Goal: Information Seeking & Learning: Learn about a topic

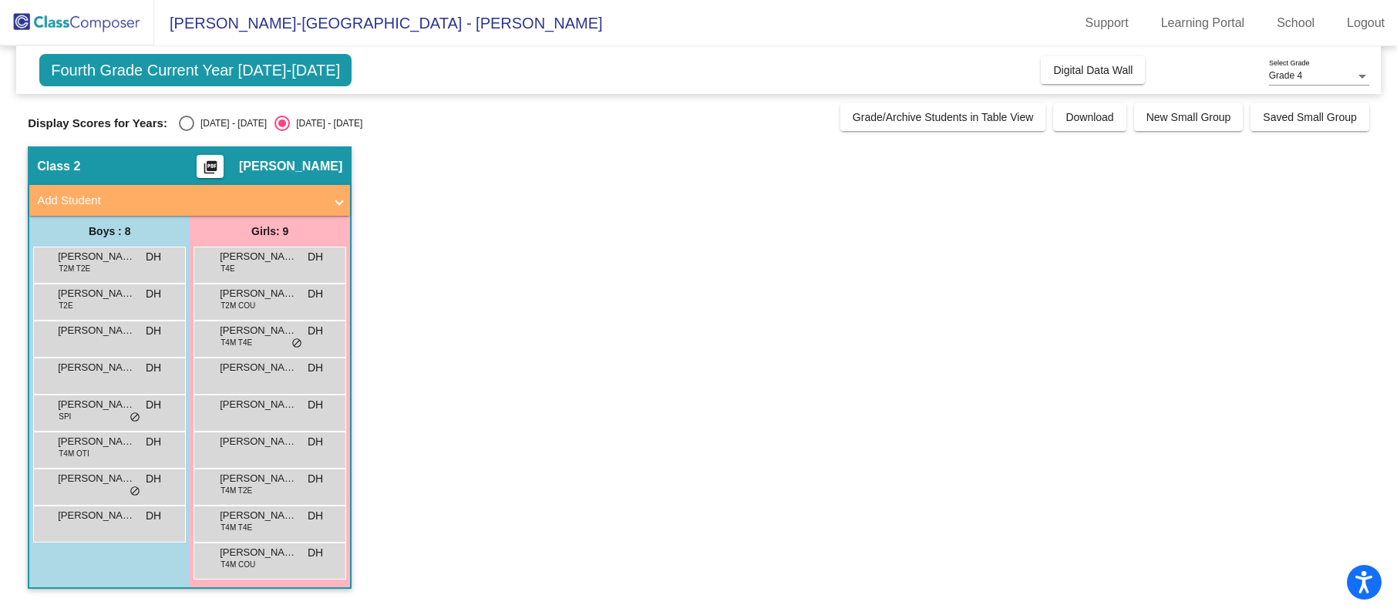
click at [203, 126] on div "[DATE] - [DATE]" at bounding box center [230, 123] width 72 height 14
click at [187, 131] on input "[DATE] - [DATE]" at bounding box center [186, 131] width 1 height 1
radio input "true"
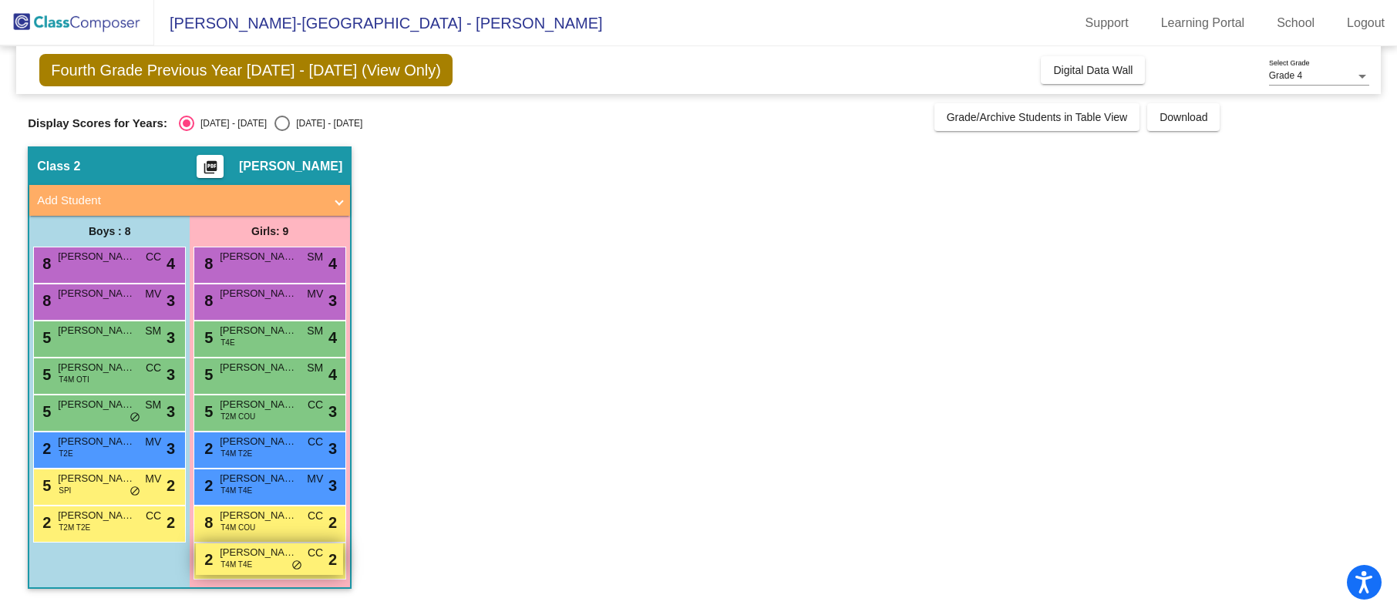
click at [274, 560] on span "[PERSON_NAME]" at bounding box center [258, 552] width 77 height 15
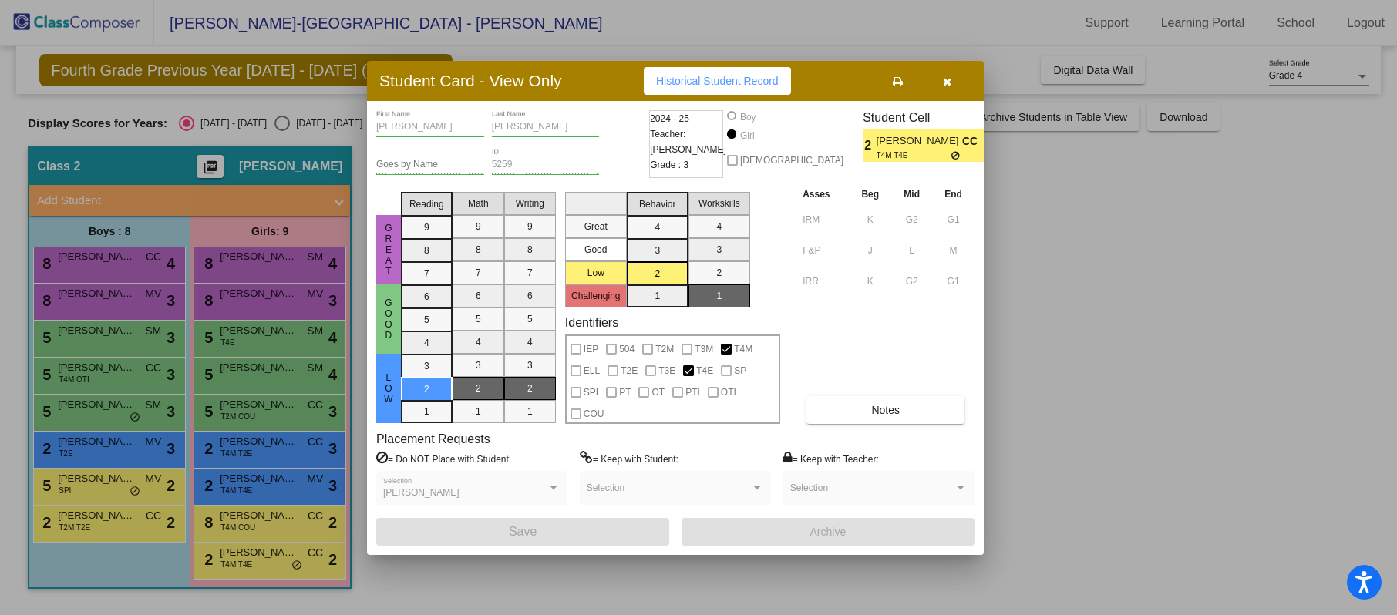
click at [1090, 350] on div at bounding box center [698, 307] width 1397 height 615
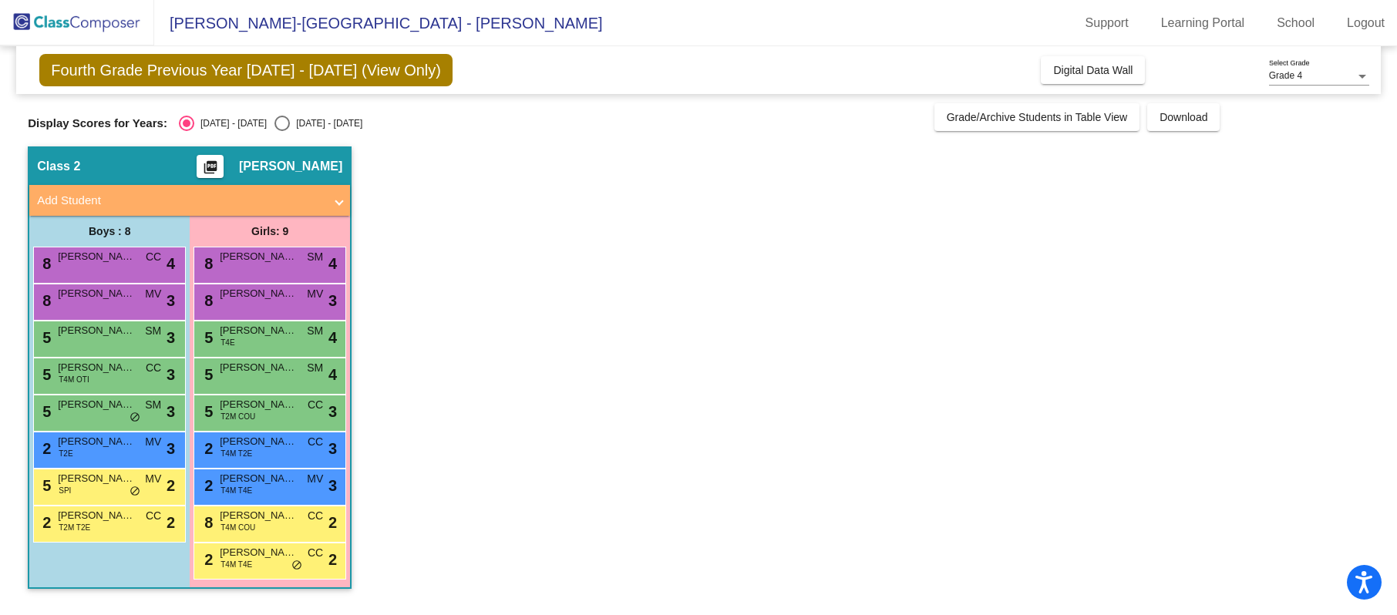
scroll to position [1, 0]
click at [717, 341] on app-classroom "Class 2 picture_as_pdf Daniel Healey Add Student First Name Last Name Student I…" at bounding box center [698, 375] width 1341 height 458
click at [1071, 124] on button "Grade/Archive Students in Table View" at bounding box center [1037, 117] width 206 height 28
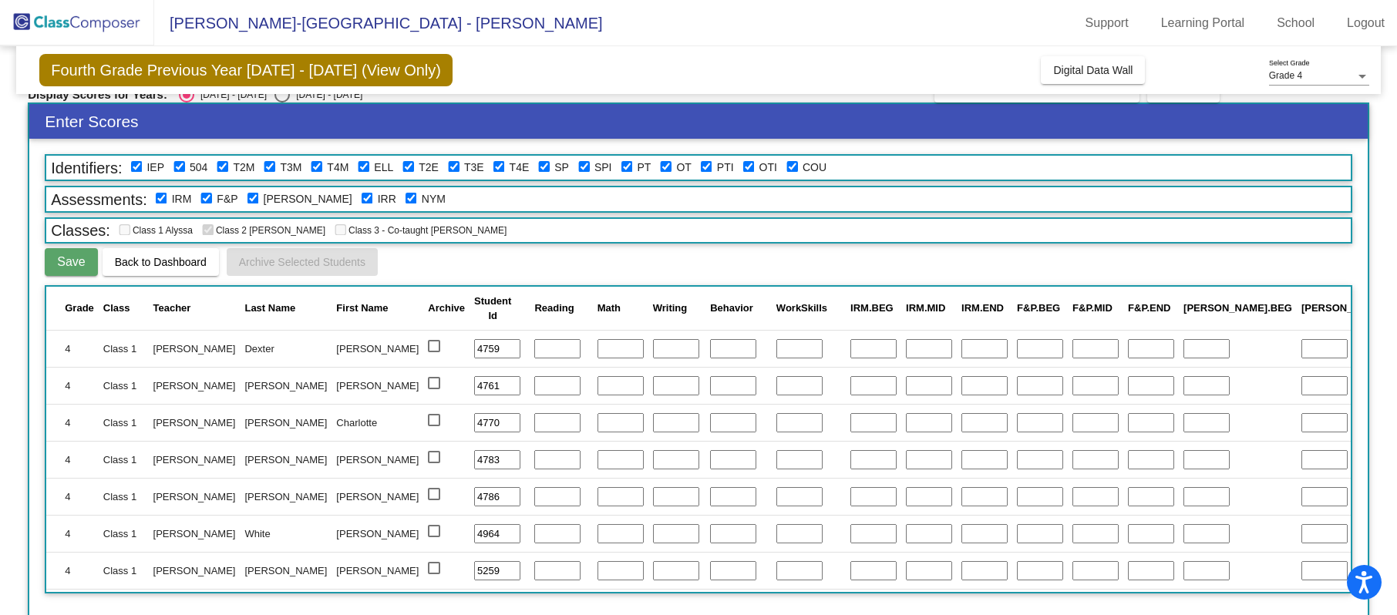
click at [155, 261] on span "Back to Dashboard" at bounding box center [161, 262] width 92 height 12
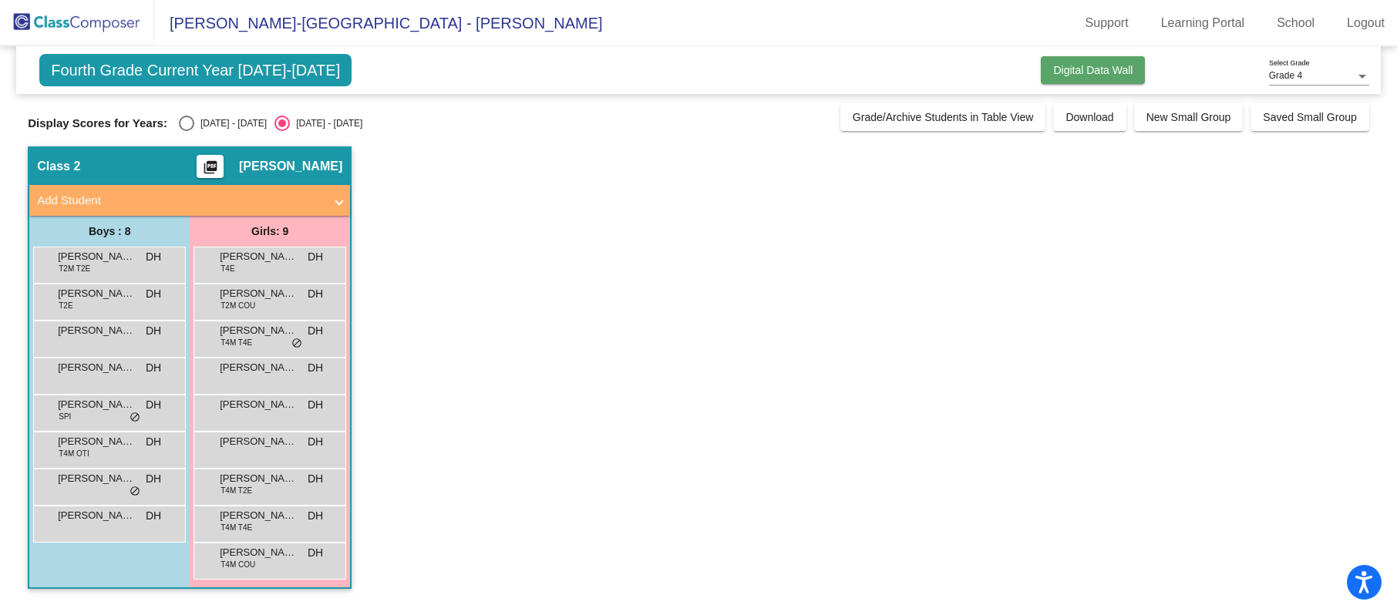
click at [1112, 66] on span "Digital Data Wall" at bounding box center [1092, 70] width 79 height 12
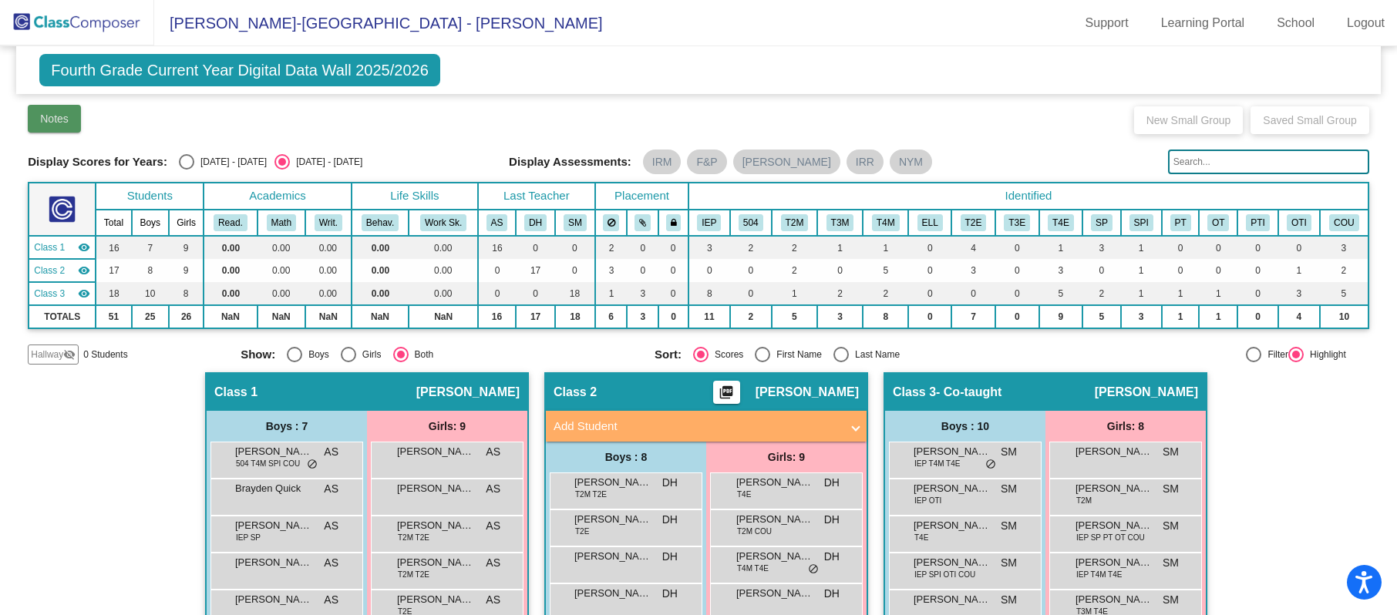
click at [44, 123] on span "Notes" at bounding box center [54, 119] width 29 height 12
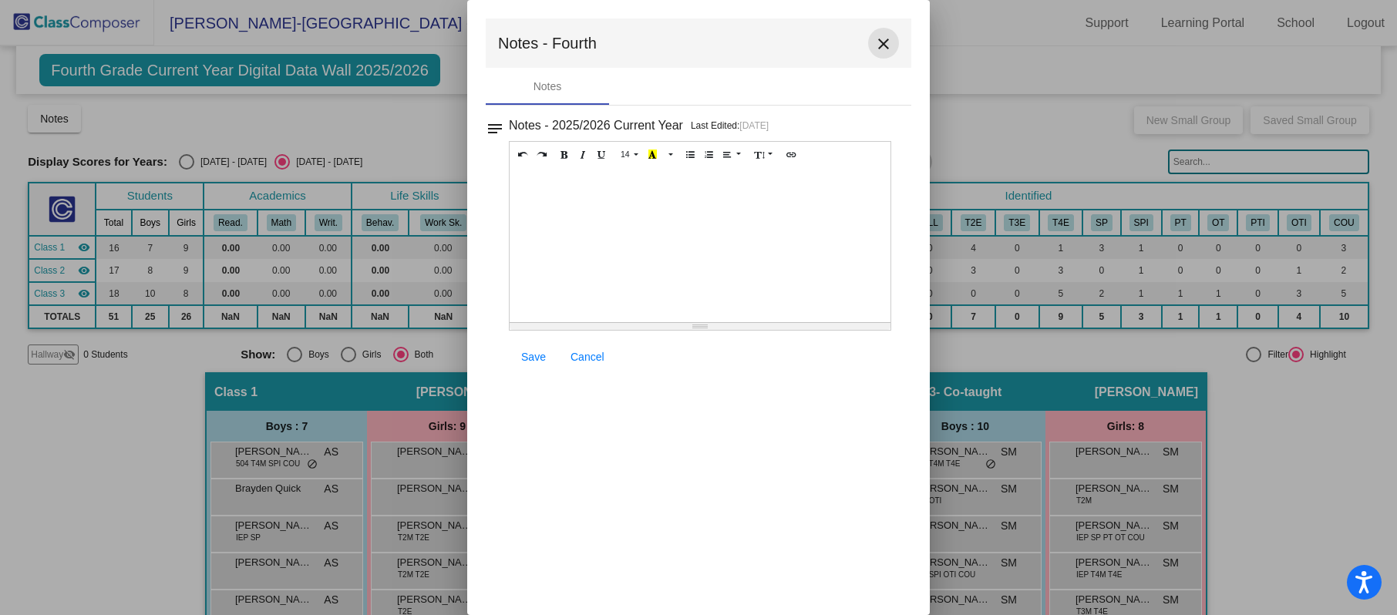
click at [883, 41] on mat-icon "close" at bounding box center [883, 44] width 18 height 18
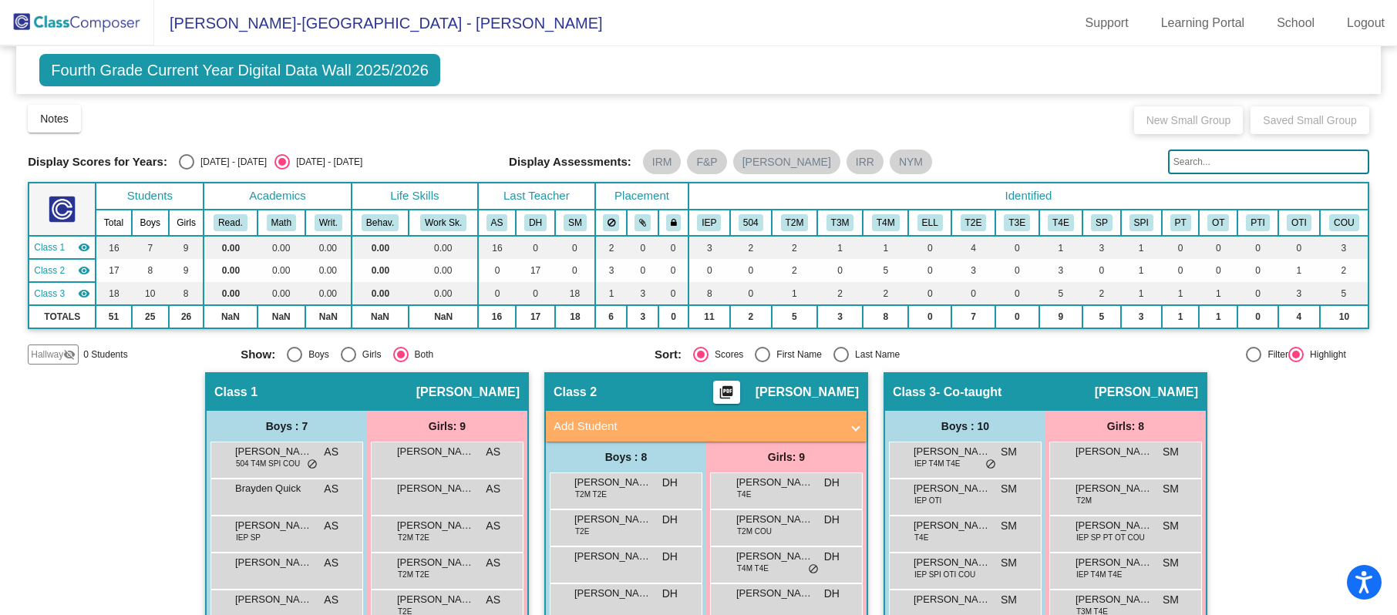
click at [873, 119] on div "Notes Download Class List Import Students New Small Group Saved Small Group" at bounding box center [698, 118] width 1341 height 31
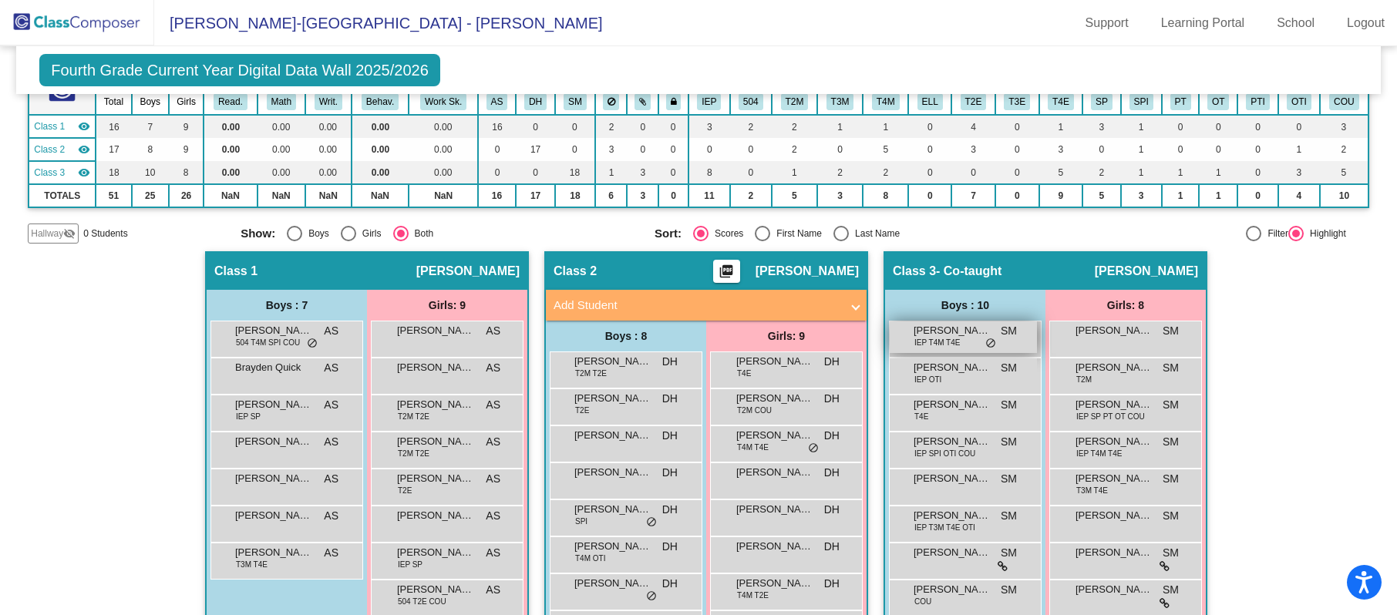
scroll to position [219, 0]
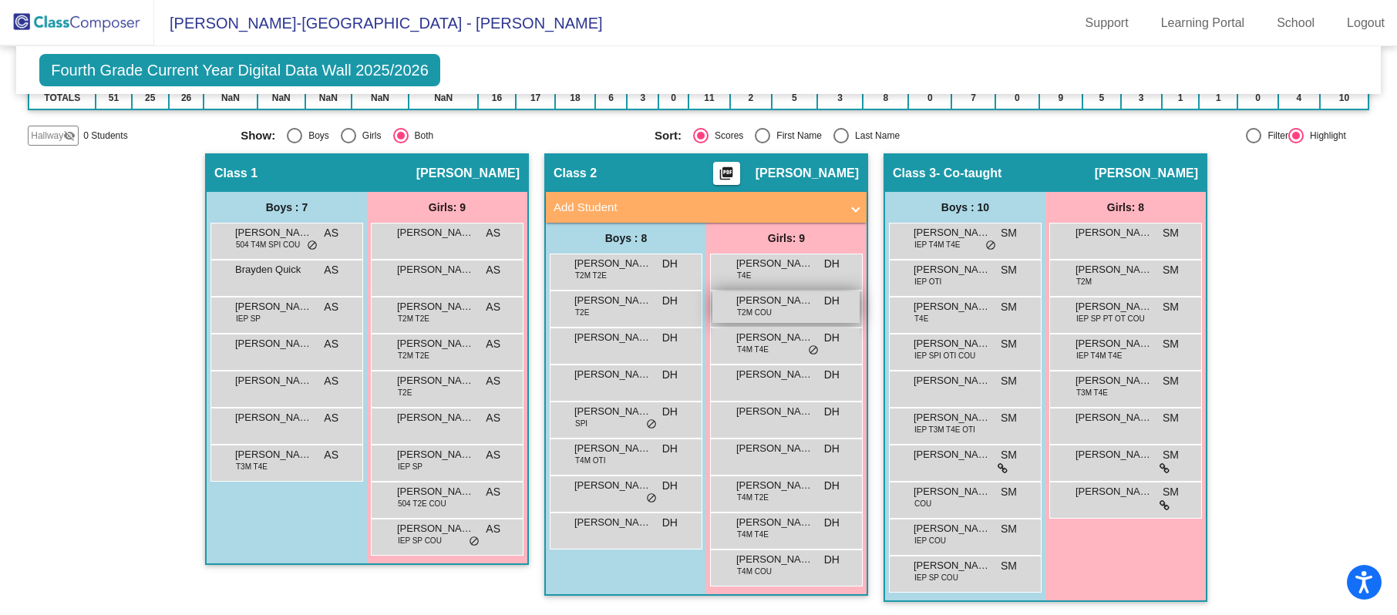
click at [786, 308] on div "[PERSON_NAME] T2M COU DH lock do_not_disturb_alt" at bounding box center [785, 307] width 147 height 32
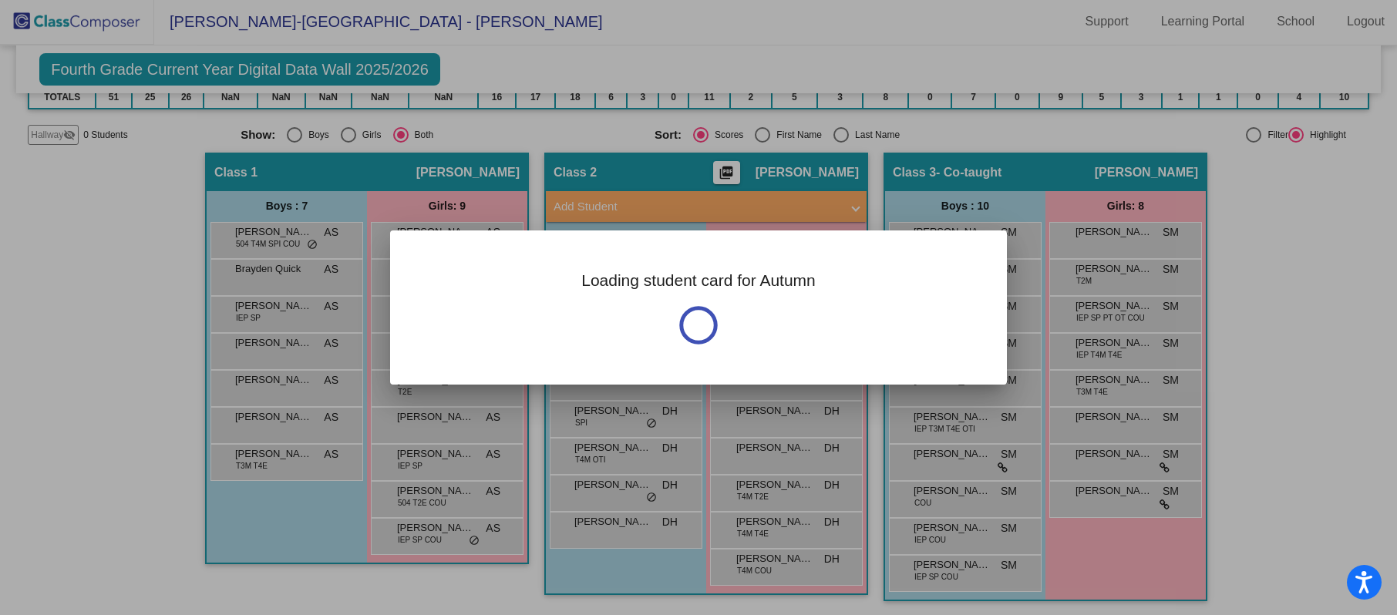
scroll to position [0, 0]
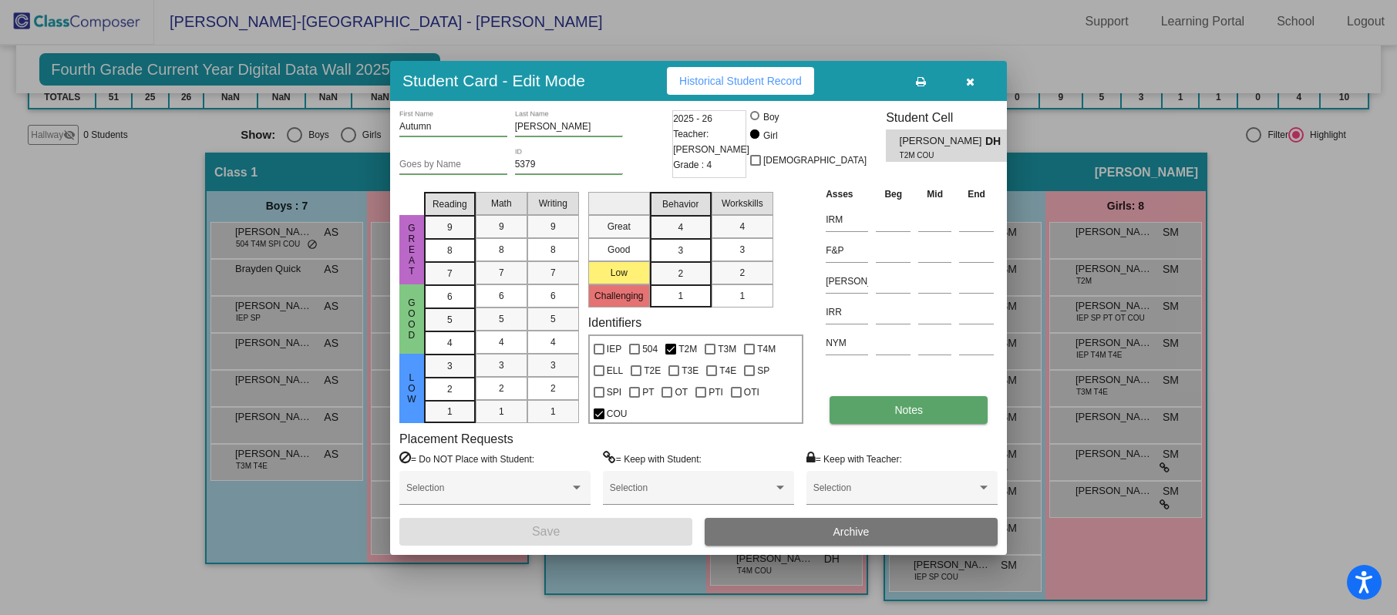
click at [894, 399] on button "Notes" at bounding box center [908, 410] width 158 height 28
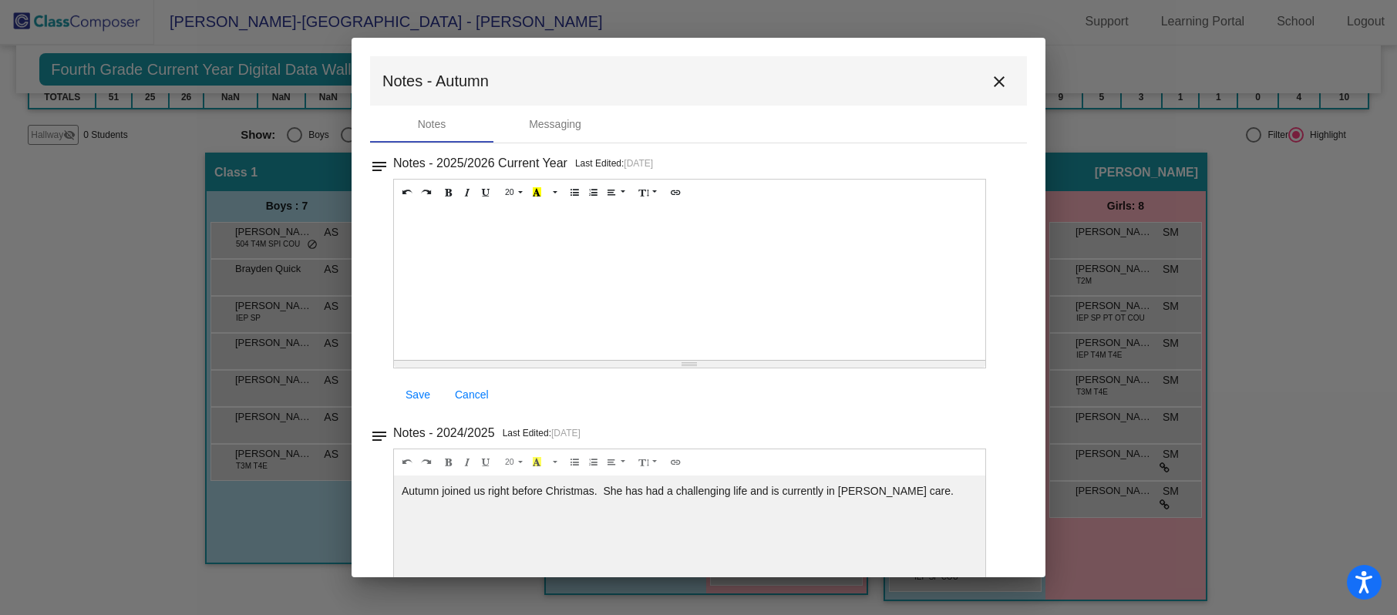
drag, startPoint x: 1034, startPoint y: 264, endPoint x: 1031, endPoint y: 328, distance: 64.1
click at [1031, 328] on mat-dialog-container "Notes - Autumn close Notes Messaging notes Notes - 2025/2026 Current Year Last …" at bounding box center [698, 308] width 694 height 540
click at [1007, 344] on div "Notes - 2025/2026 Current Year Last Edited: [DATE] 20 8 9 10 11 12 14 18 24 36 …" at bounding box center [705, 283] width 624 height 261
click at [990, 83] on mat-icon "close" at bounding box center [999, 81] width 18 height 18
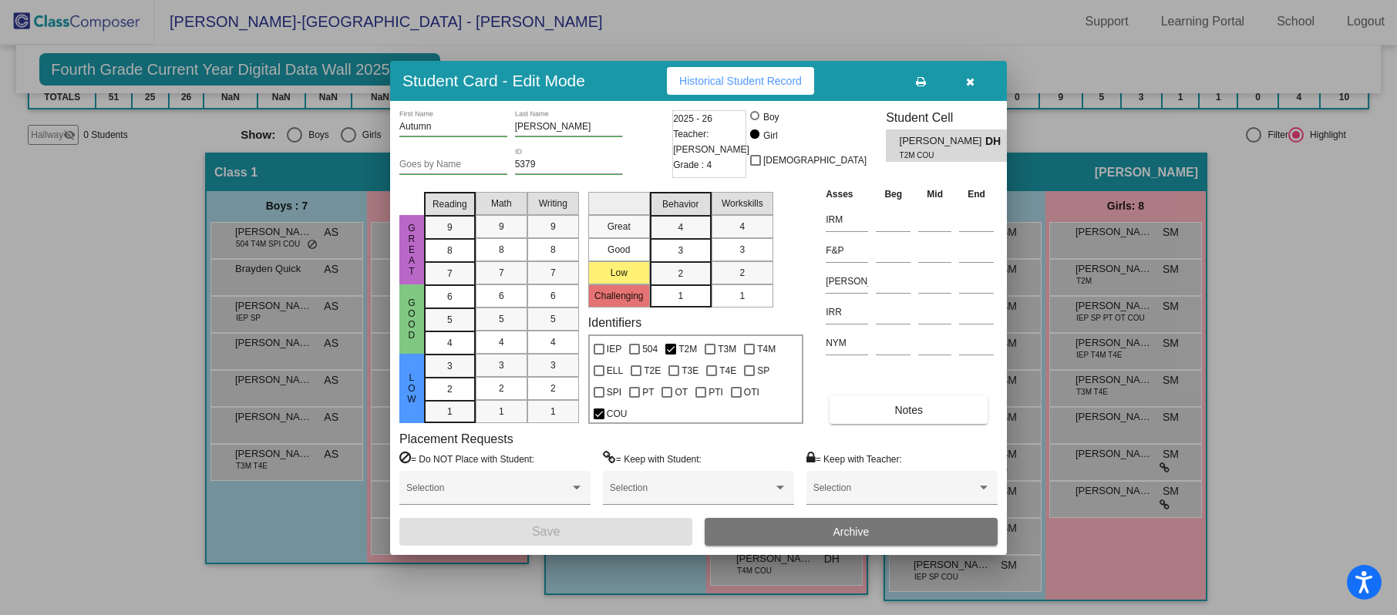
click at [962, 77] on button "button" at bounding box center [969, 81] width 49 height 28
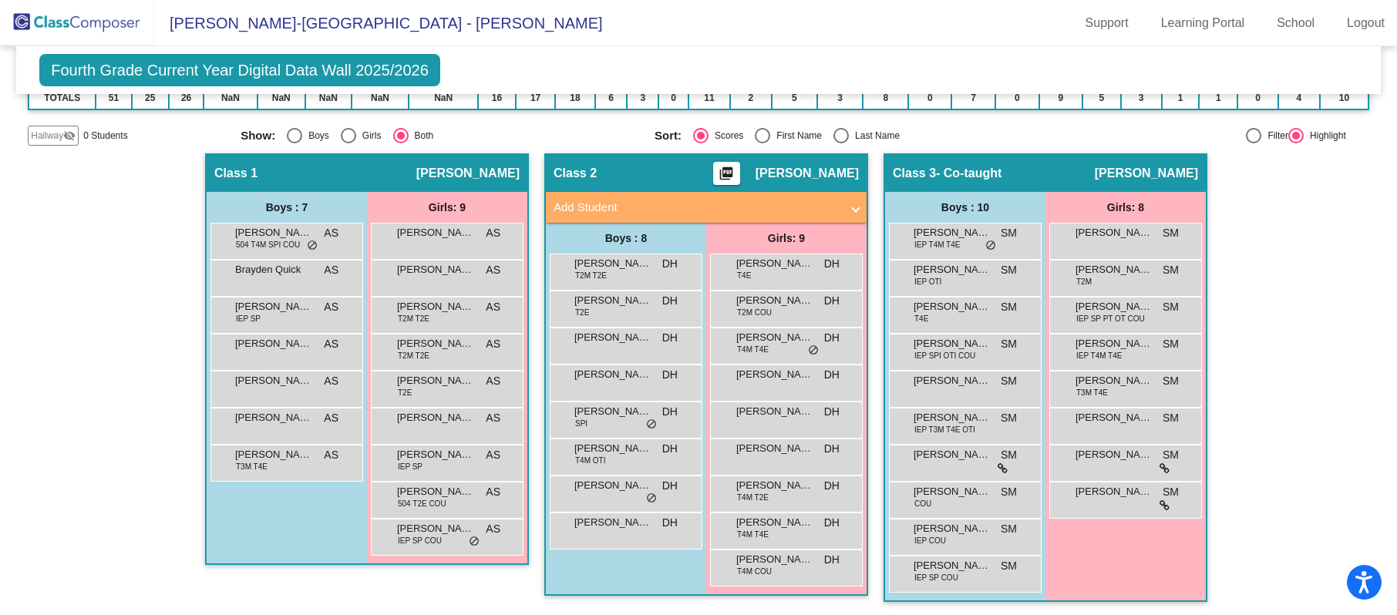
scroll to position [1, 0]
click at [1320, 408] on div "Hallway - Hallway Class picture_as_pdf Add Student First Name Last Name Student…" at bounding box center [698, 385] width 1341 height 464
click at [796, 348] on div "[PERSON_NAME] T4M T4E DH lock do_not_disturb_alt" at bounding box center [785, 344] width 147 height 32
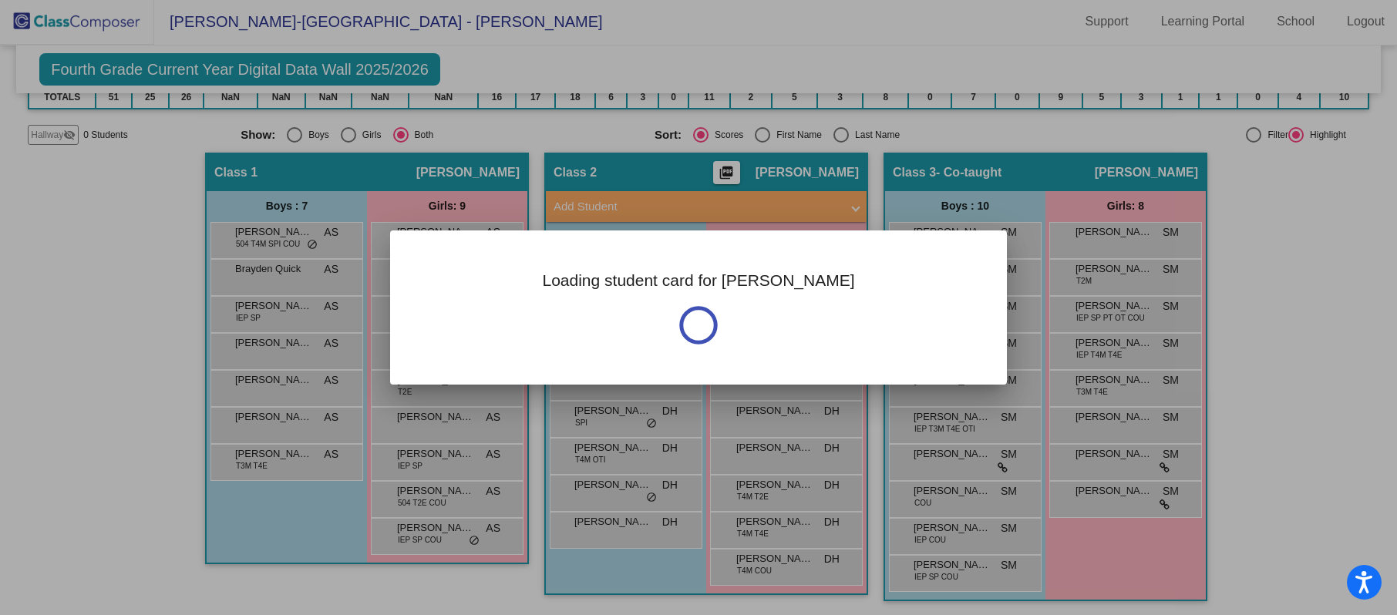
scroll to position [0, 0]
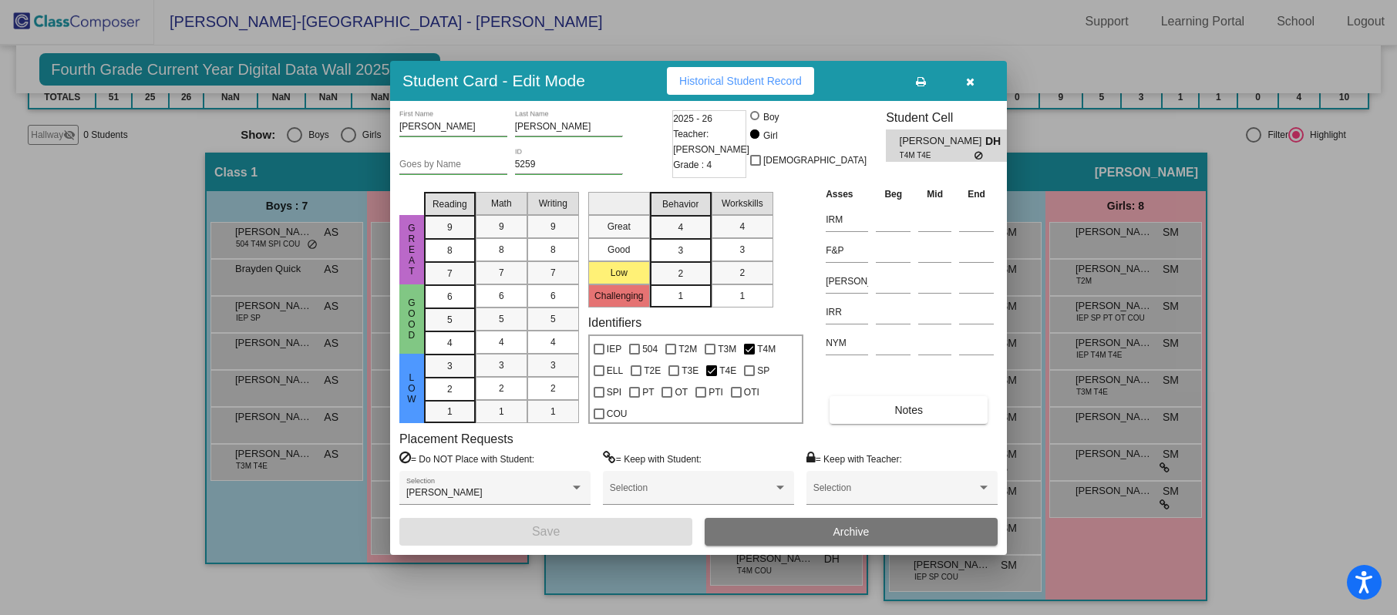
click at [968, 76] on icon "button" at bounding box center [970, 81] width 8 height 11
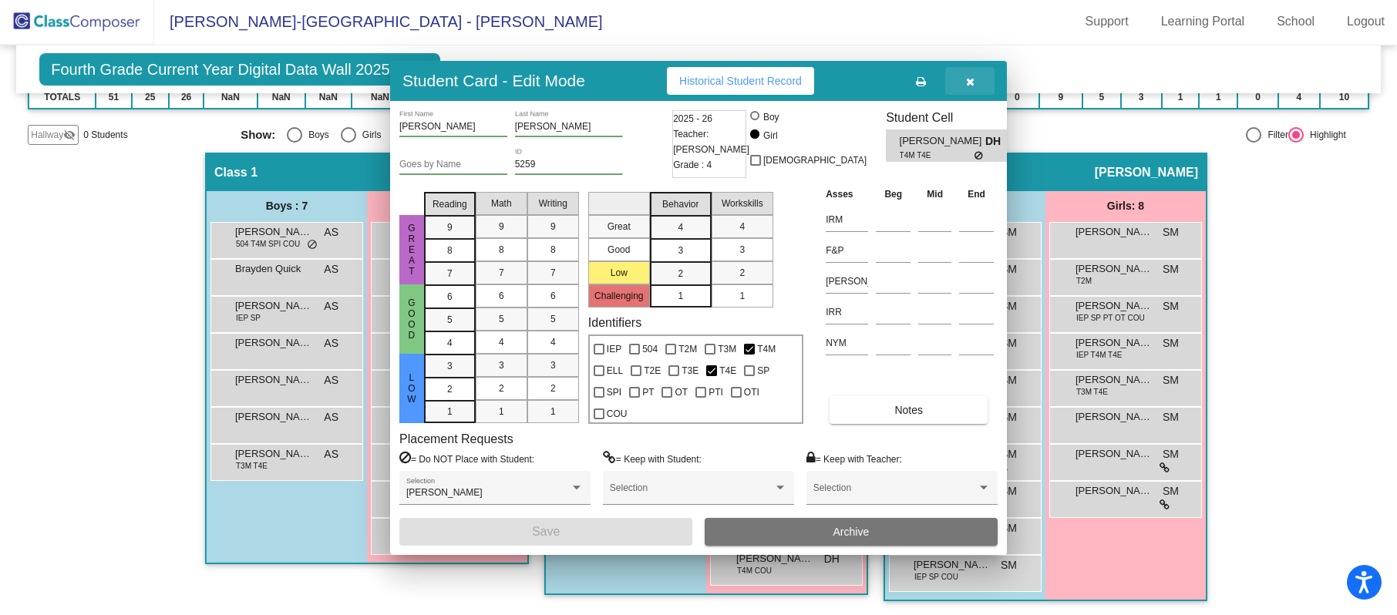
scroll to position [1, 0]
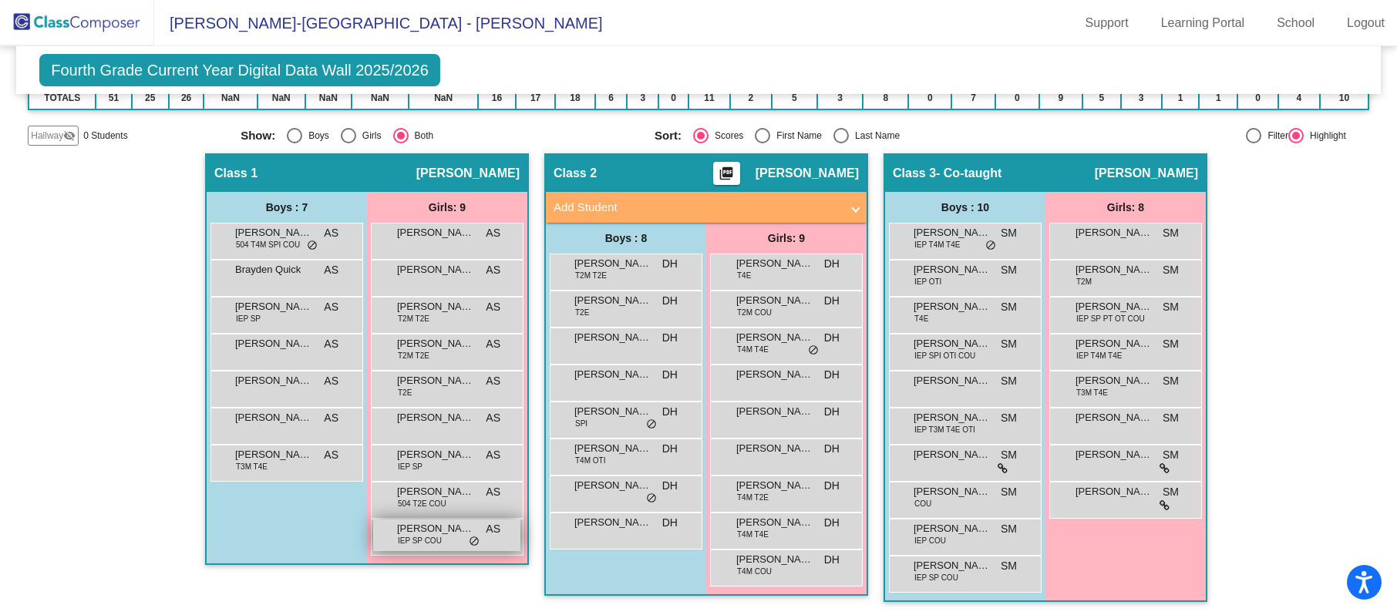
click at [447, 543] on div "[PERSON_NAME] IEP SP COU AS lock do_not_disturb_alt" at bounding box center [446, 536] width 147 height 32
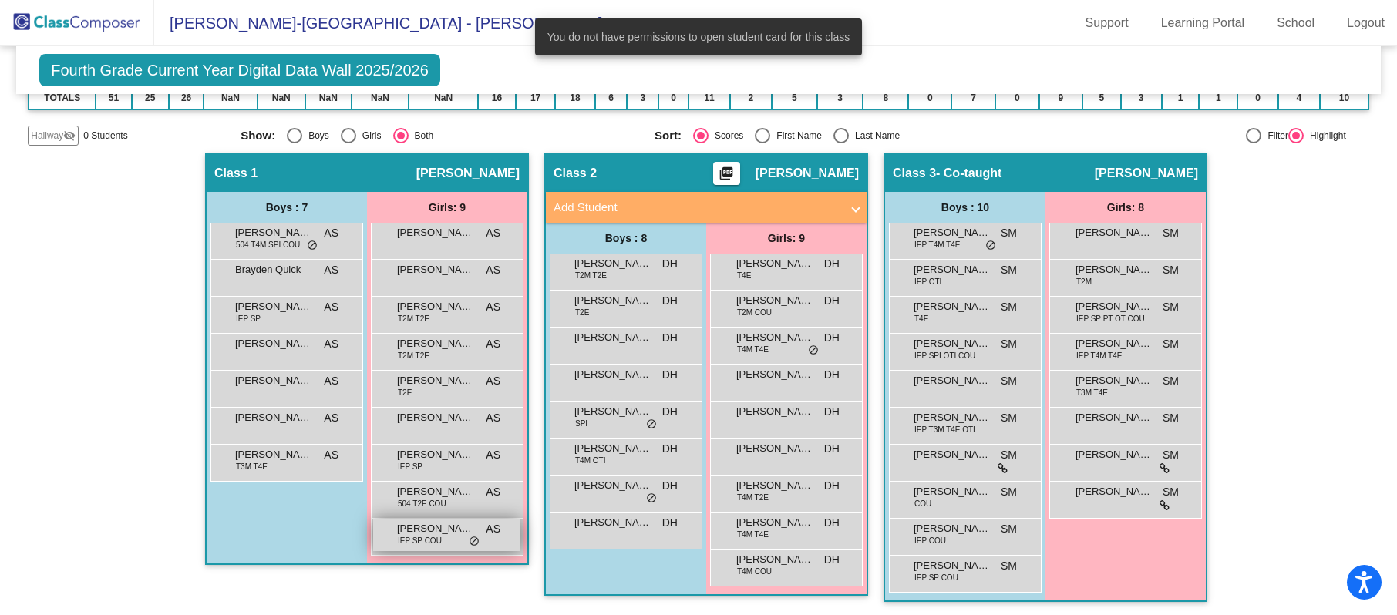
click at [462, 528] on span "[PERSON_NAME]" at bounding box center [435, 528] width 77 height 15
click at [1357, 288] on div "Hallway - Hallway Class picture_as_pdf Add Student First Name Last Name Student…" at bounding box center [698, 385] width 1341 height 464
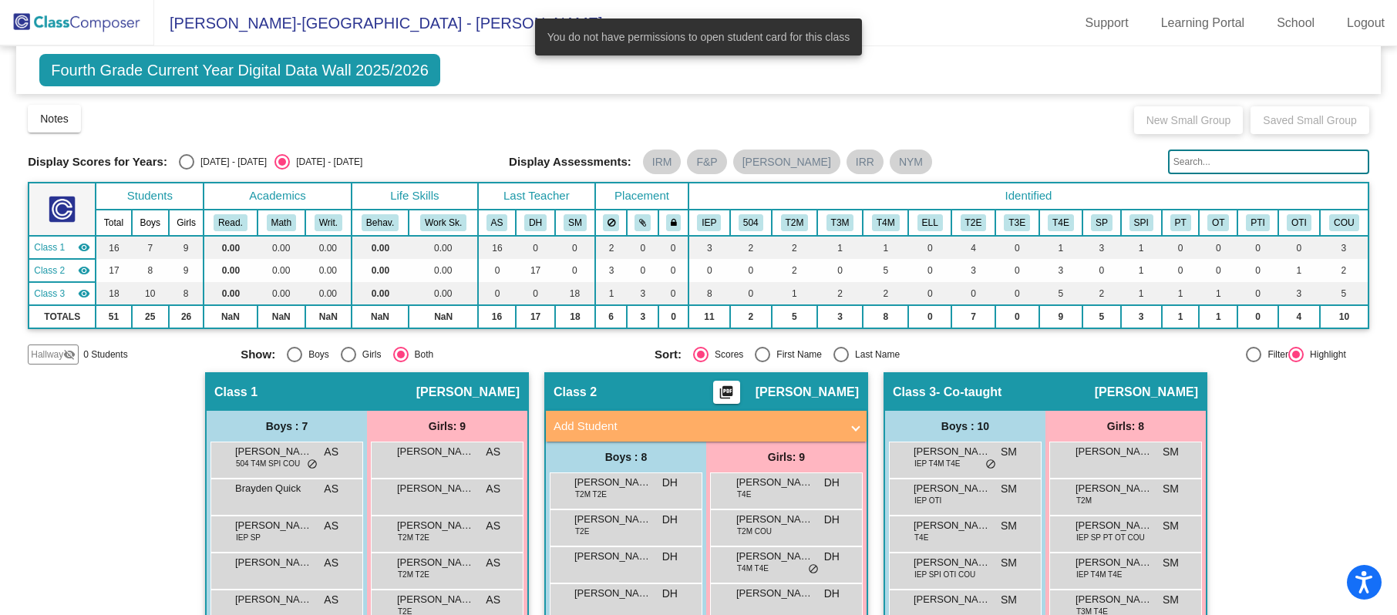
scroll to position [0, 0]
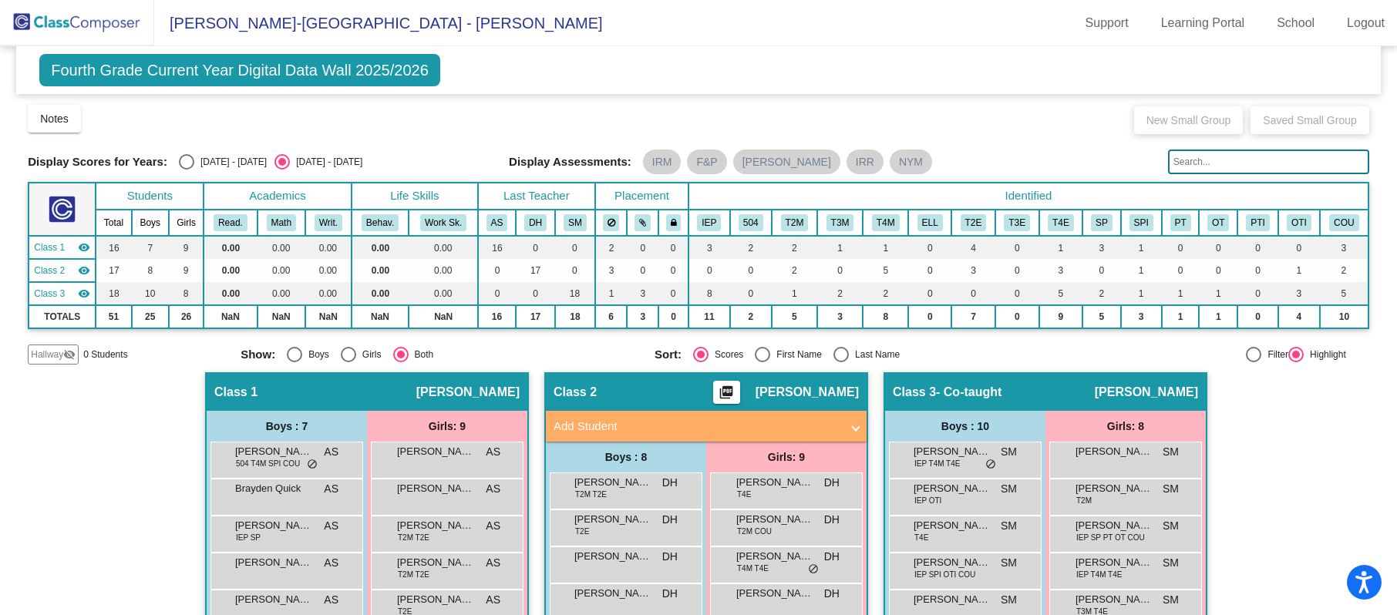
click at [197, 162] on div "[DATE] - [DATE]" at bounding box center [230, 162] width 72 height 14
click at [187, 170] on input "[DATE] - [DATE]" at bounding box center [186, 170] width 1 height 1
radio input "true"
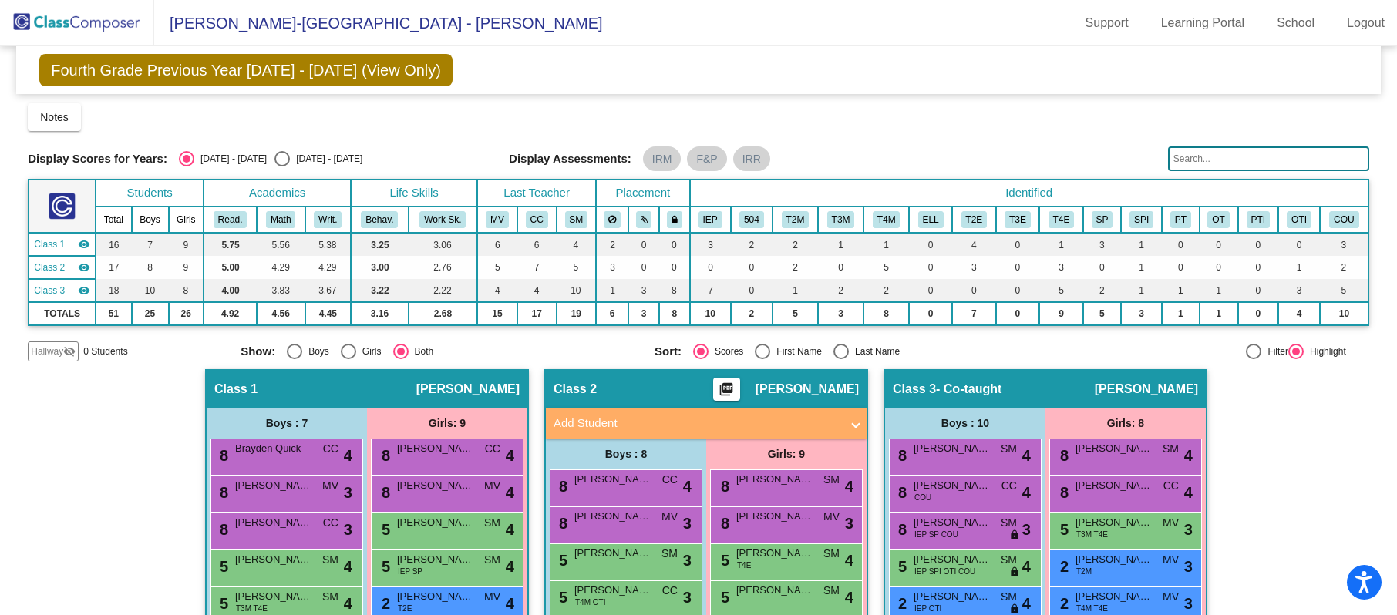
click at [290, 162] on div "[DATE] - [DATE]" at bounding box center [326, 159] width 72 height 14
click at [282, 166] on input "[DATE] - [DATE]" at bounding box center [281, 166] width 1 height 1
radio input "true"
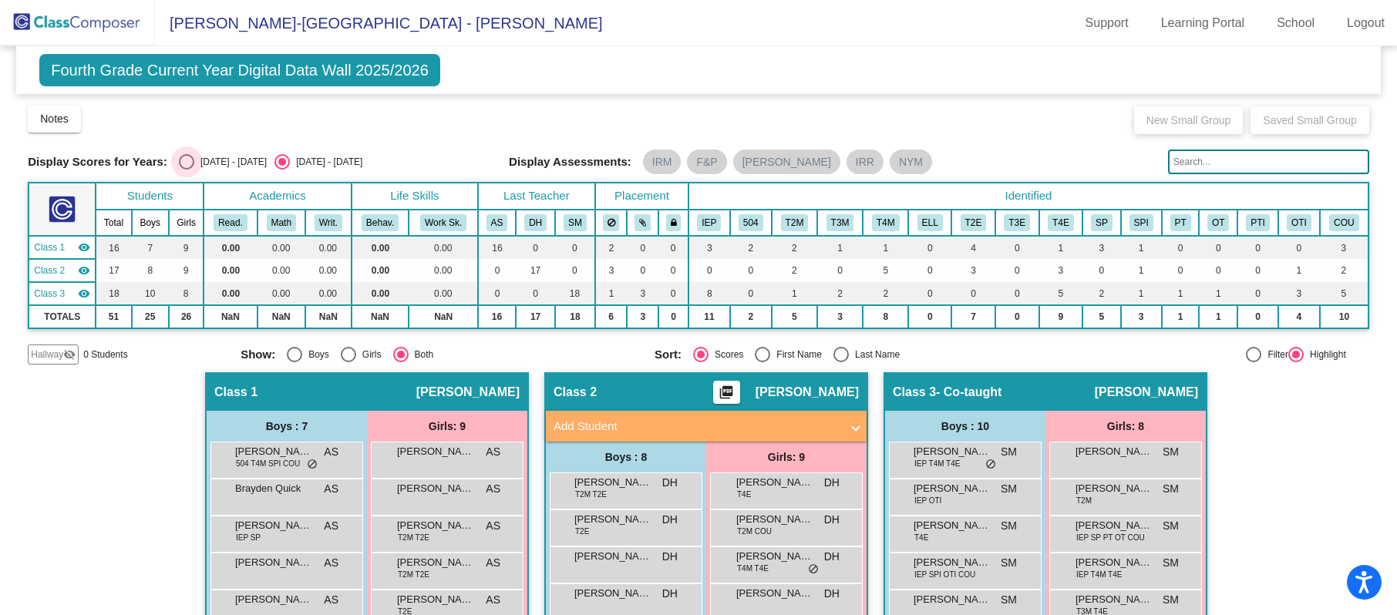
click at [224, 159] on div "[DATE] - [DATE]" at bounding box center [230, 162] width 72 height 14
click at [187, 170] on input "[DATE] - [DATE]" at bounding box center [186, 170] width 1 height 1
radio input "true"
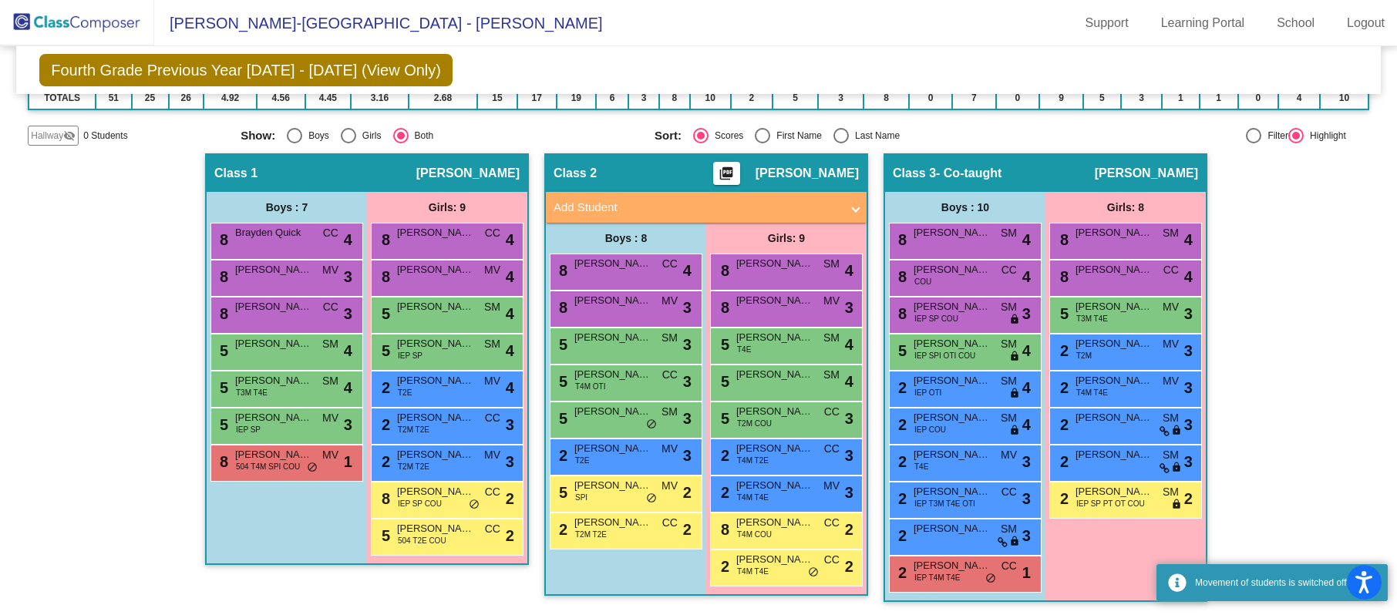
scroll to position [1, 0]
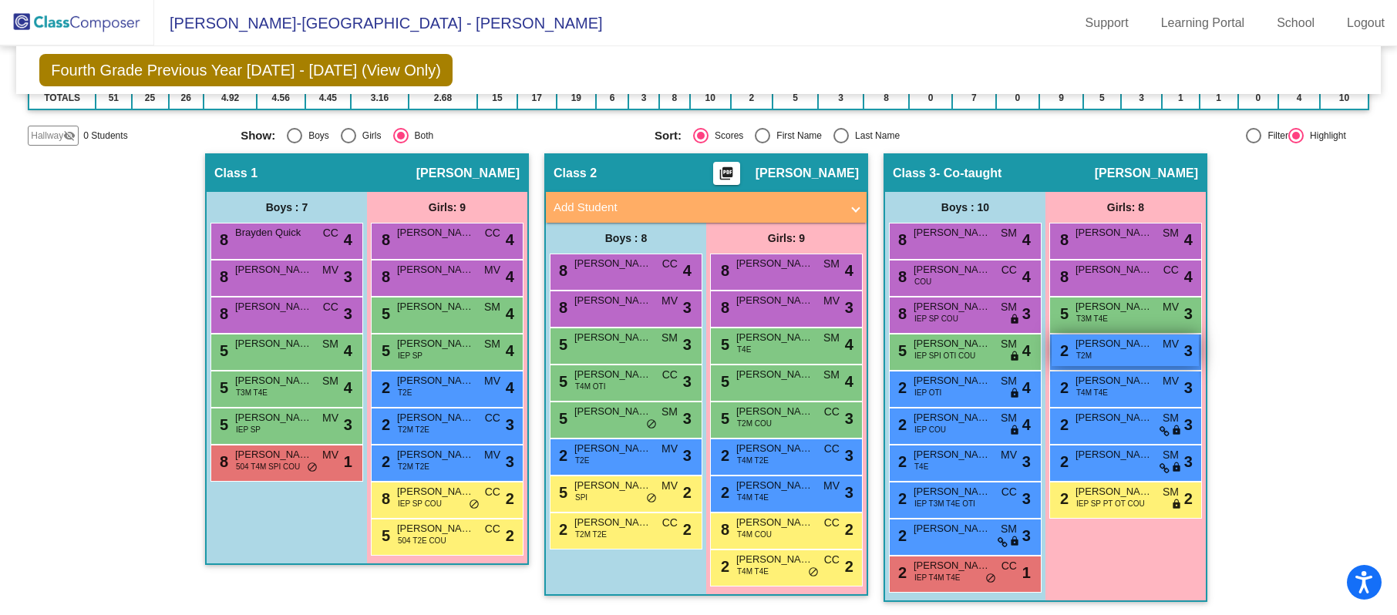
click at [1096, 365] on div "2 [PERSON_NAME] T2M MV lock do_not_disturb_alt 3" at bounding box center [1124, 351] width 147 height 32
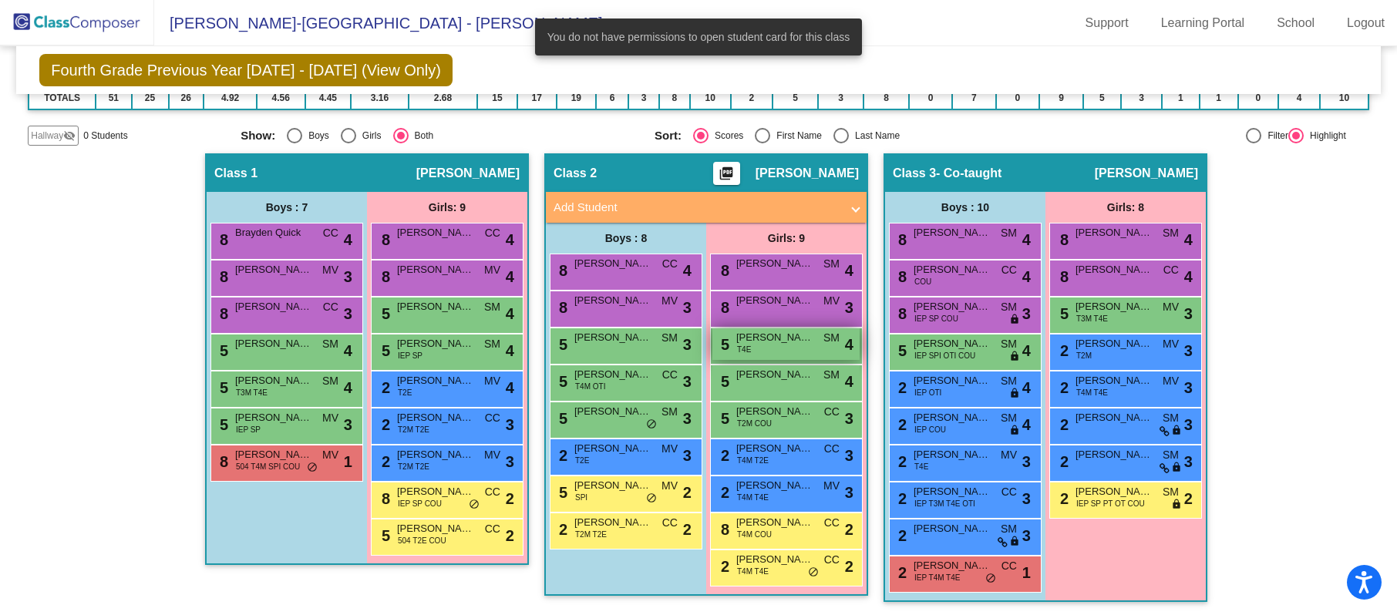
click at [779, 349] on div "5 [PERSON_NAME] T4E SM lock do_not_disturb_alt 4" at bounding box center [785, 344] width 147 height 32
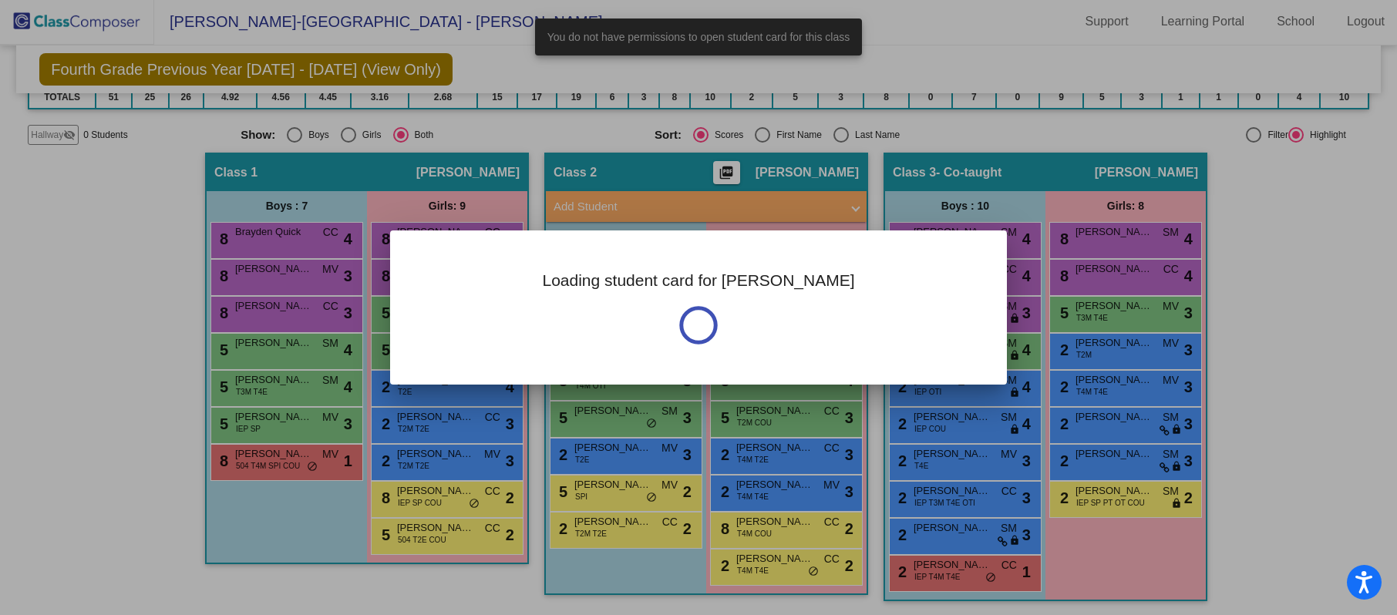
scroll to position [0, 0]
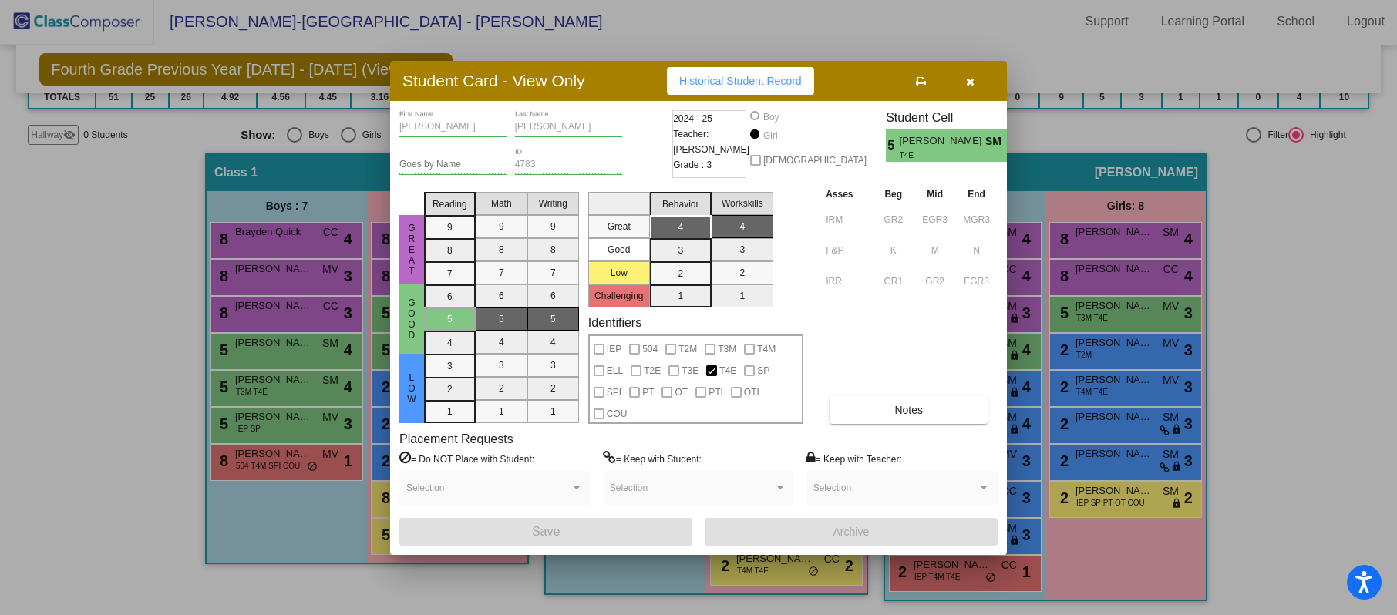
click at [973, 75] on span "button" at bounding box center [970, 81] width 8 height 12
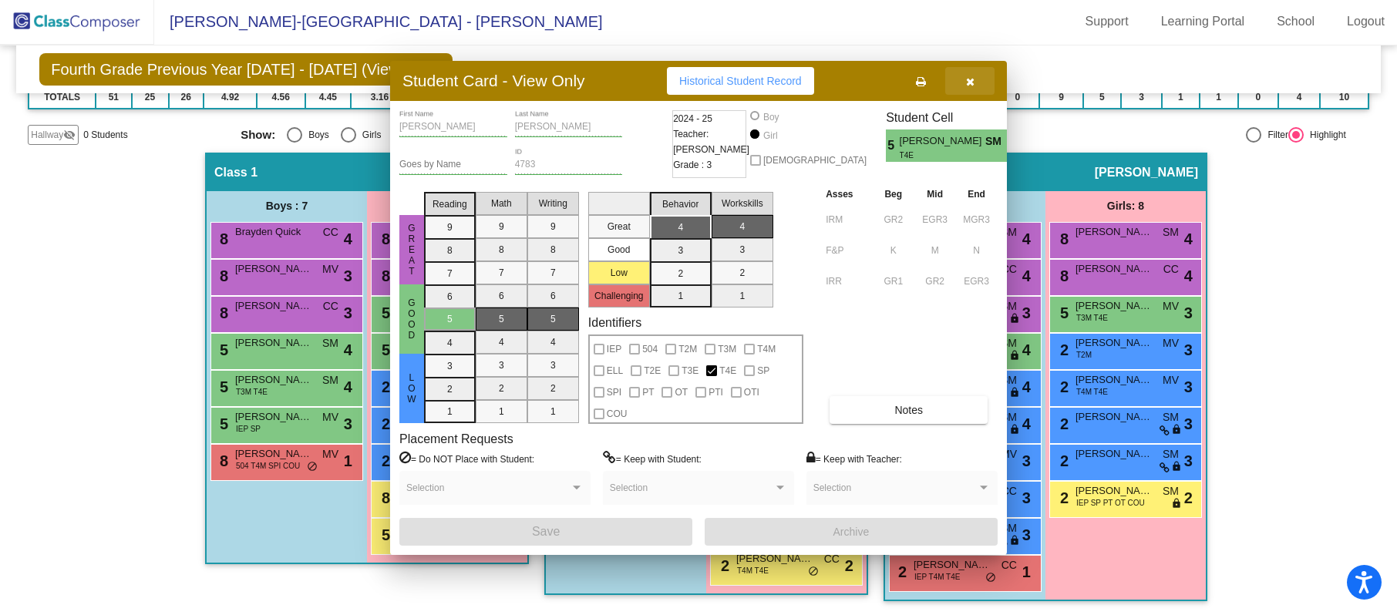
scroll to position [1, 0]
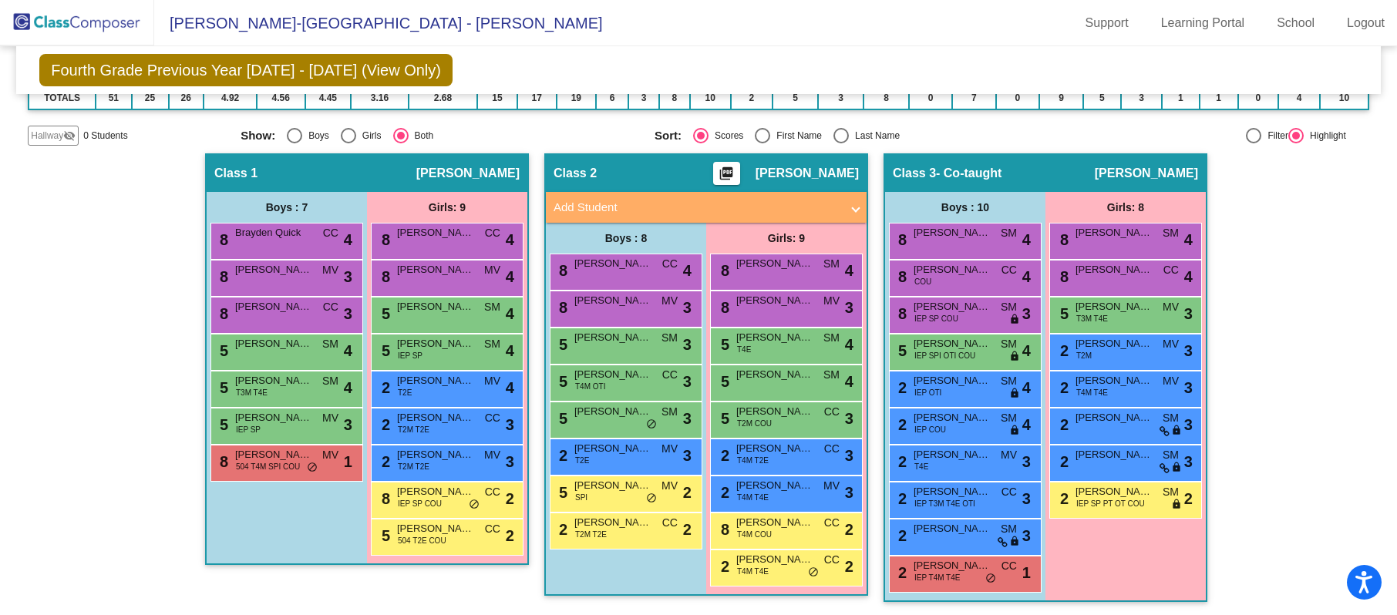
click at [593, 291] on div "8 [PERSON_NAME] [PERSON_NAME] lock do_not_disturb_alt 3" at bounding box center [626, 309] width 153 height 37
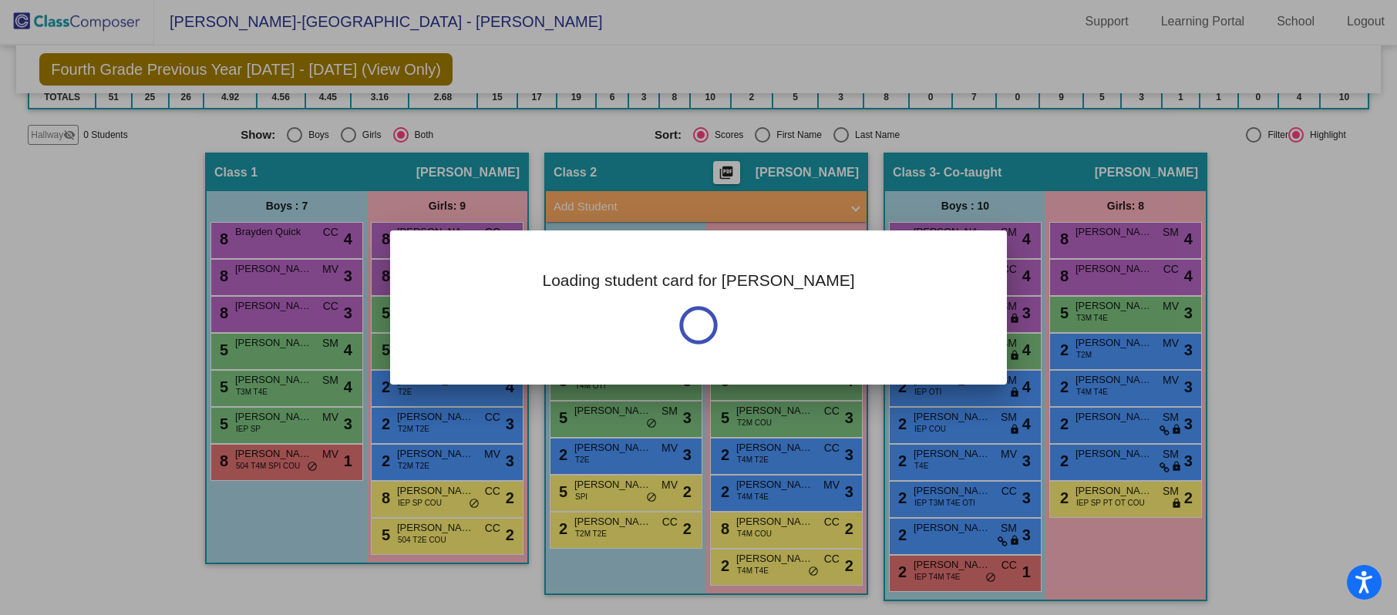
scroll to position [0, 0]
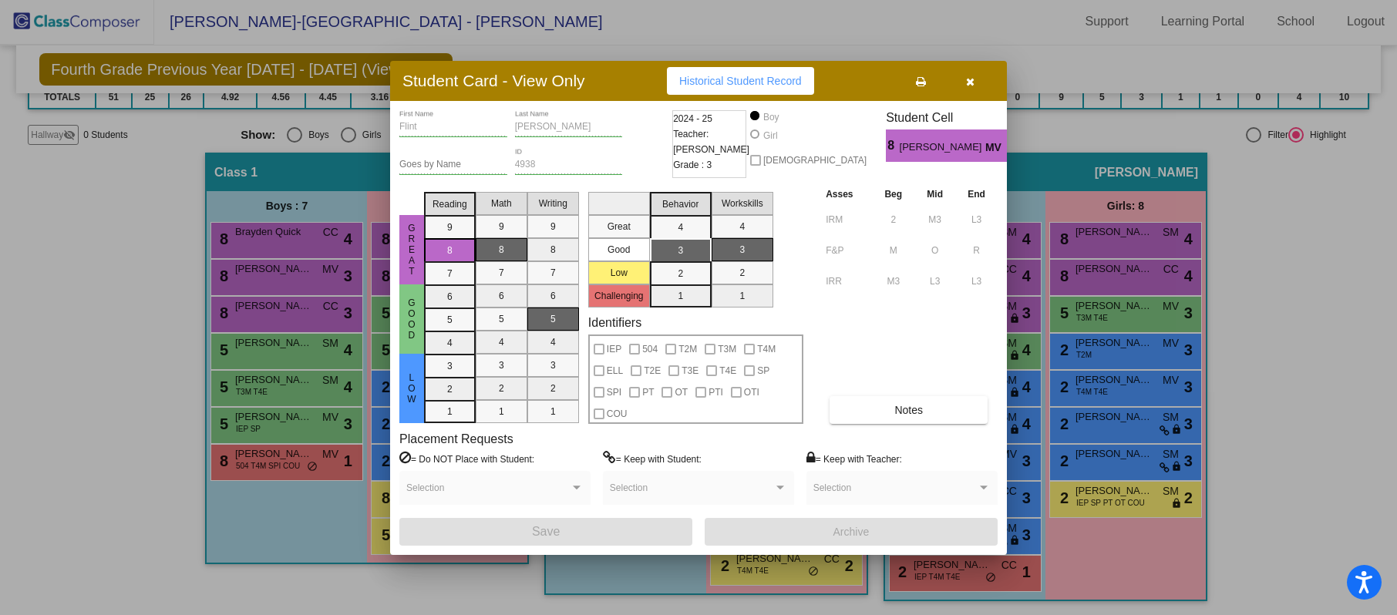
click at [960, 84] on button "button" at bounding box center [969, 81] width 49 height 28
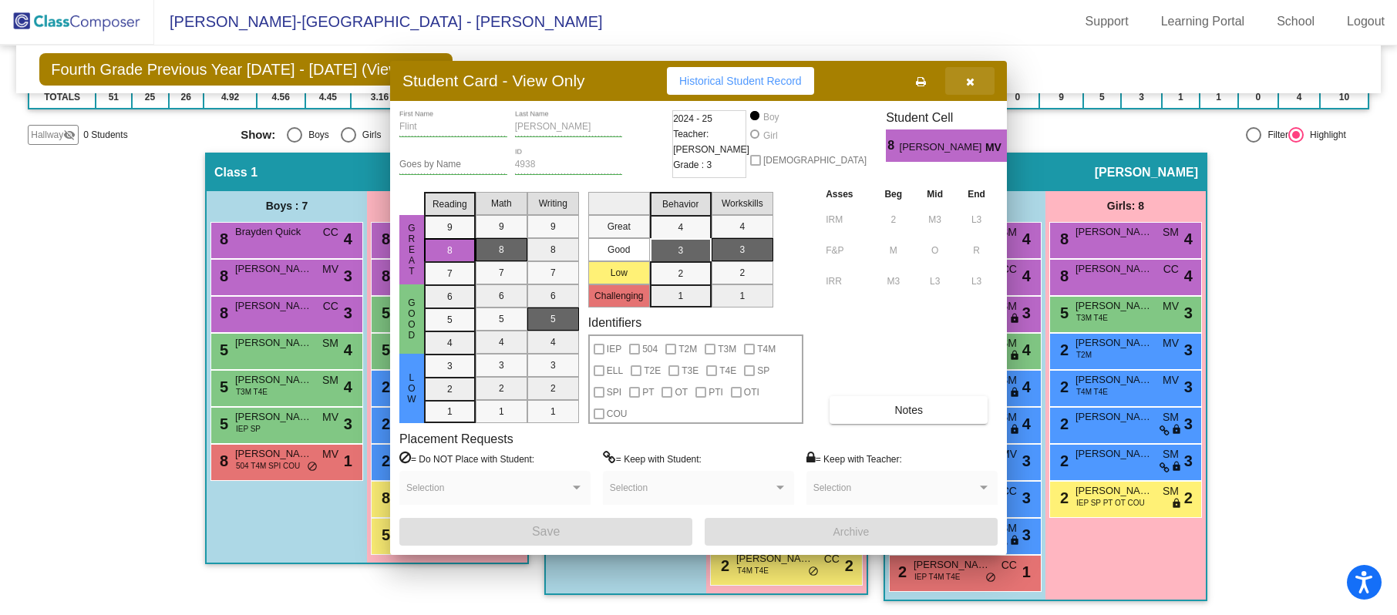
scroll to position [1, 0]
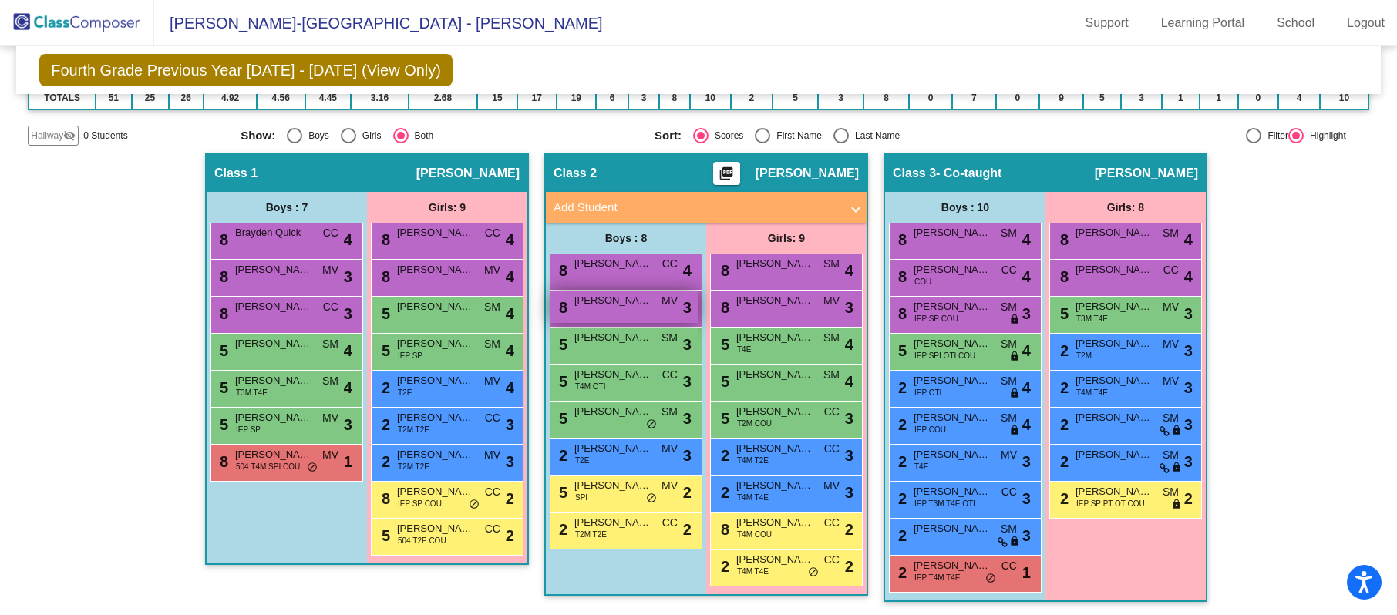
click at [610, 304] on span "[PERSON_NAME]" at bounding box center [612, 300] width 77 height 15
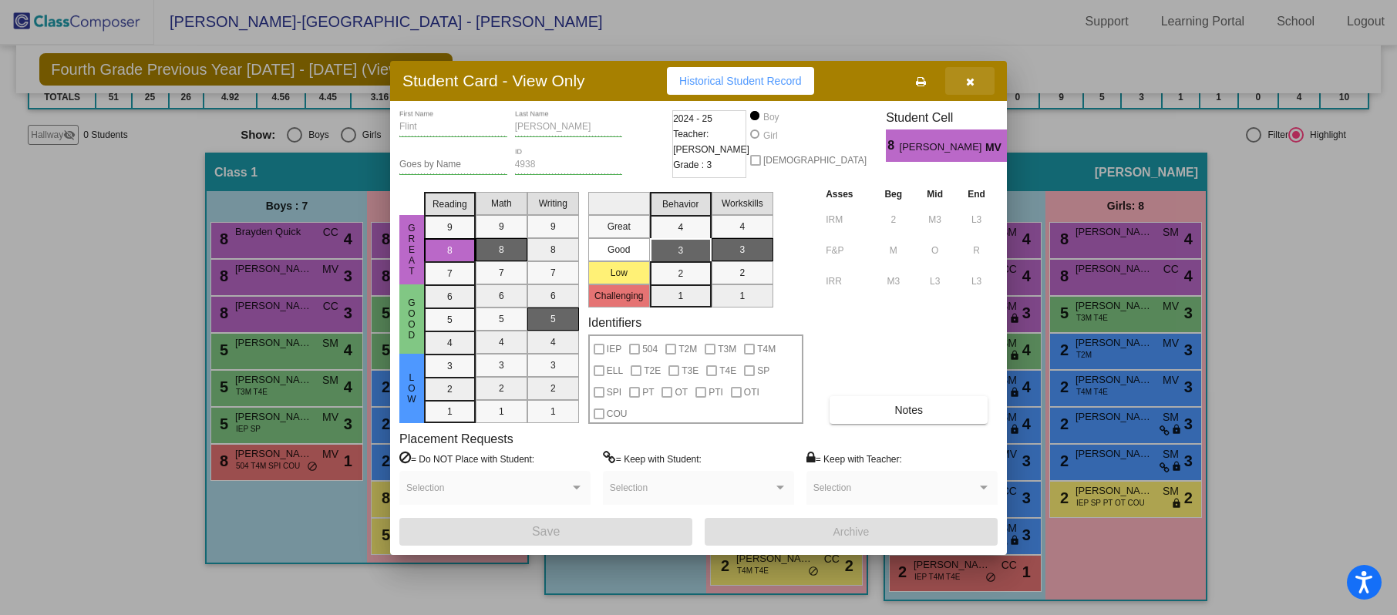
click at [972, 83] on icon "button" at bounding box center [970, 81] width 8 height 11
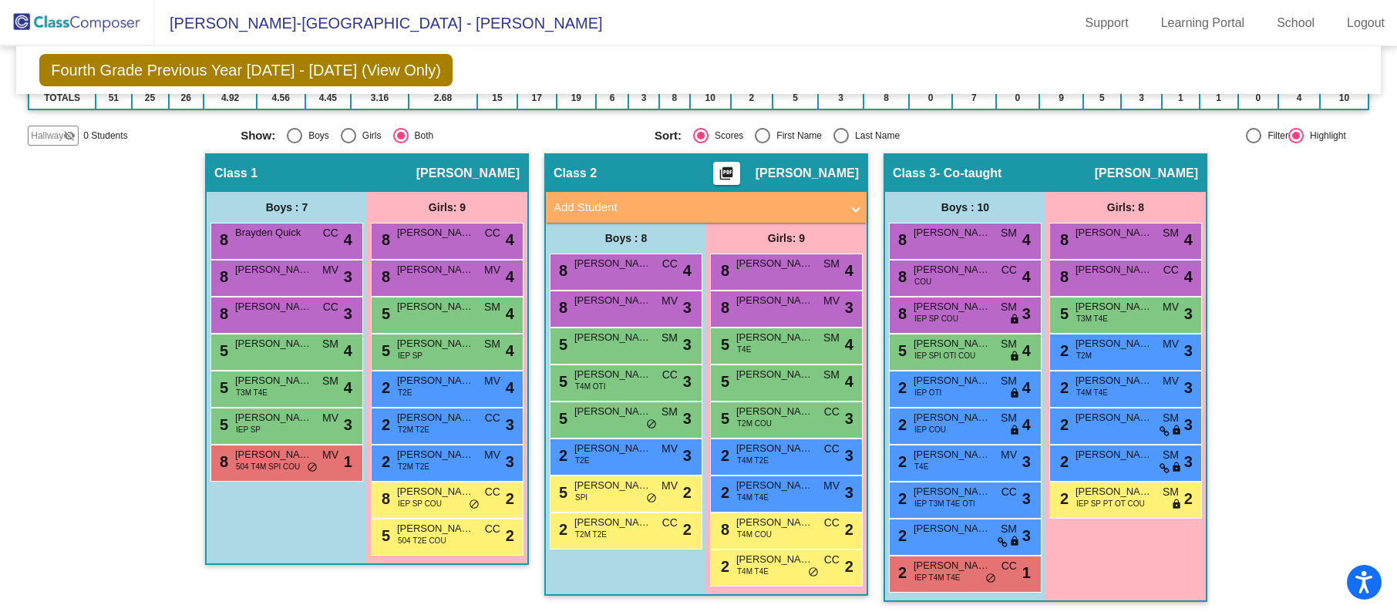
scroll to position [1, 0]
click at [725, 265] on span "8" at bounding box center [723, 270] width 12 height 17
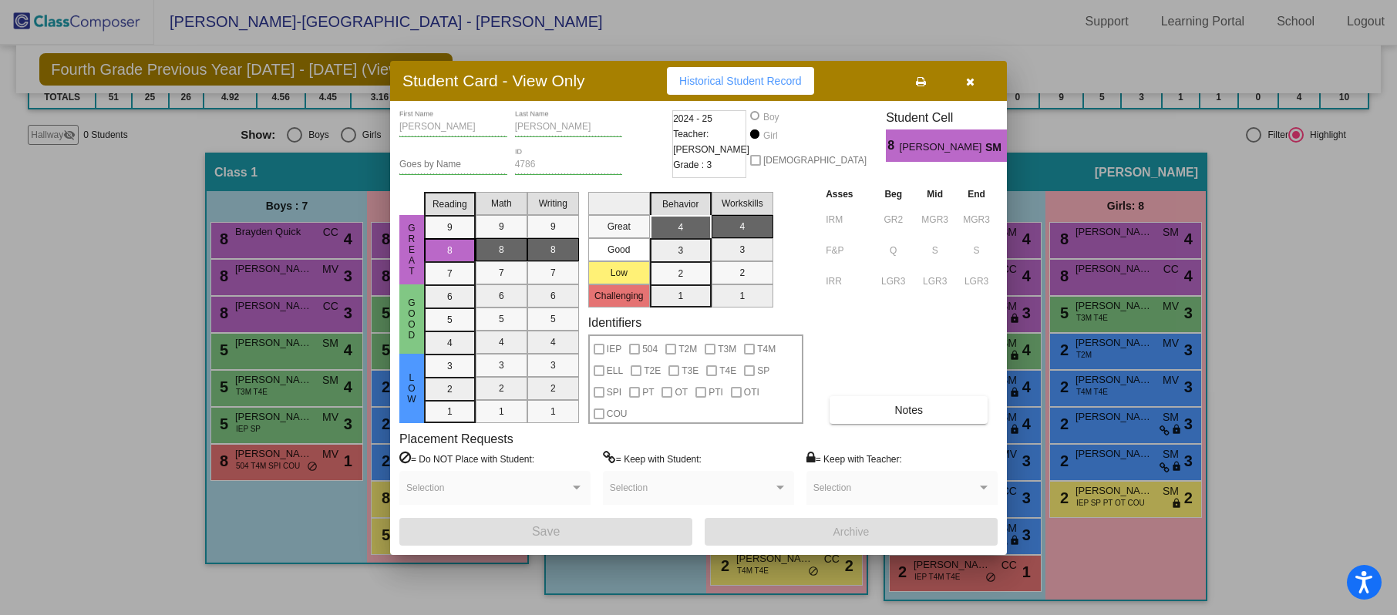
click at [974, 85] on button "button" at bounding box center [969, 81] width 49 height 28
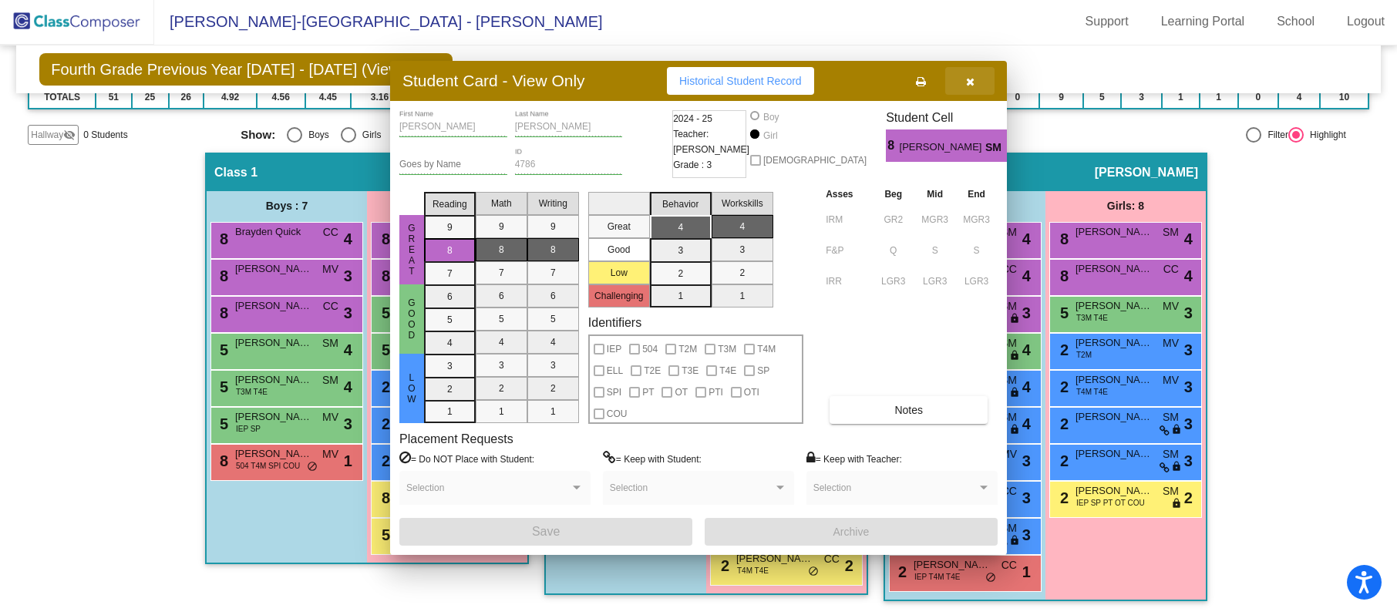
scroll to position [1, 0]
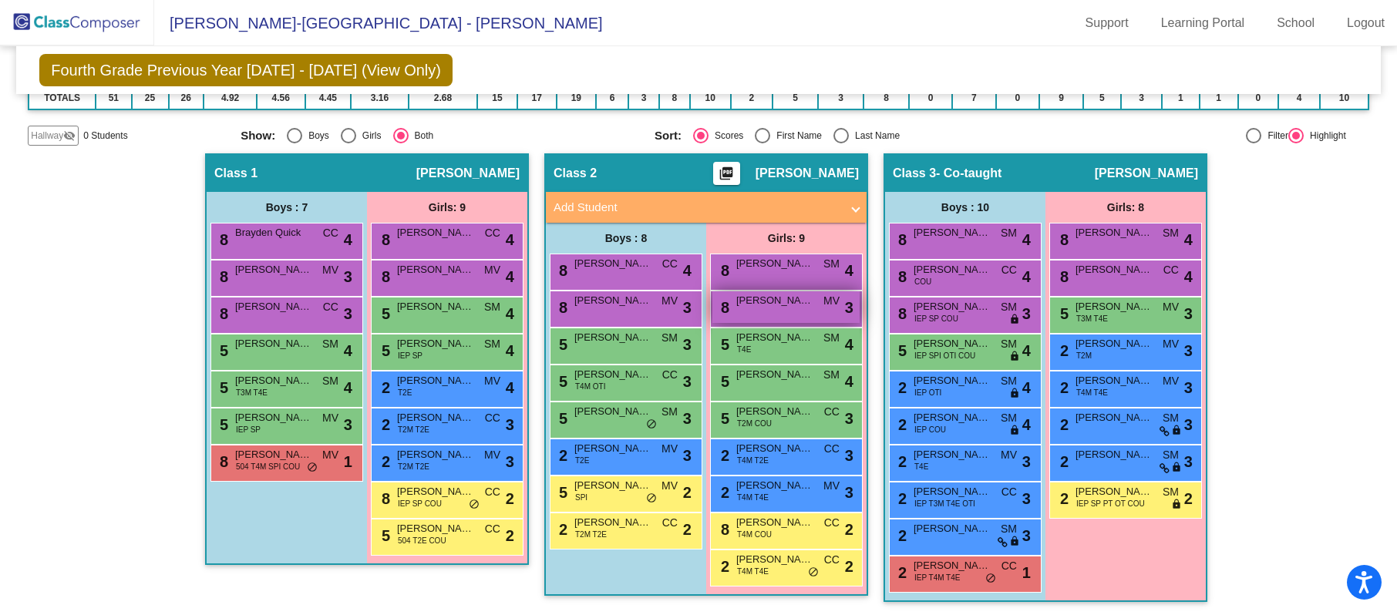
click at [787, 303] on span "[PERSON_NAME]" at bounding box center [774, 300] width 77 height 15
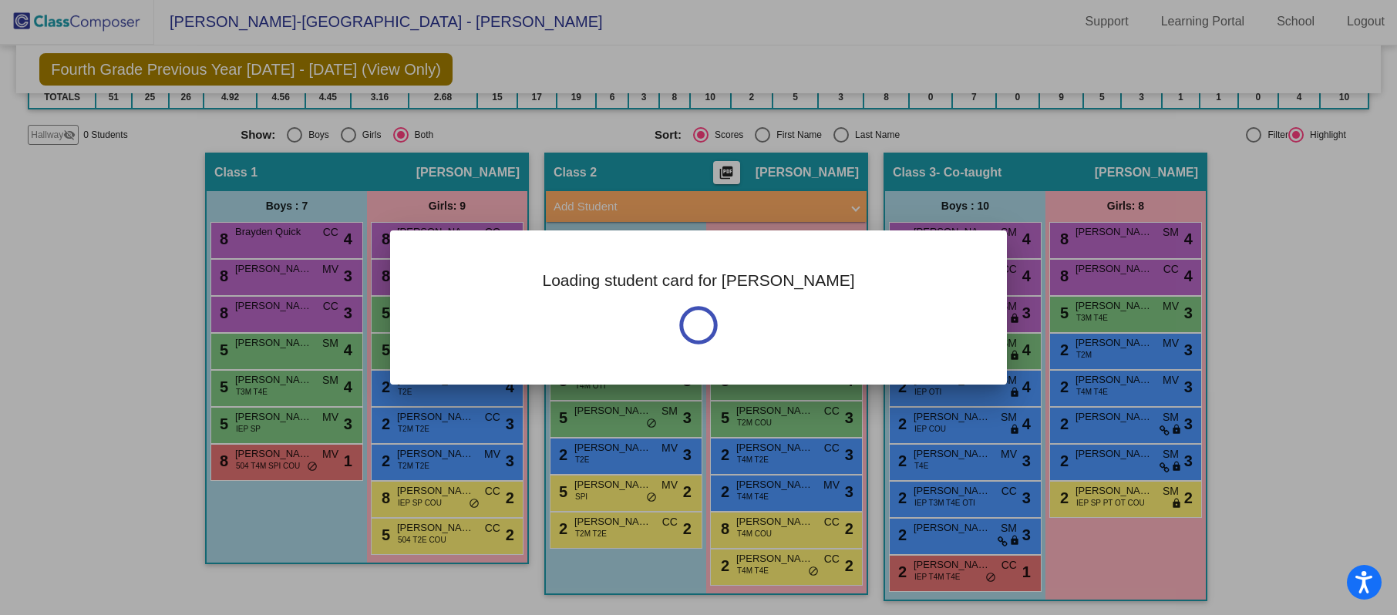
scroll to position [0, 0]
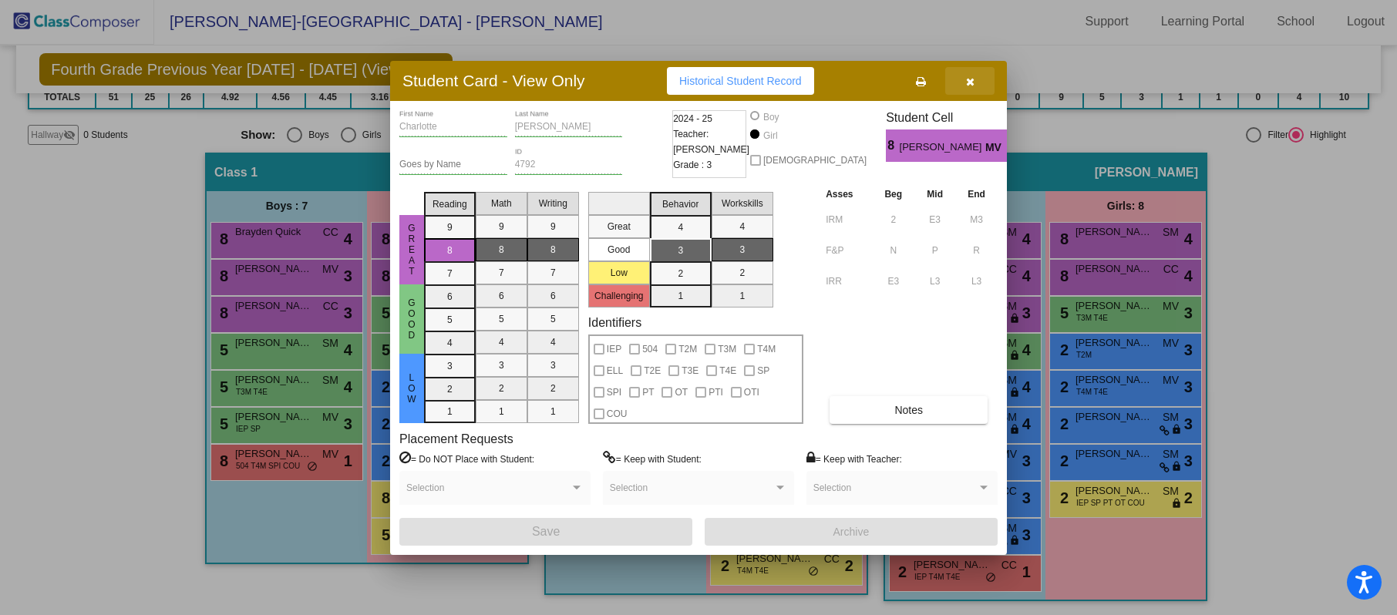
click at [963, 83] on button "button" at bounding box center [969, 81] width 49 height 28
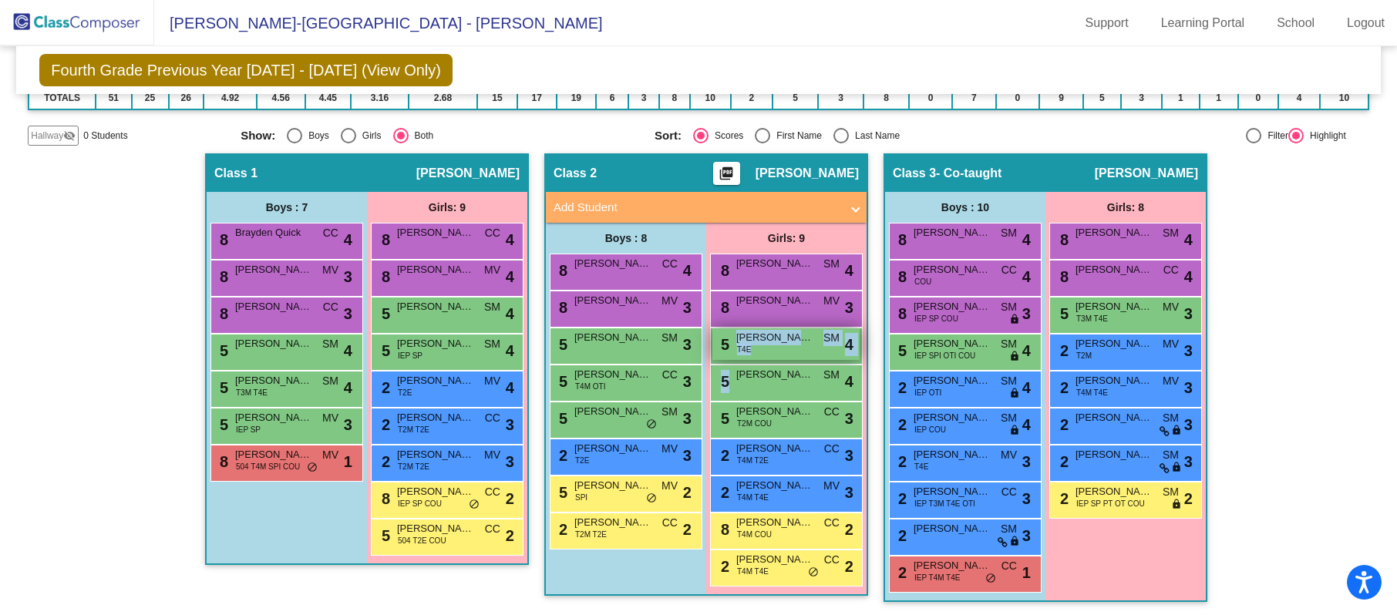
click at [755, 358] on div "8 [PERSON_NAME] SM lock do_not_disturb_alt 4 8 [PERSON_NAME] MV lock do_not_dis…" at bounding box center [786, 420] width 153 height 333
click at [756, 353] on div "5 [PERSON_NAME] T4E SM lock do_not_disturb_alt 4" at bounding box center [785, 344] width 147 height 32
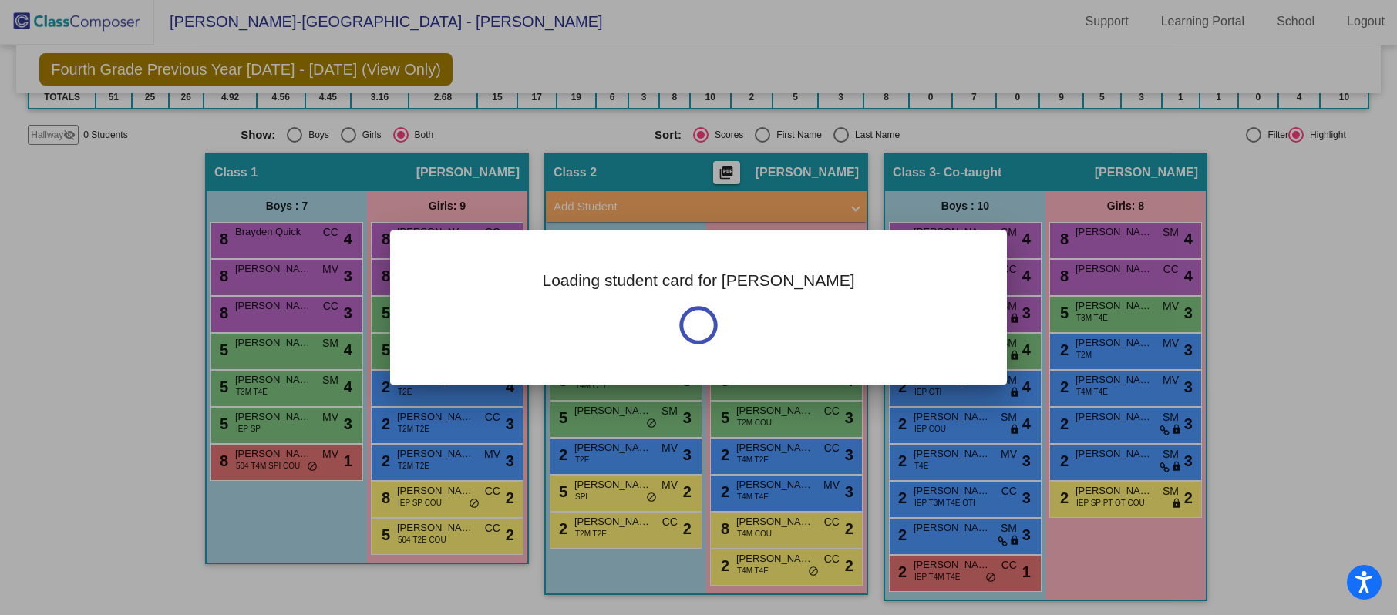
scroll to position [0, 0]
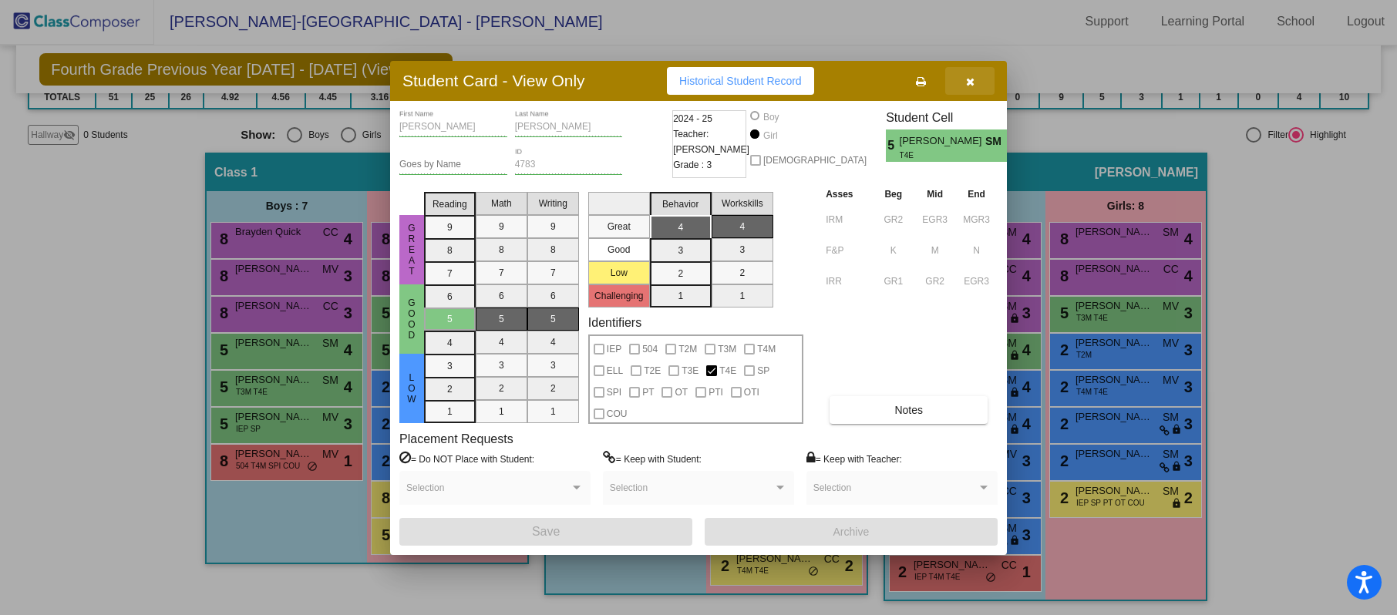
click at [978, 77] on button "button" at bounding box center [969, 81] width 49 height 28
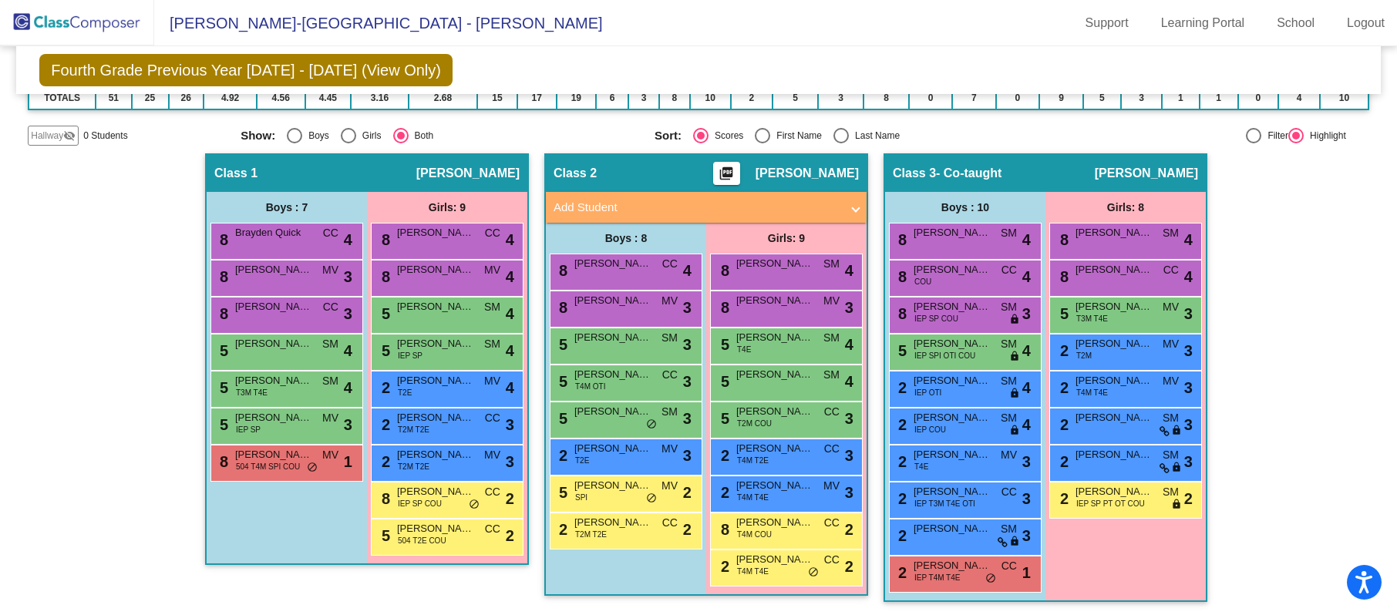
scroll to position [1, 0]
click at [806, 382] on div "5 [PERSON_NAME] SM lock do_not_disturb_alt 4" at bounding box center [785, 381] width 147 height 32
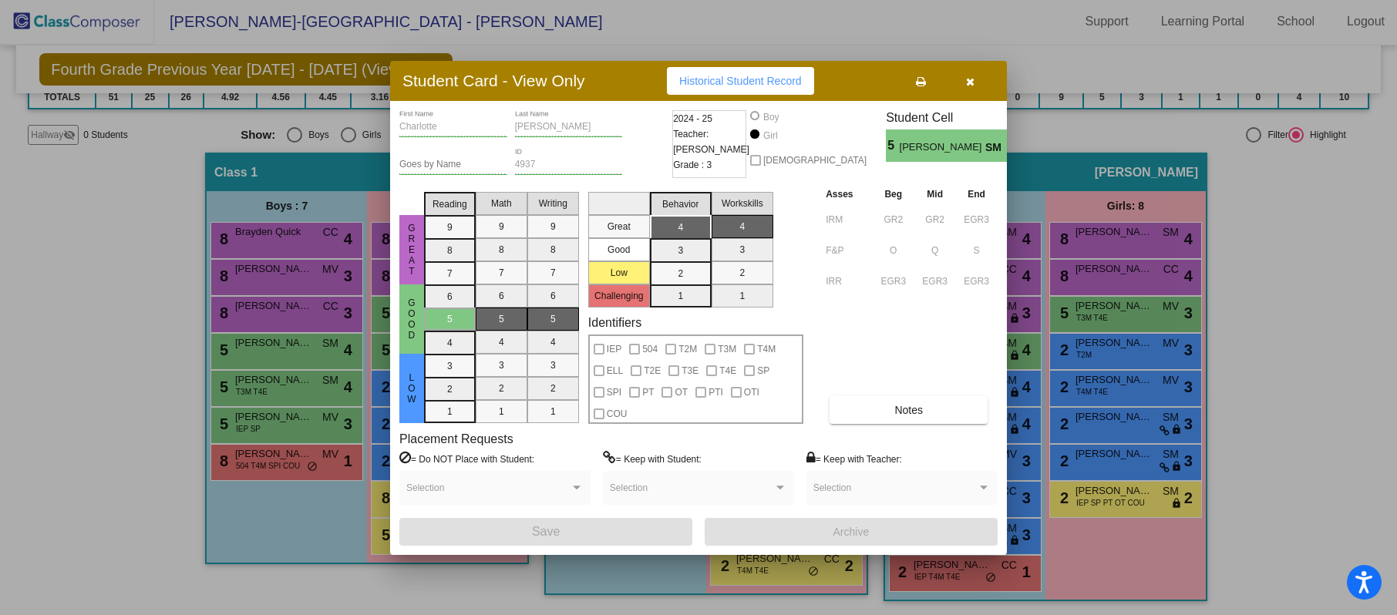
click at [962, 69] on button "button" at bounding box center [969, 81] width 49 height 28
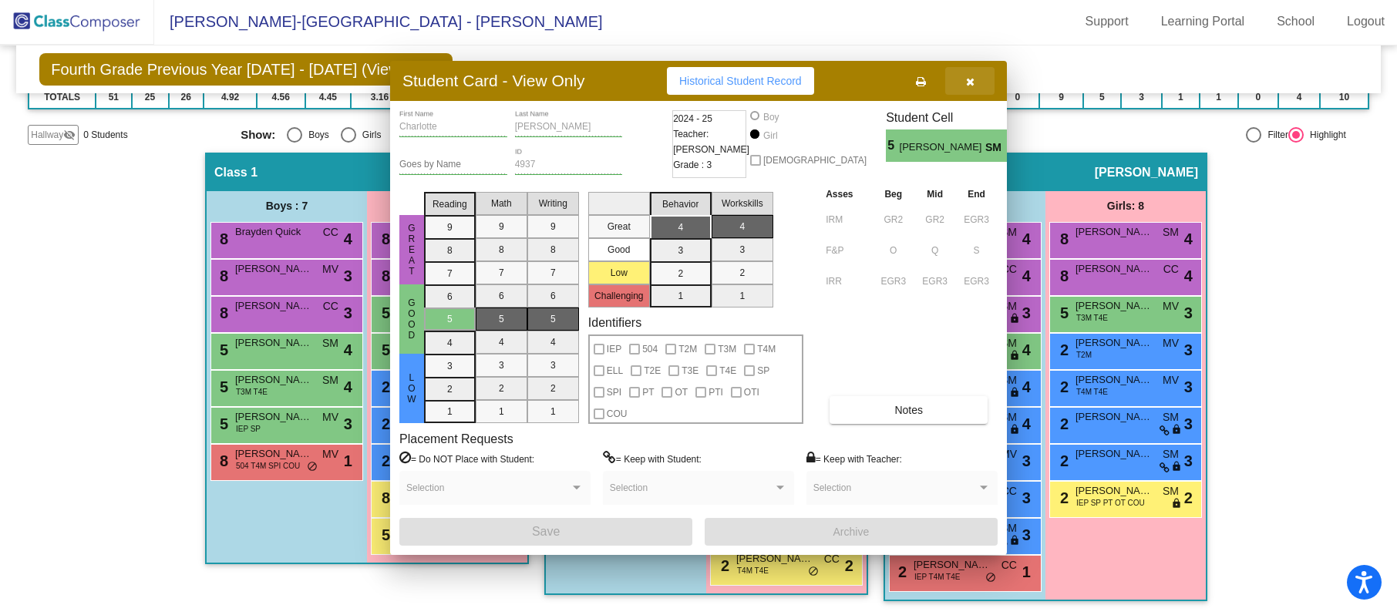
scroll to position [1, 0]
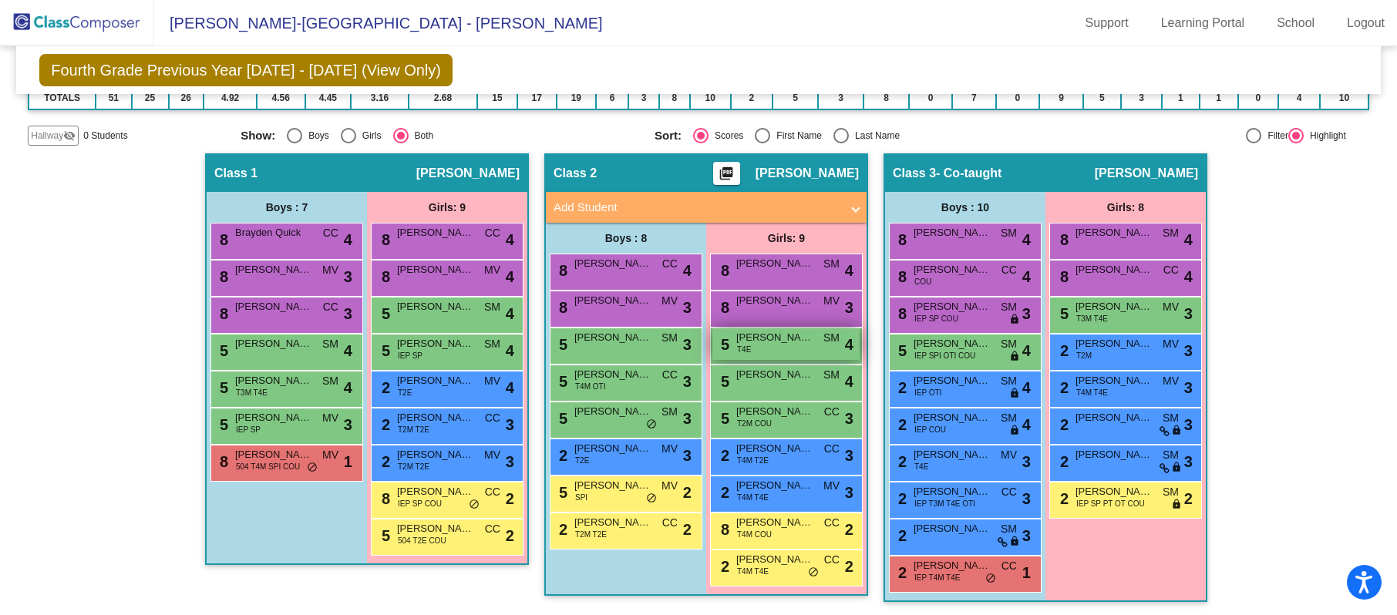
click at [811, 338] on div "5 [PERSON_NAME] T4E SM lock do_not_disturb_alt 4" at bounding box center [785, 344] width 147 height 32
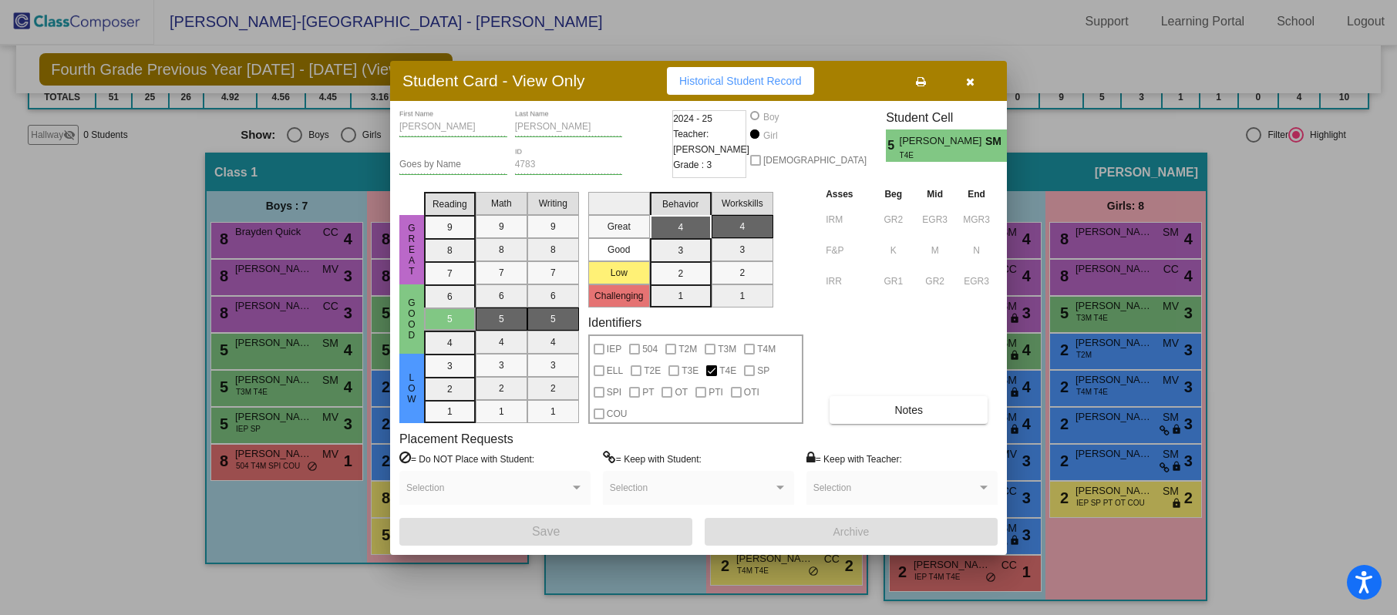
click at [971, 75] on span "button" at bounding box center [970, 81] width 8 height 12
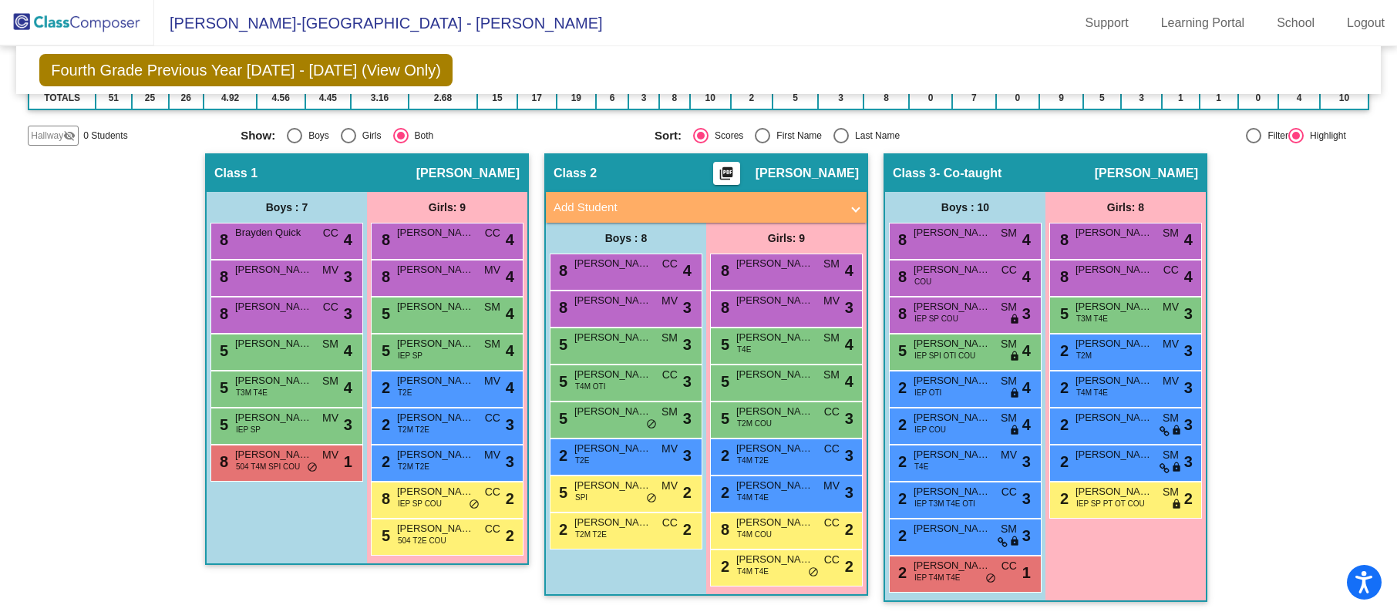
scroll to position [1, 0]
click at [777, 390] on div "5 [PERSON_NAME] SM lock do_not_disturb_alt 4" at bounding box center [785, 381] width 147 height 32
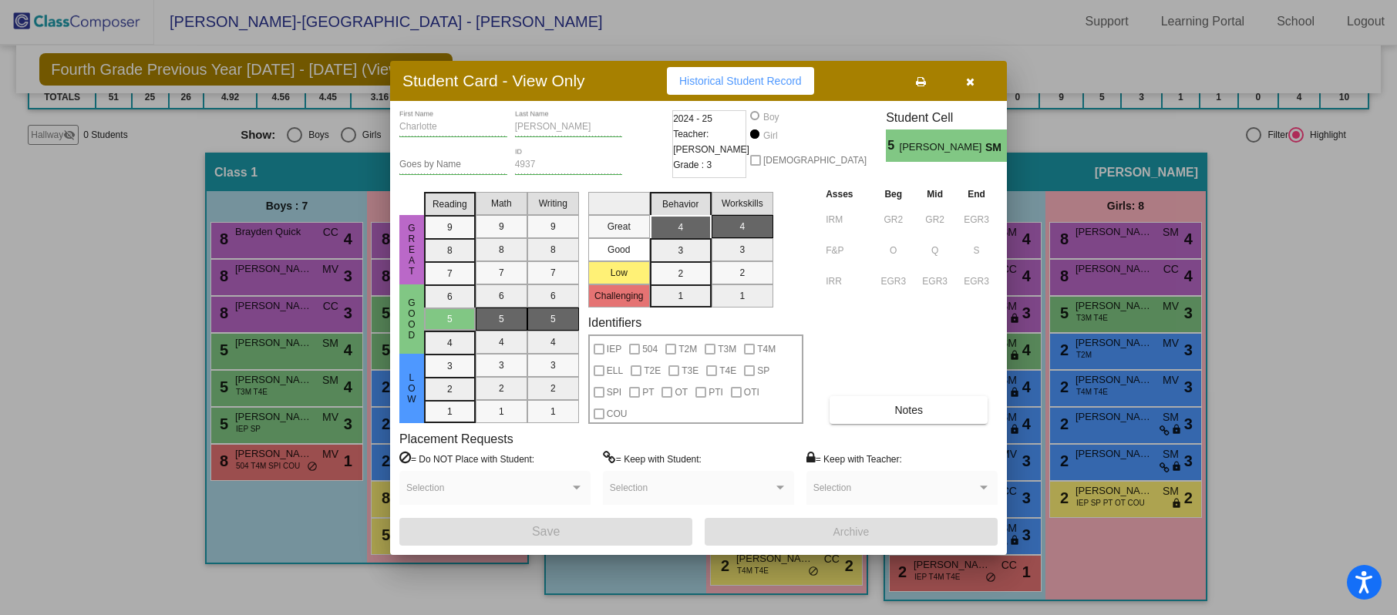
click at [963, 76] on button "button" at bounding box center [969, 81] width 49 height 28
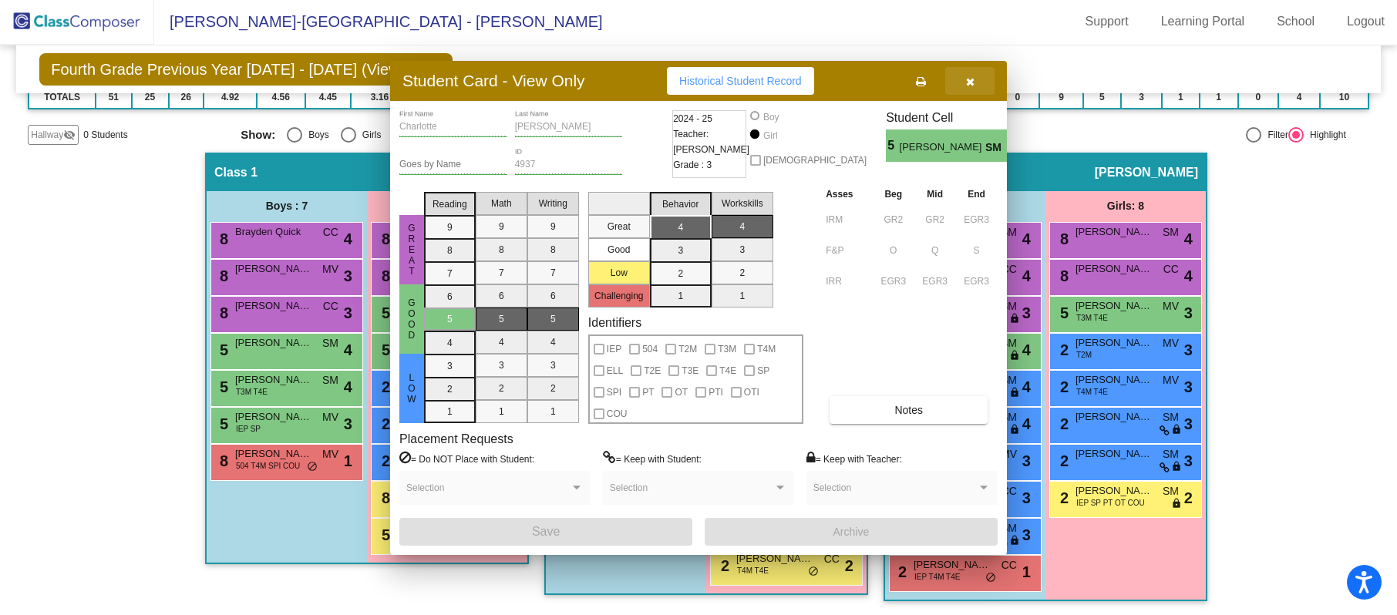
scroll to position [1, 0]
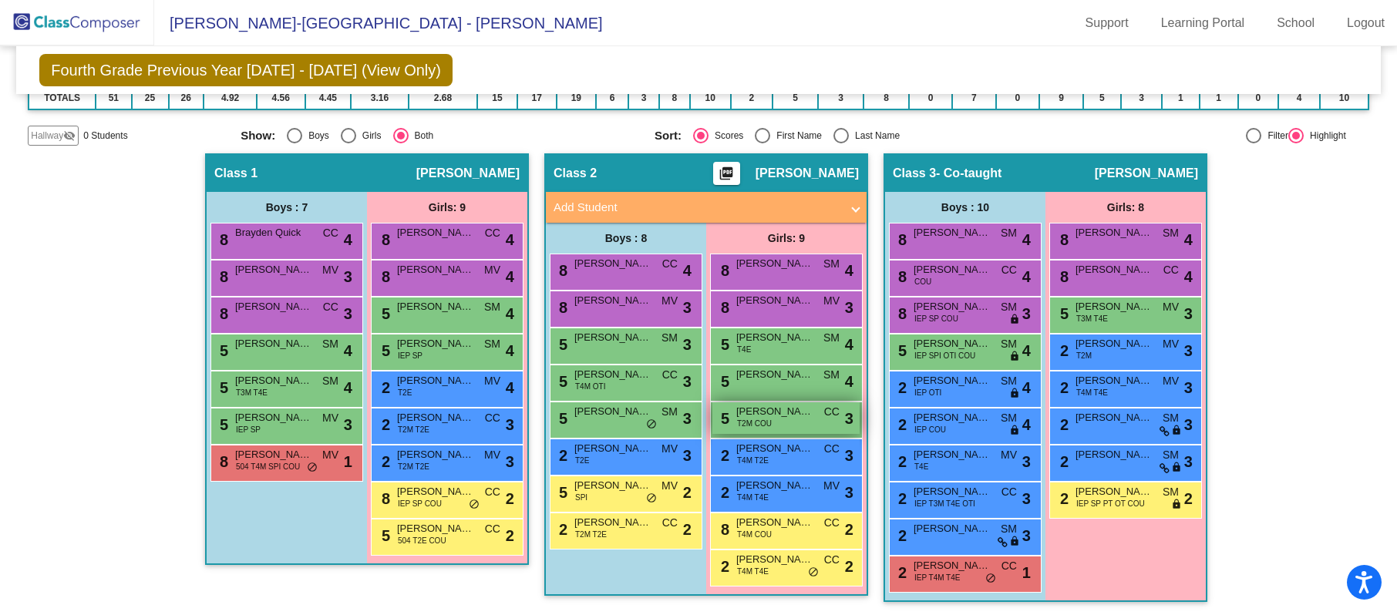
click at [780, 416] on span "[PERSON_NAME]" at bounding box center [774, 411] width 77 height 15
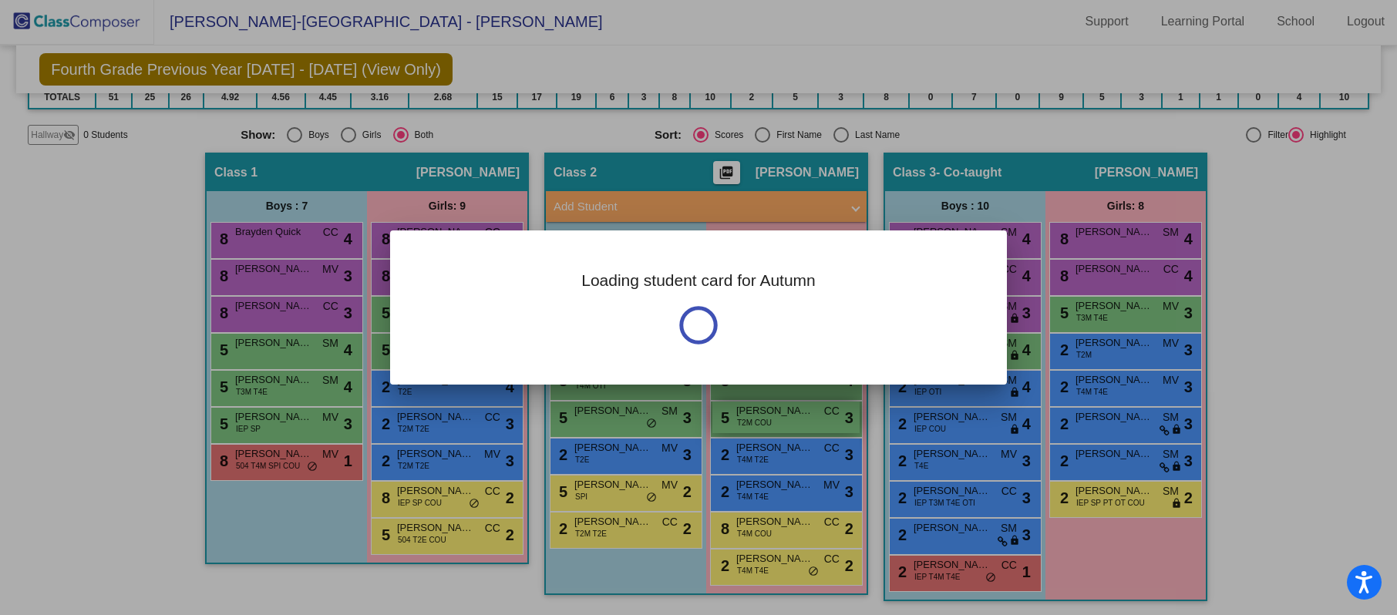
scroll to position [0, 0]
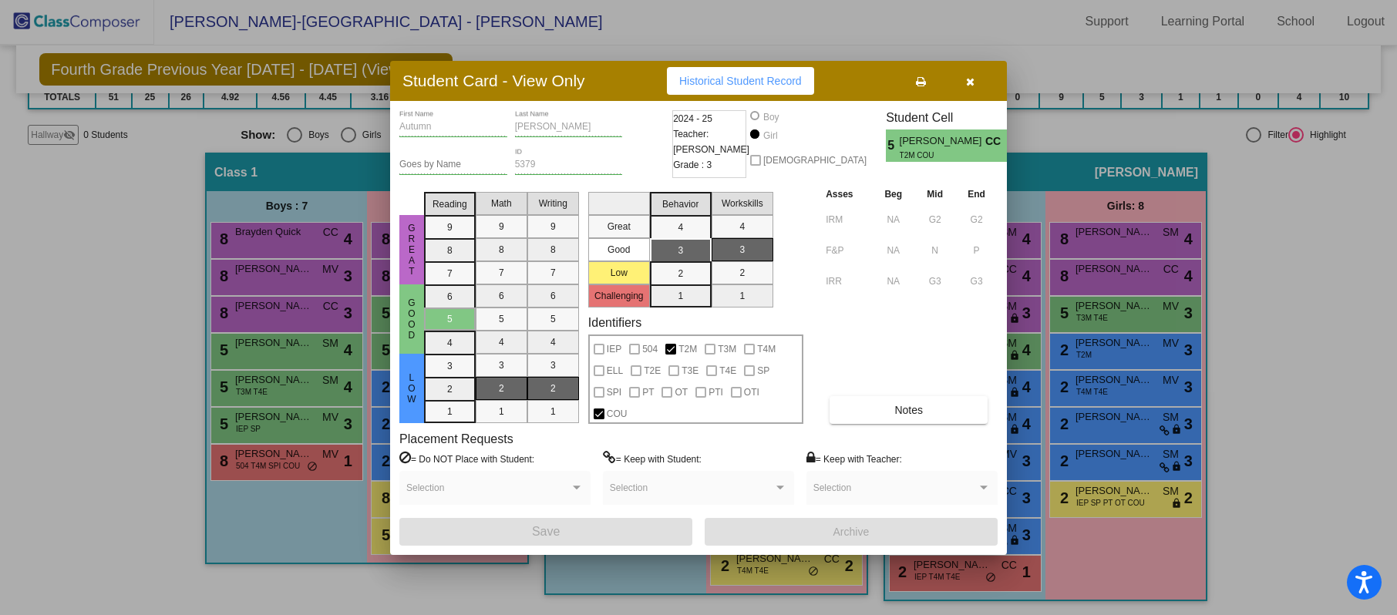
click at [966, 79] on icon "button" at bounding box center [970, 81] width 8 height 11
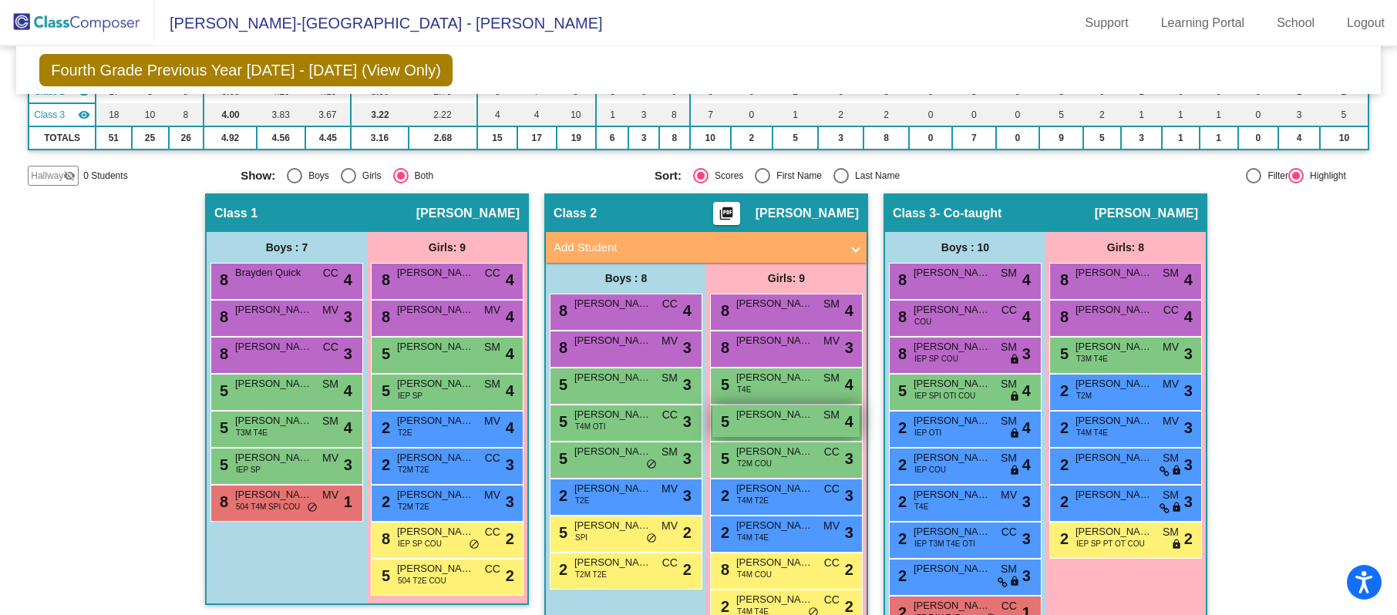
scroll to position [216, 0]
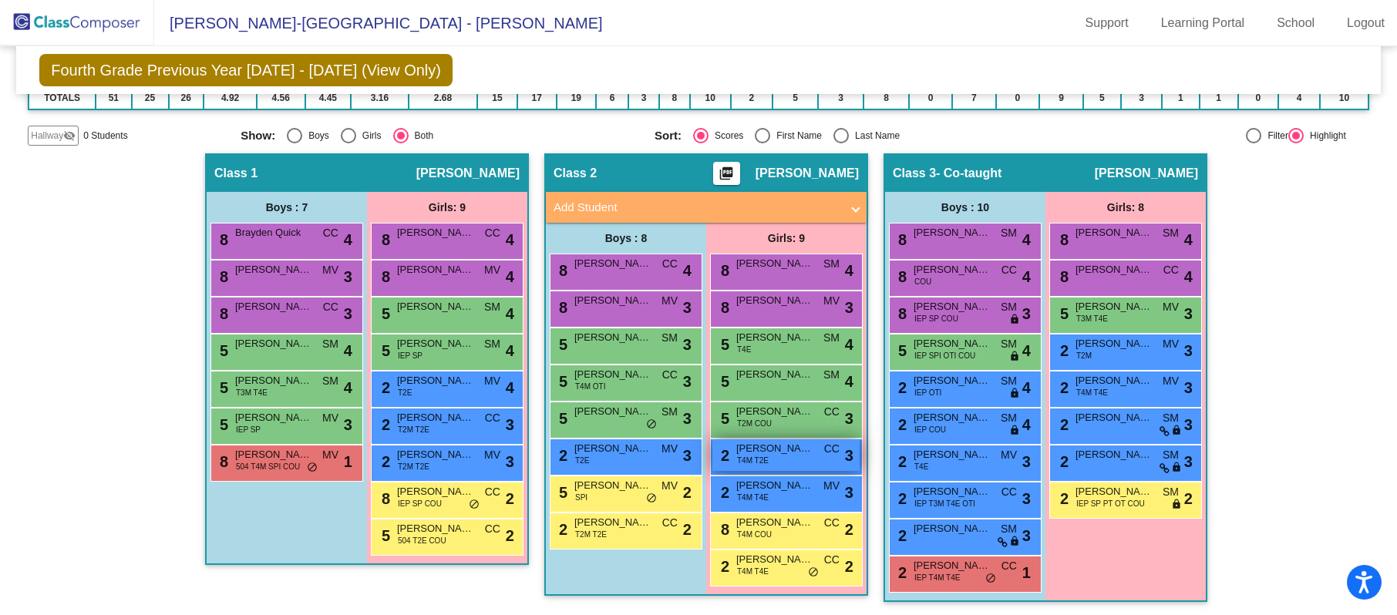
click at [794, 462] on div "2 [PERSON_NAME] T4M T2E CC lock do_not_disturb_alt 3" at bounding box center [785, 455] width 147 height 32
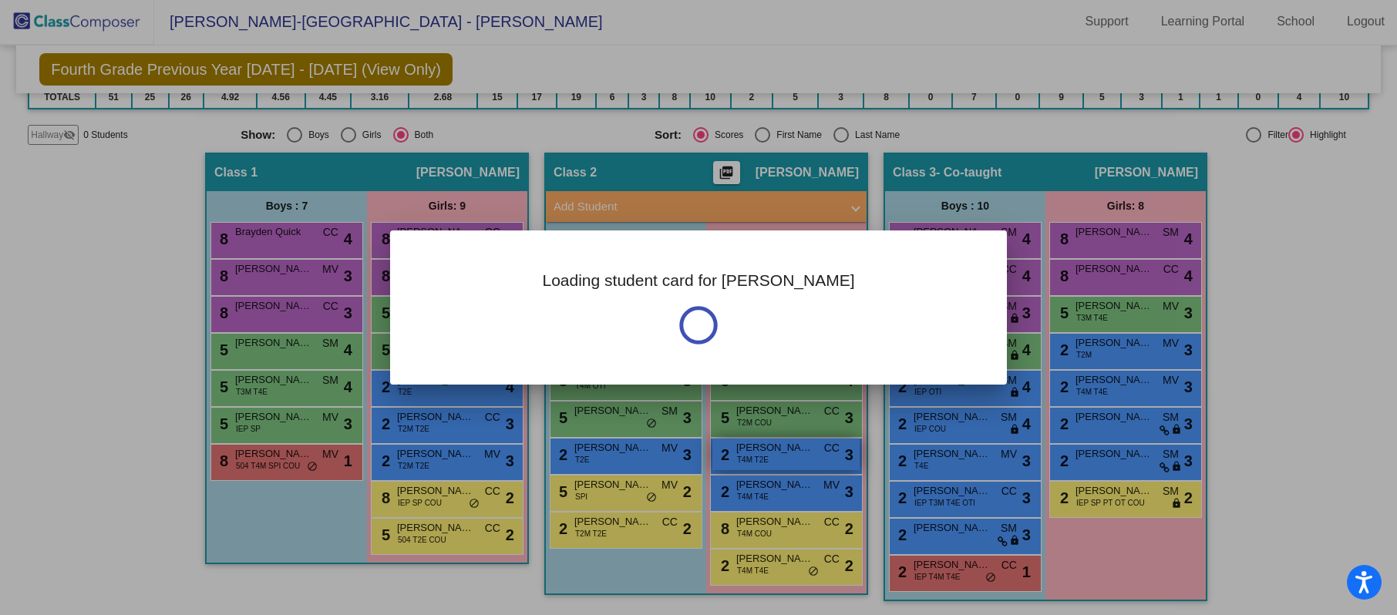
scroll to position [0, 0]
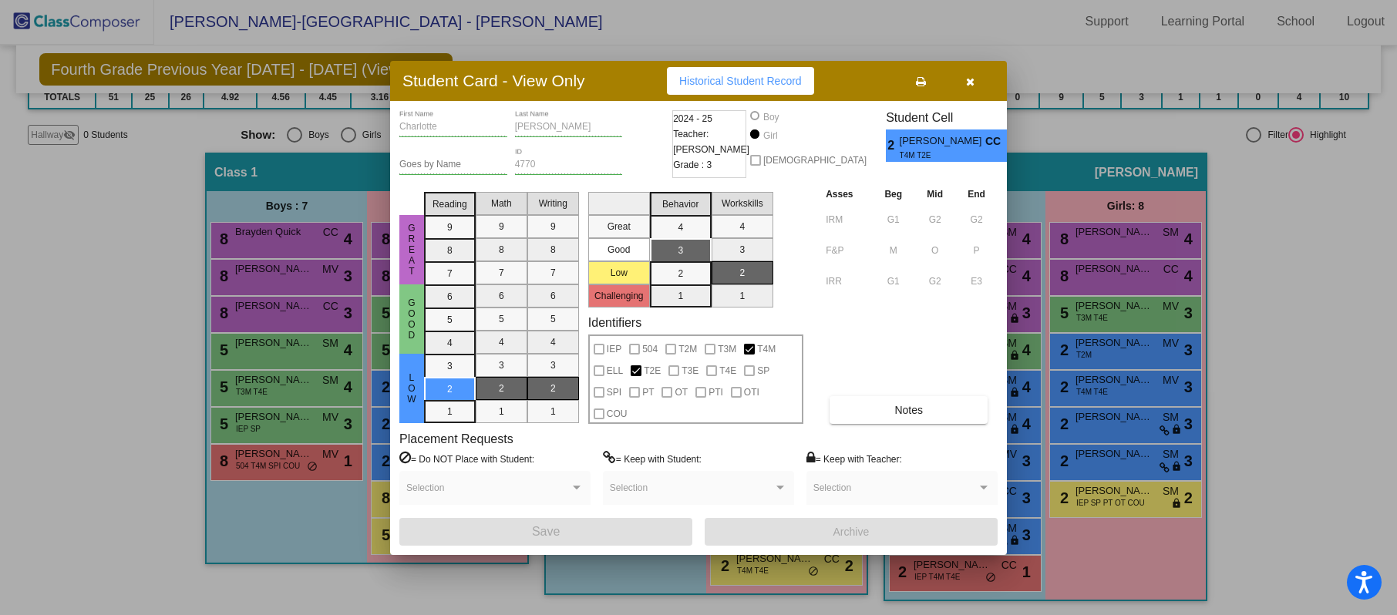
click at [977, 71] on button "button" at bounding box center [969, 81] width 49 height 28
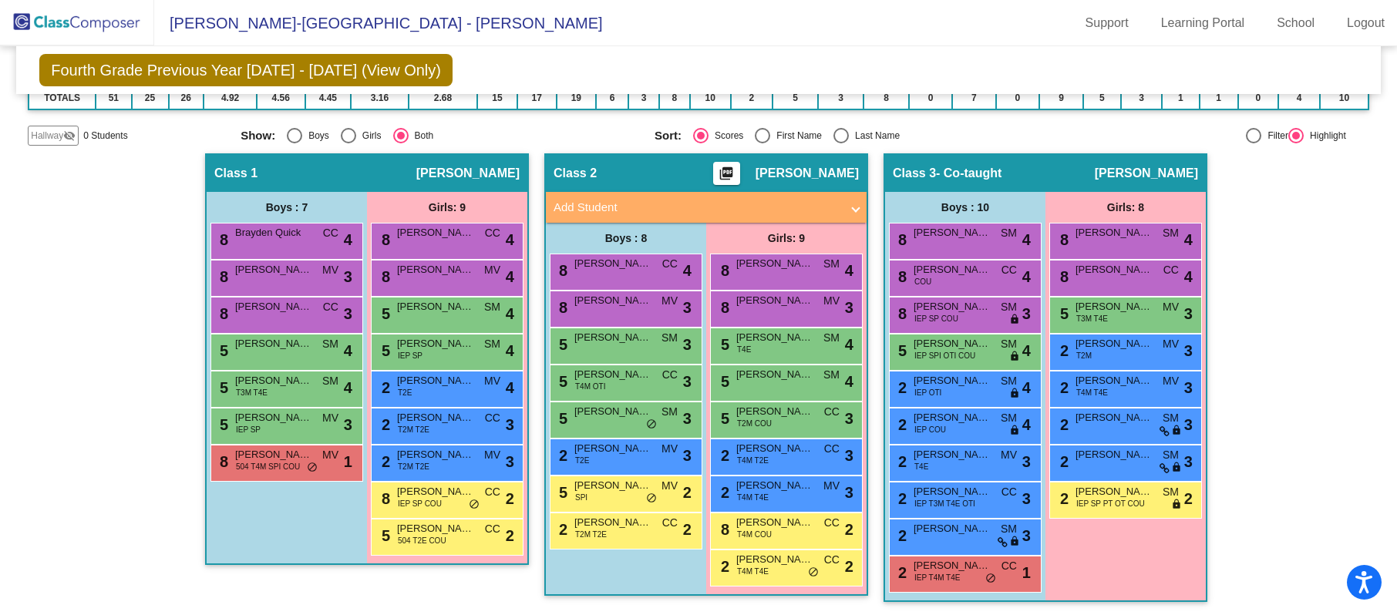
scroll to position [1, 0]
click at [792, 498] on div "2 [PERSON_NAME] T4M T4E MV lock do_not_disturb_alt 3" at bounding box center [785, 492] width 147 height 32
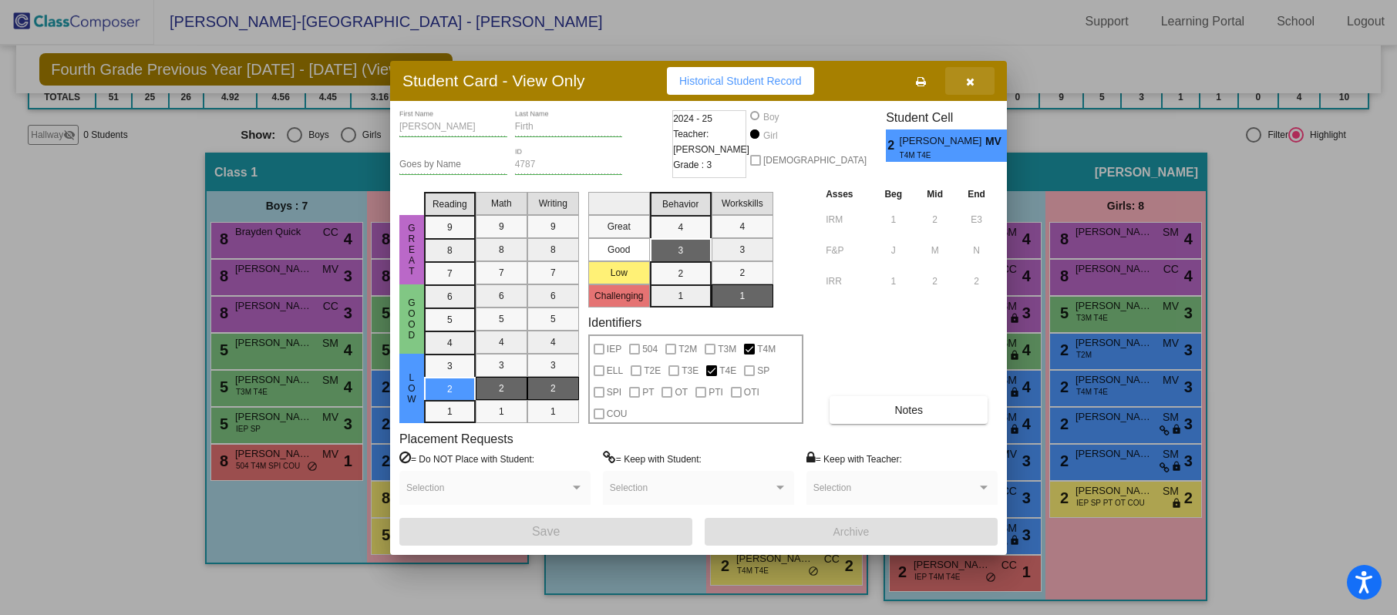
click at [979, 75] on button "button" at bounding box center [969, 81] width 49 height 28
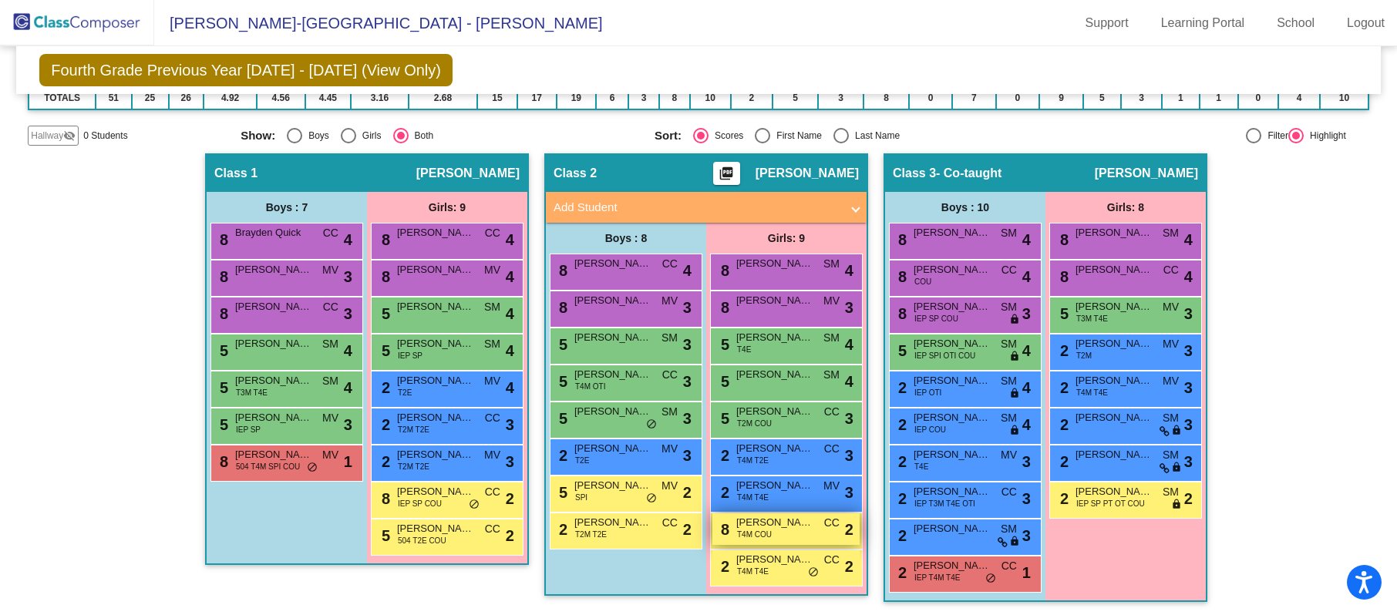
click at [805, 530] on div "8 [PERSON_NAME] T4M COU CC lock do_not_disturb_alt 2" at bounding box center [785, 529] width 147 height 32
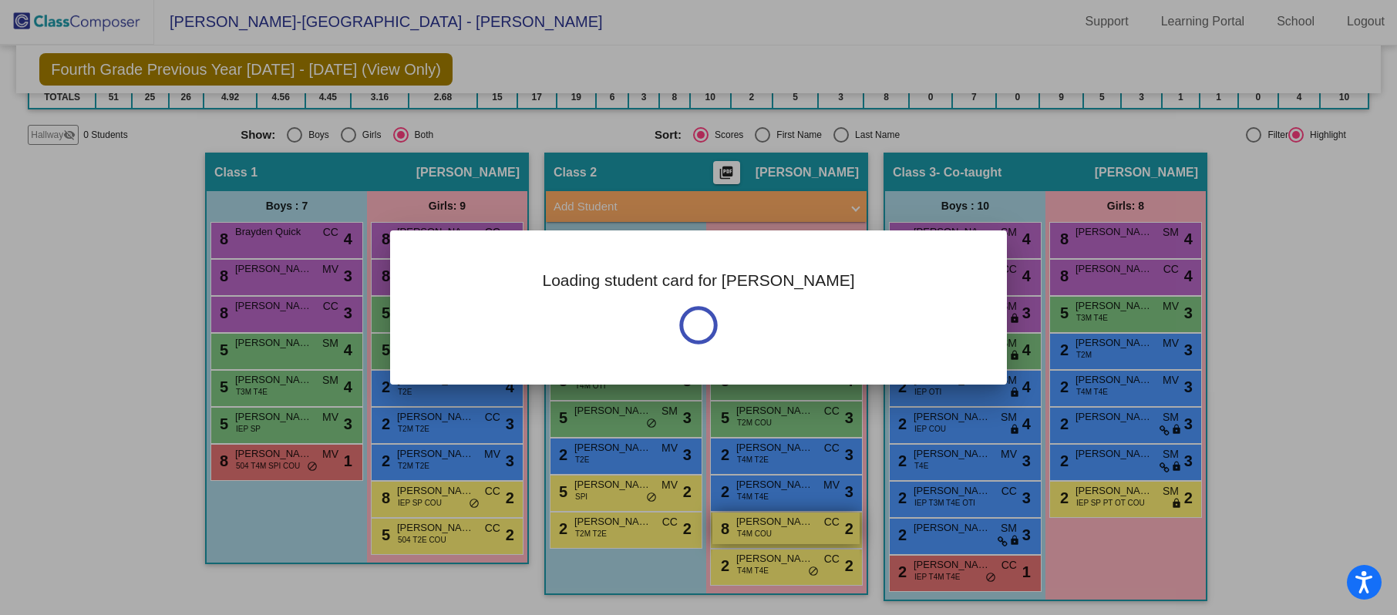
scroll to position [0, 0]
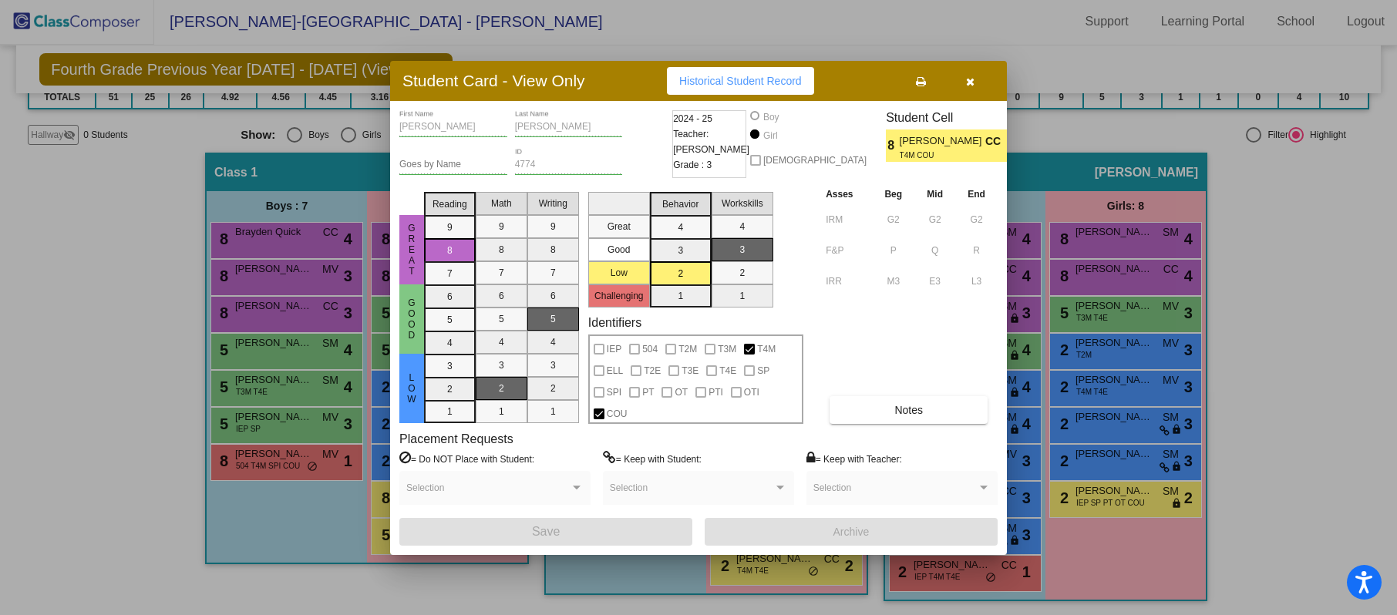
click at [967, 74] on button "button" at bounding box center [969, 81] width 49 height 28
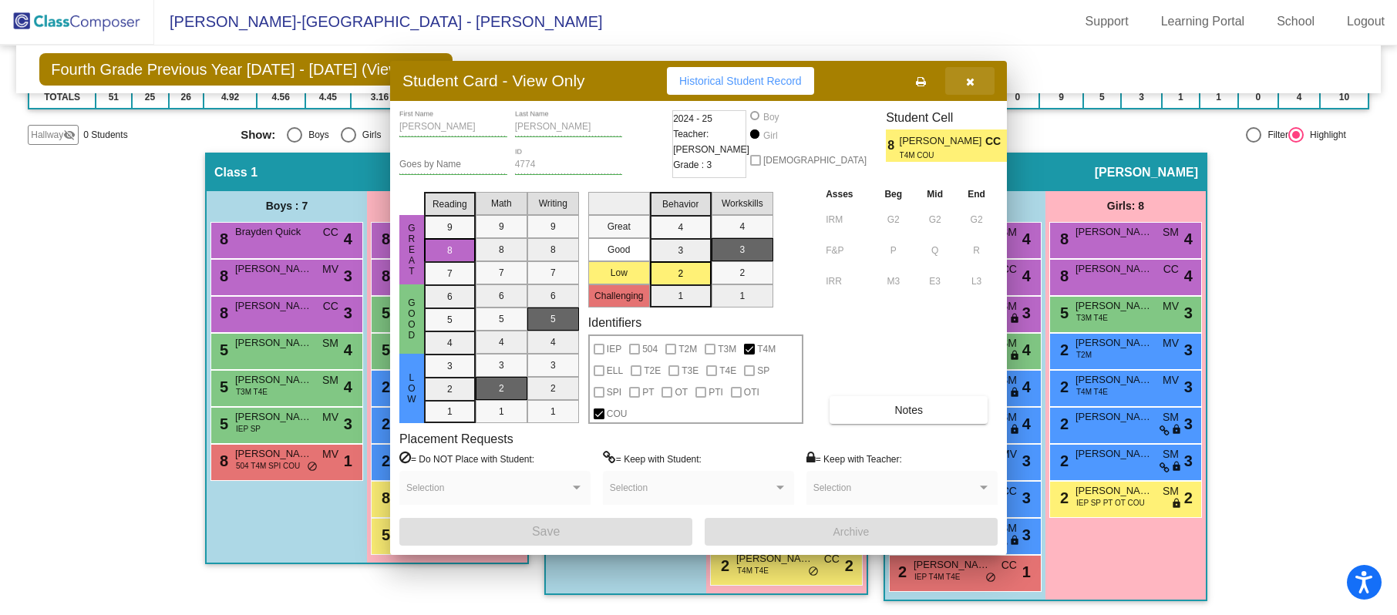
scroll to position [1, 0]
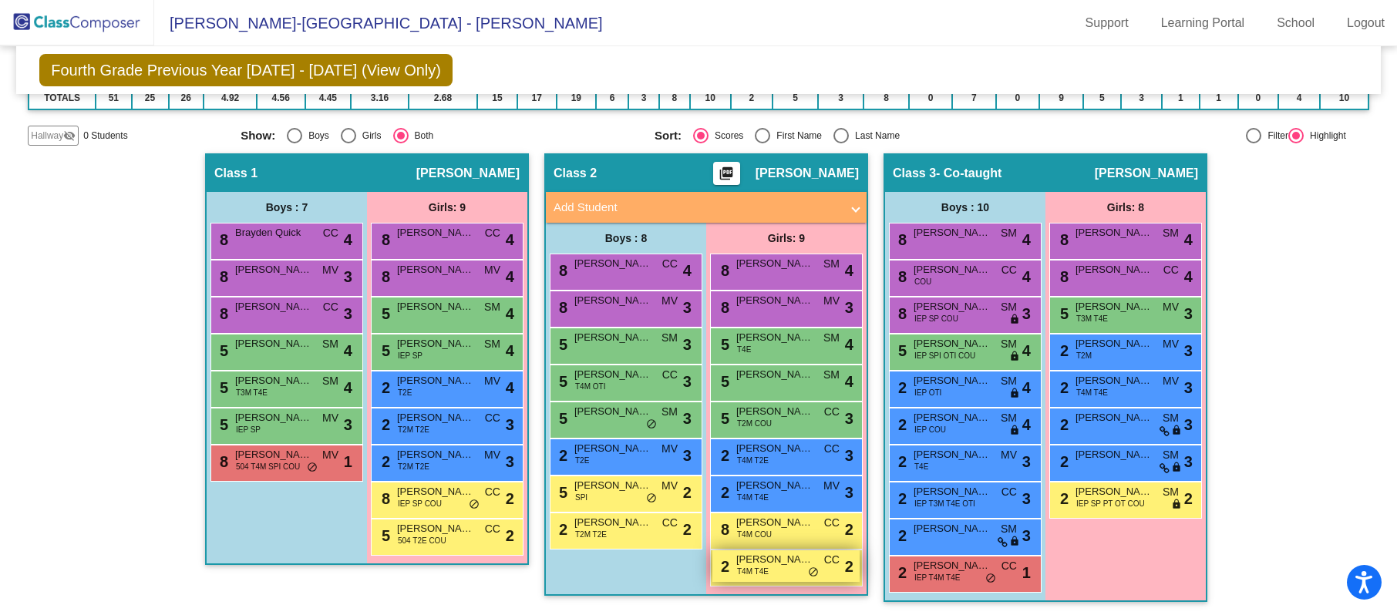
click at [781, 577] on div "2 [PERSON_NAME] T4M T4E CC lock do_not_disturb_alt 2" at bounding box center [785, 566] width 147 height 32
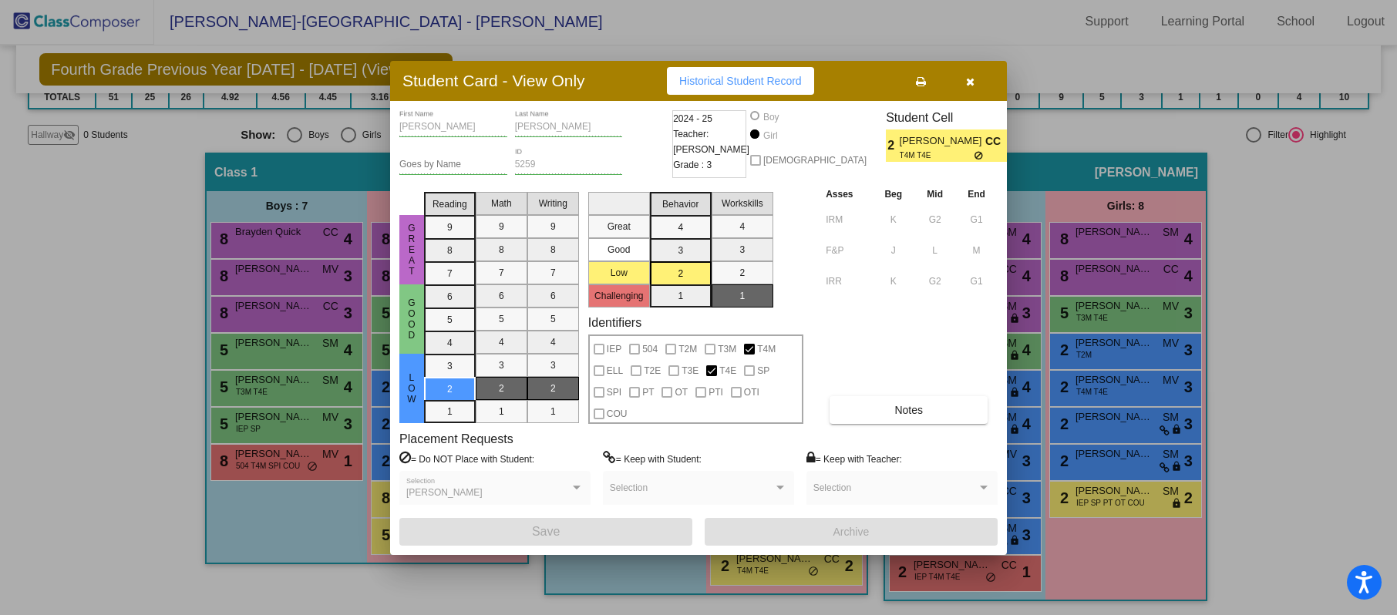
click at [976, 81] on button "button" at bounding box center [969, 81] width 49 height 28
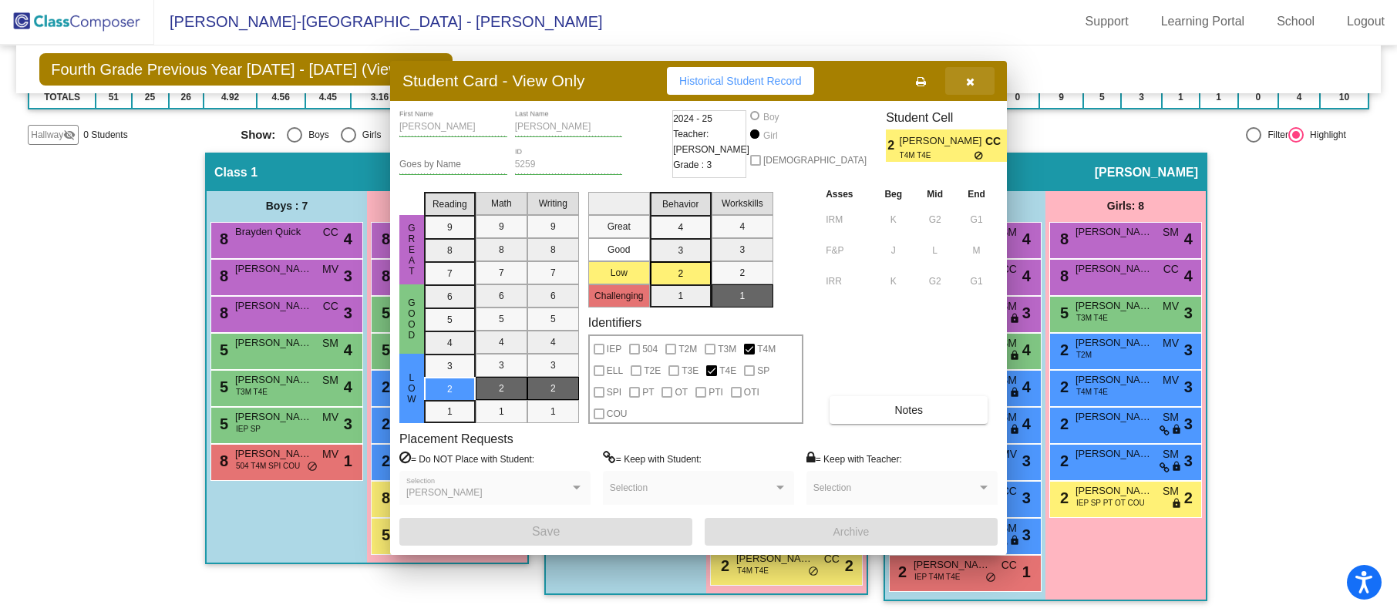
scroll to position [1, 0]
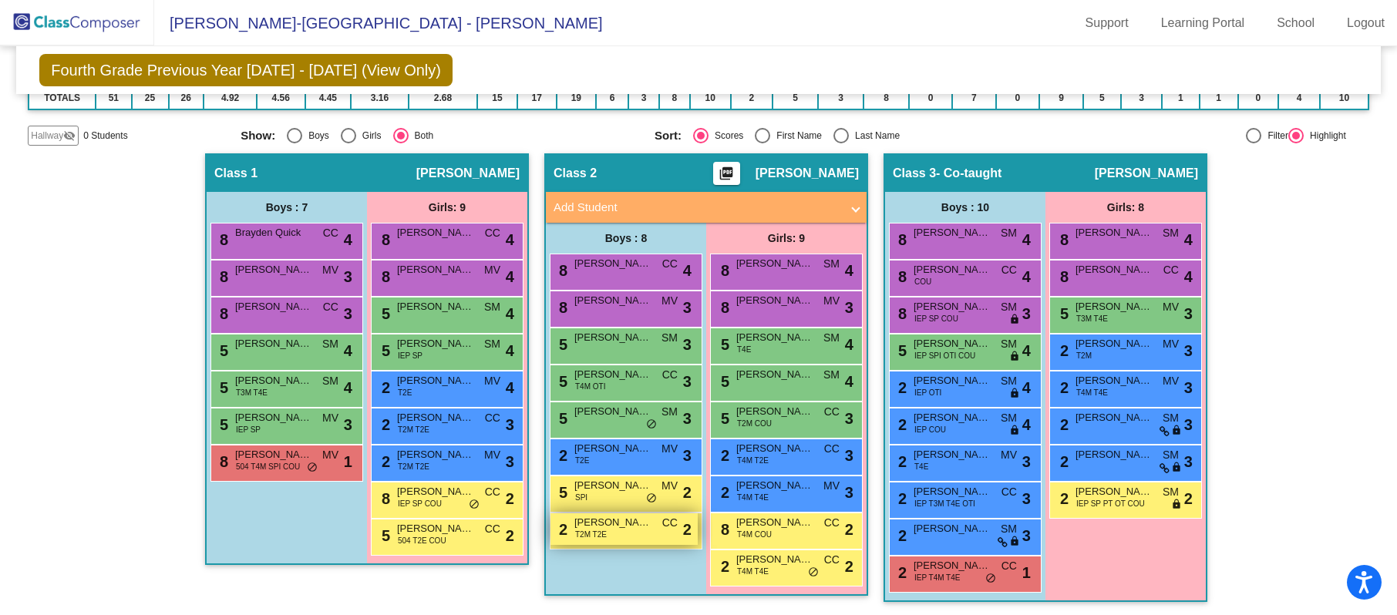
click at [633, 520] on span "[PERSON_NAME]" at bounding box center [612, 522] width 77 height 15
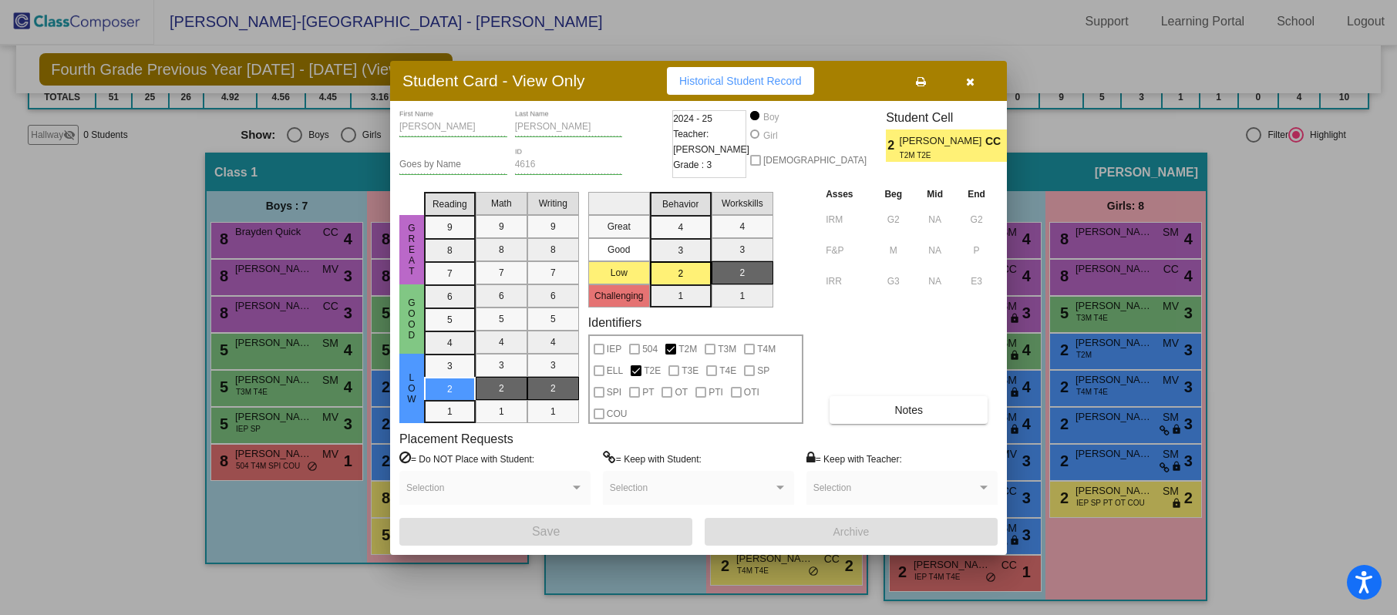
click at [963, 83] on button "button" at bounding box center [969, 81] width 49 height 28
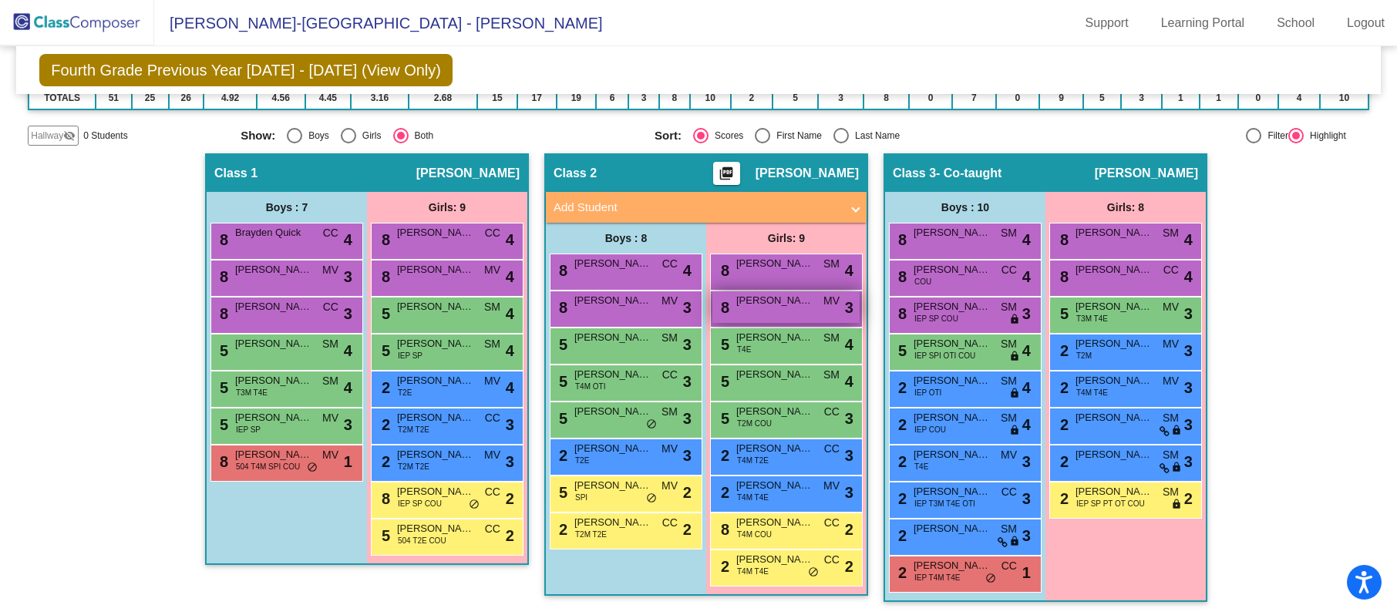
scroll to position [1, 0]
click at [627, 491] on span "[PERSON_NAME]" at bounding box center [612, 485] width 77 height 15
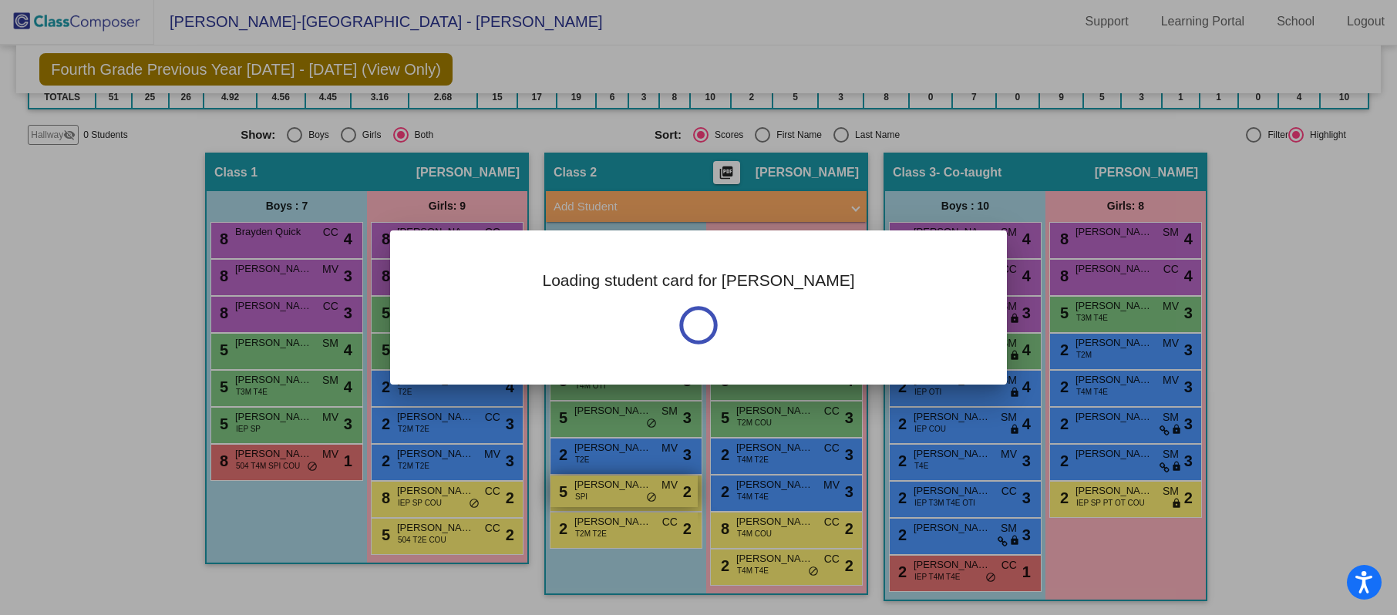
scroll to position [0, 0]
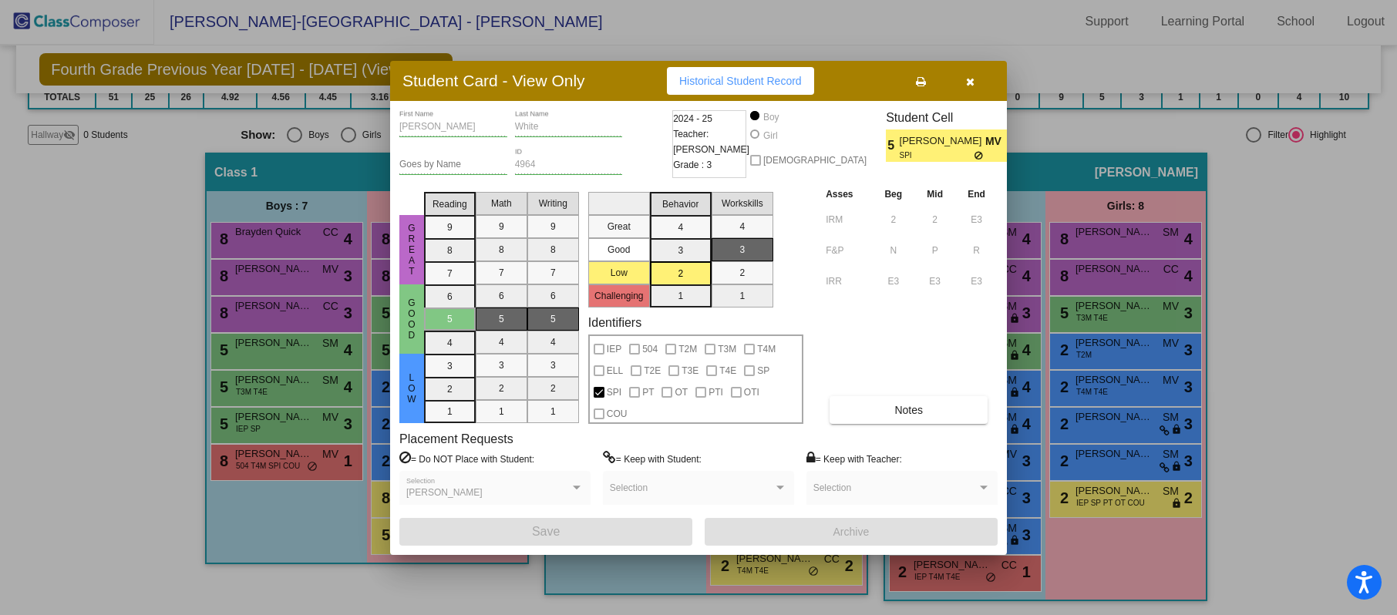
click at [970, 78] on icon "button" at bounding box center [970, 81] width 8 height 11
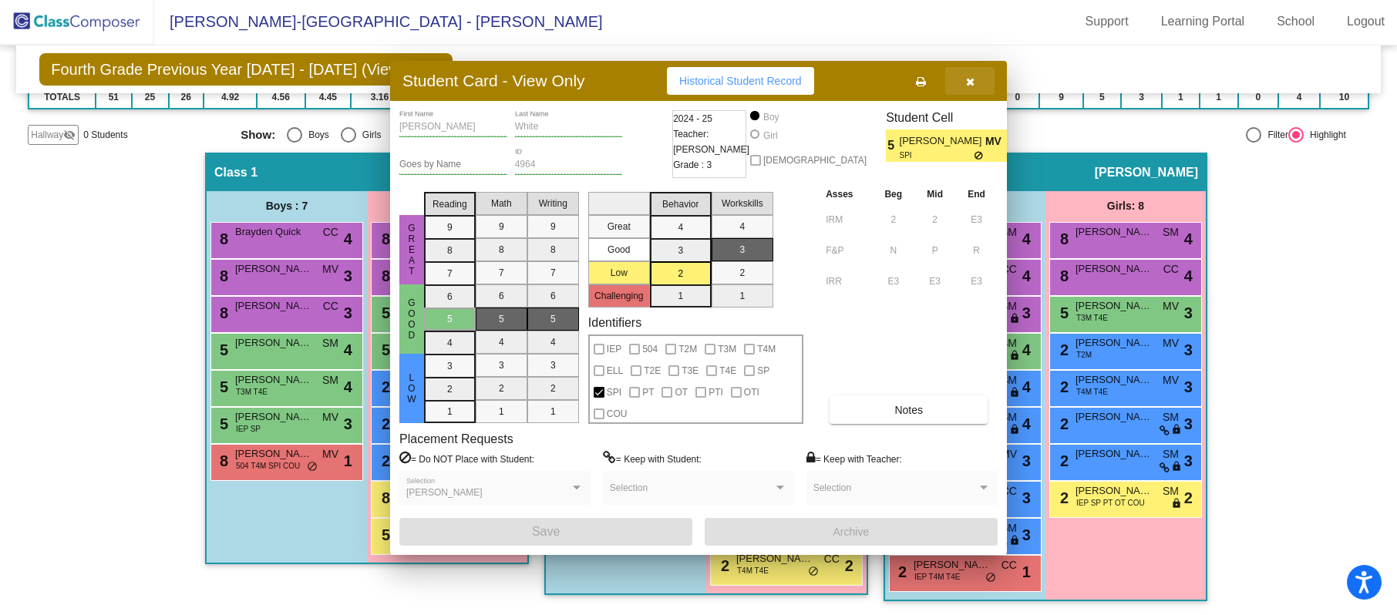
scroll to position [1, 0]
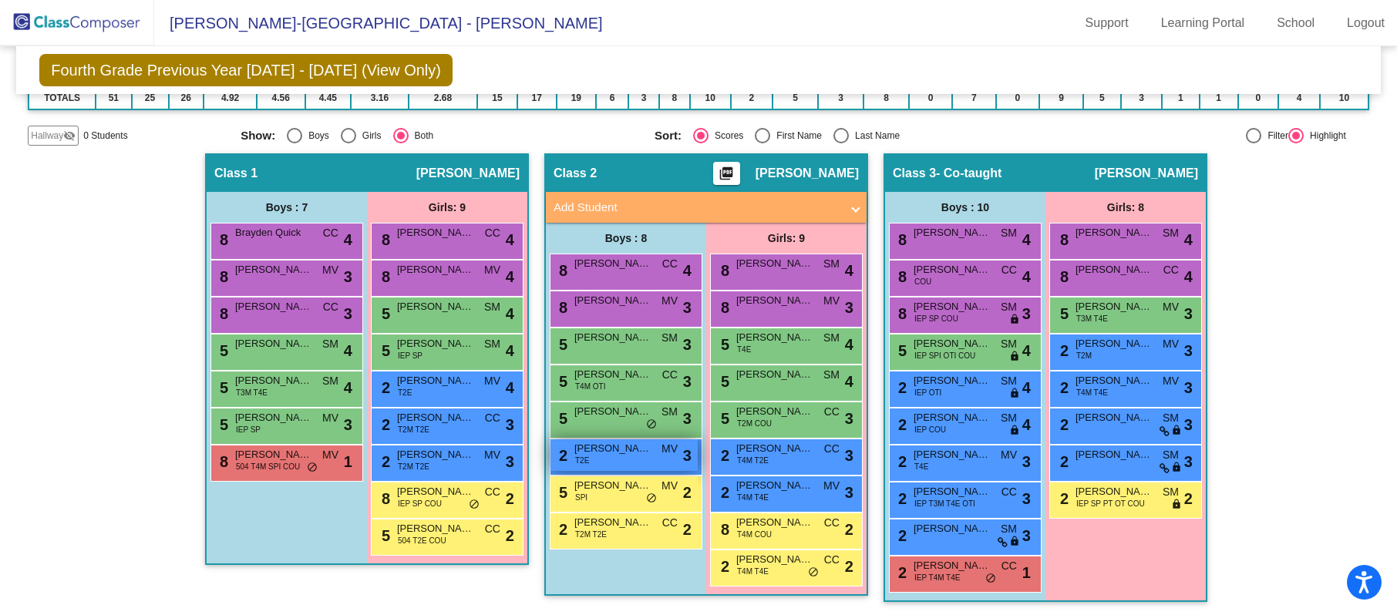
click at [640, 461] on div "2 [PERSON_NAME] T2E MV lock do_not_disturb_alt 3" at bounding box center [623, 455] width 147 height 32
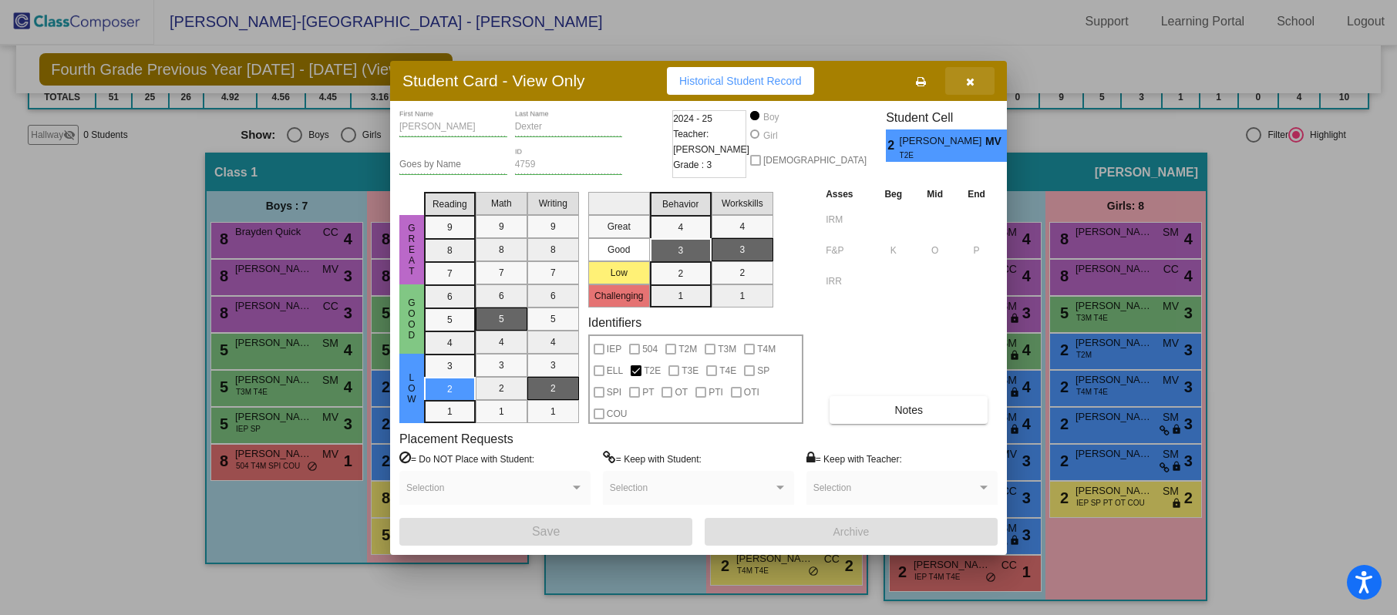
click at [972, 84] on icon "button" at bounding box center [970, 81] width 8 height 11
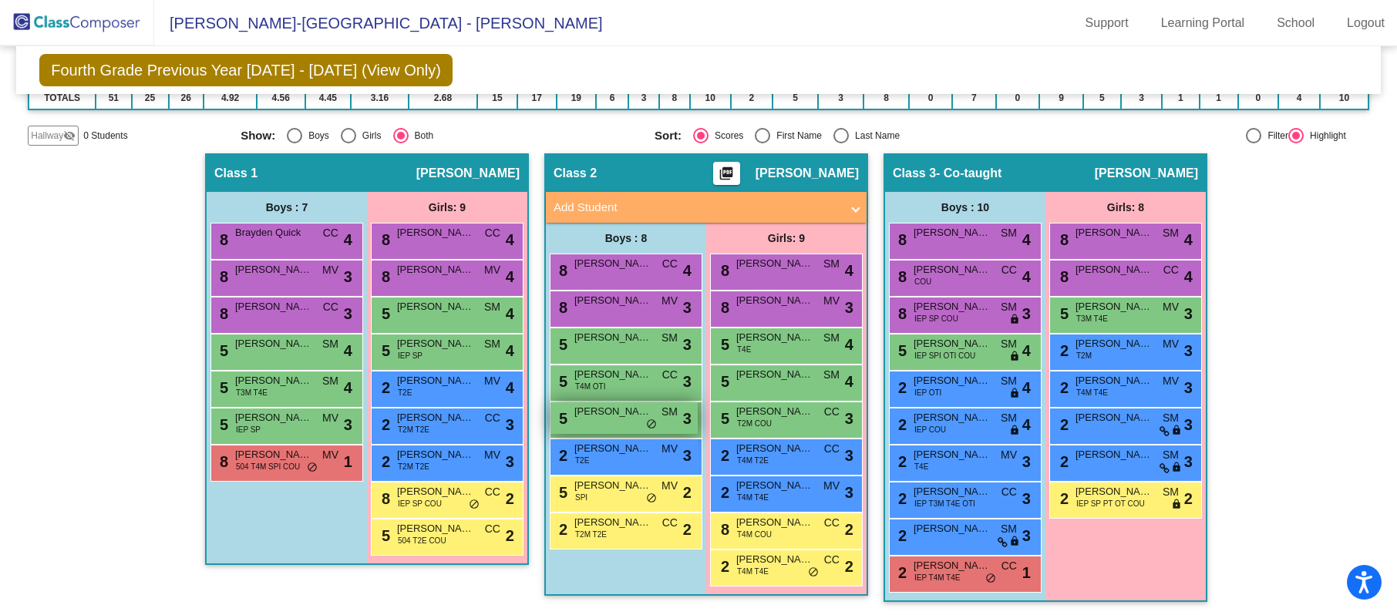
click at [640, 429] on div "5 [PERSON_NAME] SM lock do_not_disturb_alt 3" at bounding box center [623, 418] width 147 height 32
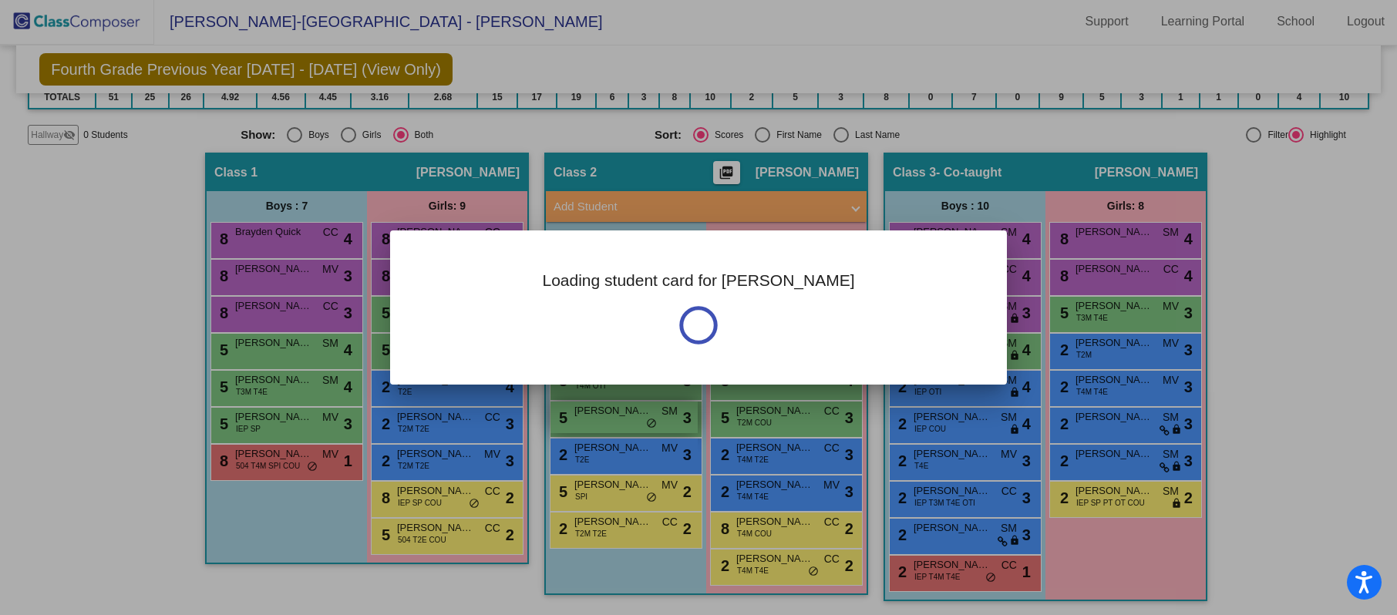
scroll to position [0, 0]
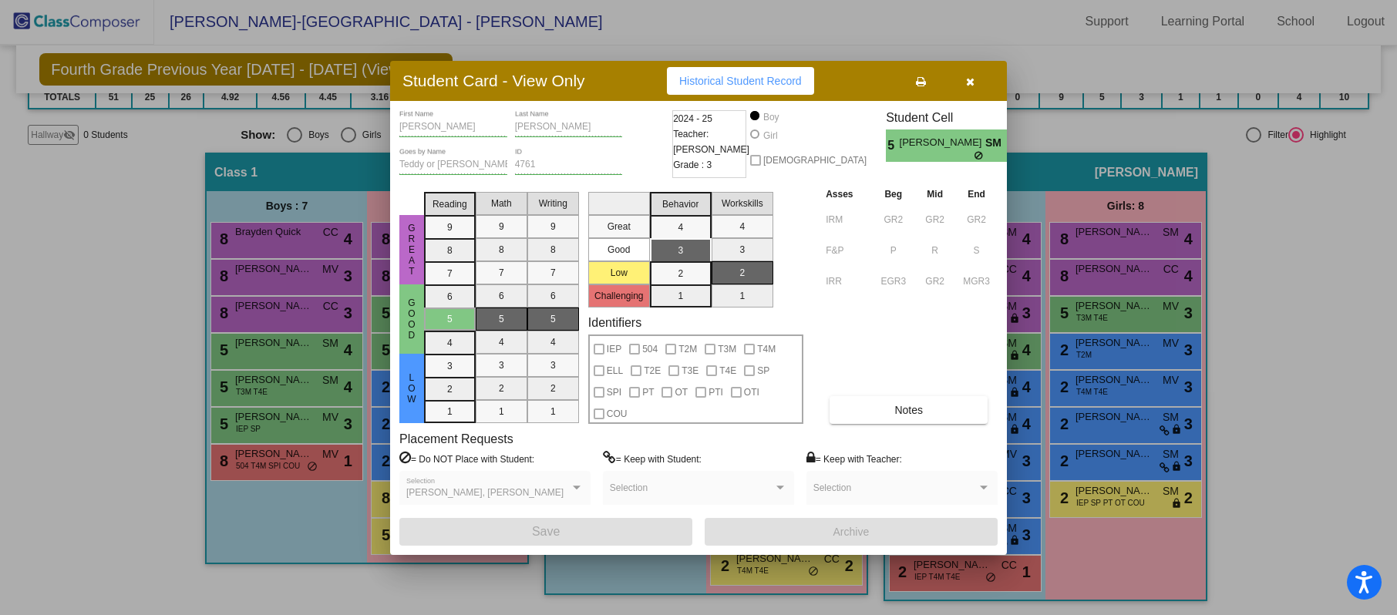
click at [967, 85] on icon "button" at bounding box center [970, 81] width 8 height 11
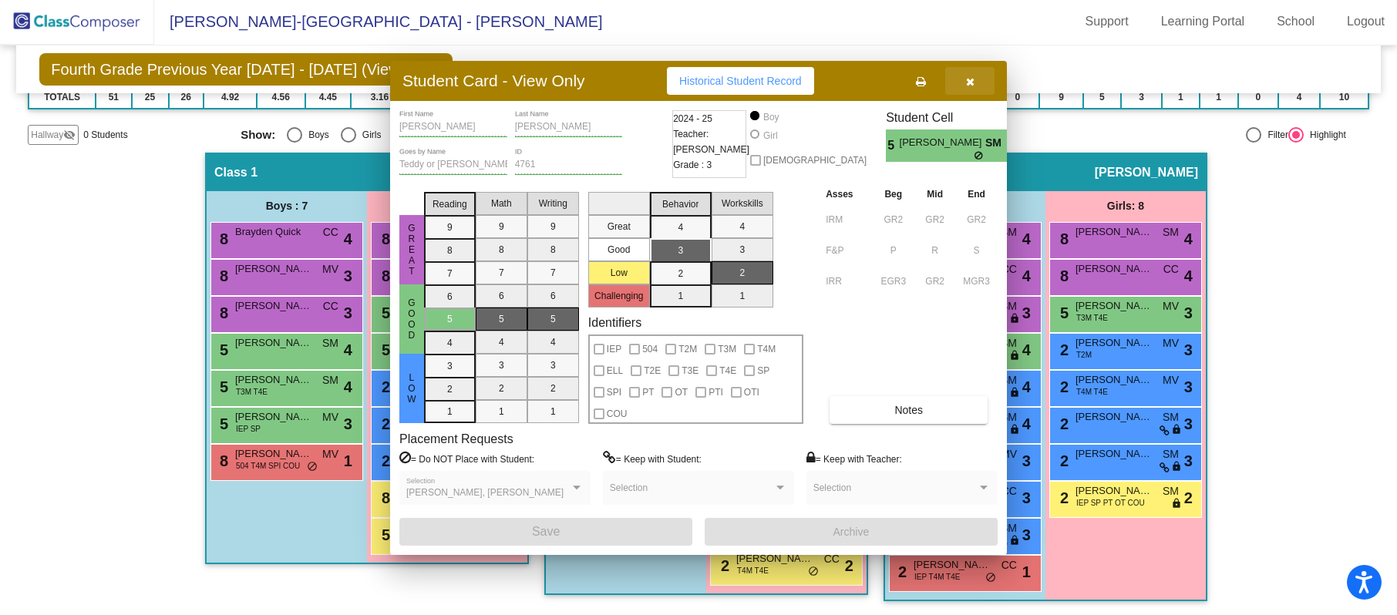
scroll to position [1, 0]
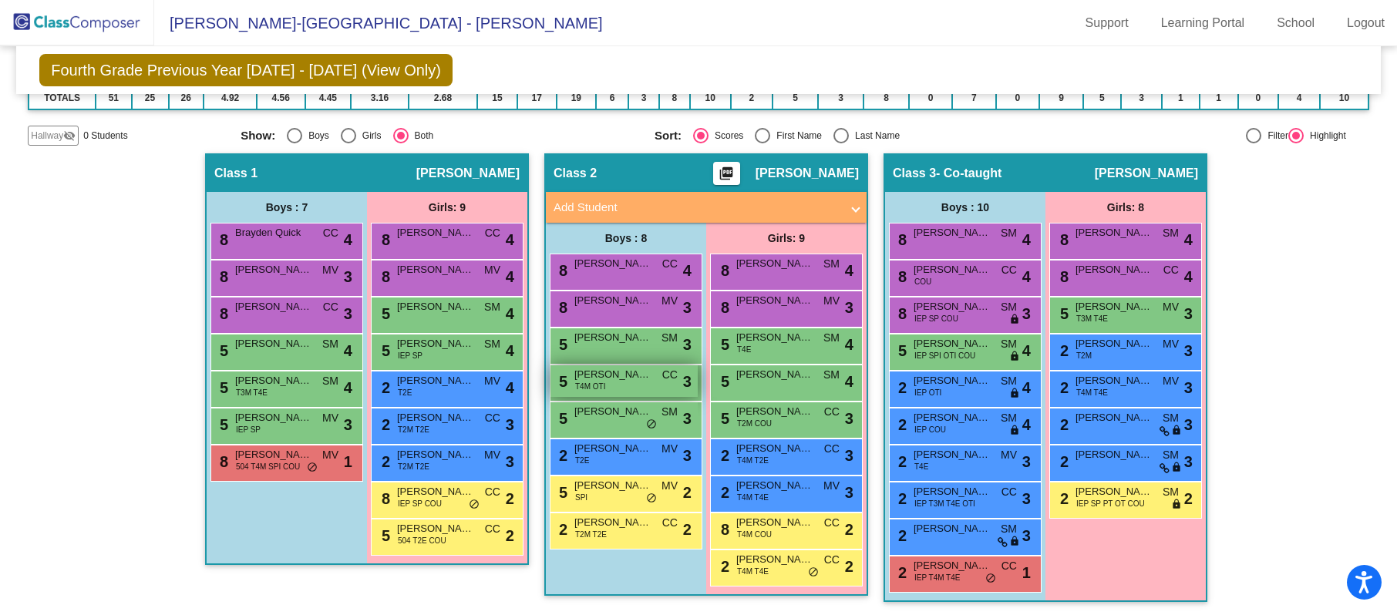
click at [636, 390] on div "5 Jaxson [PERSON_NAME] T4M OTI CC lock do_not_disturb_alt 3" at bounding box center [623, 381] width 147 height 32
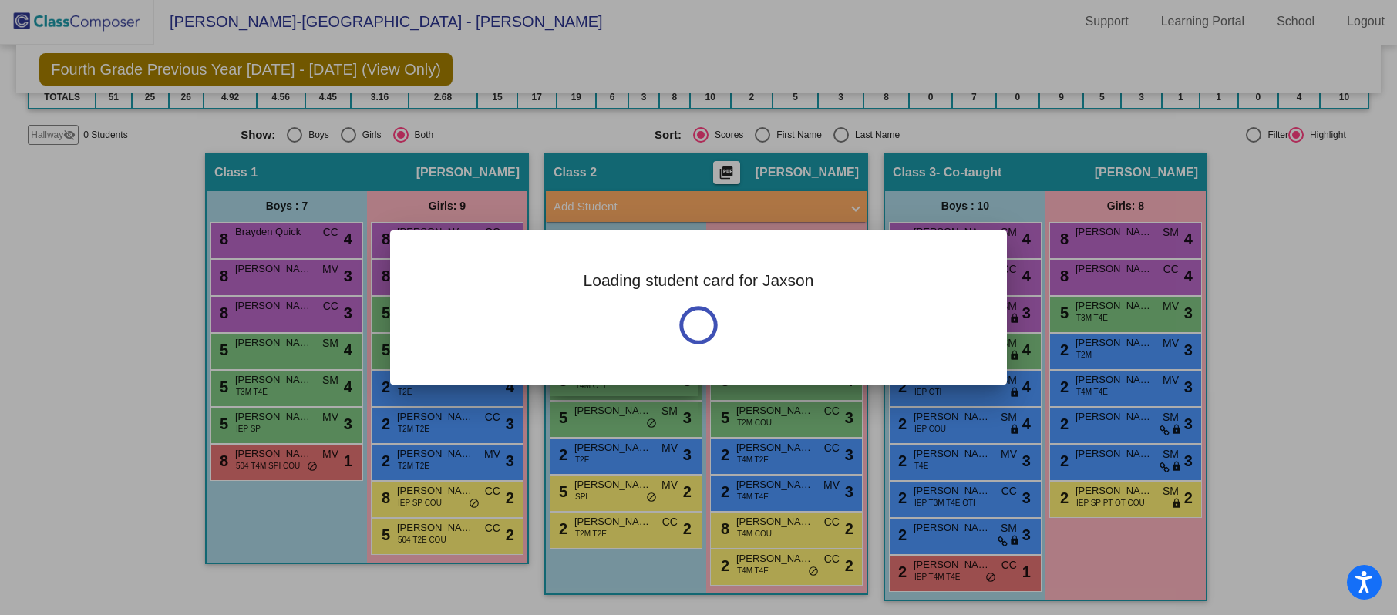
scroll to position [0, 0]
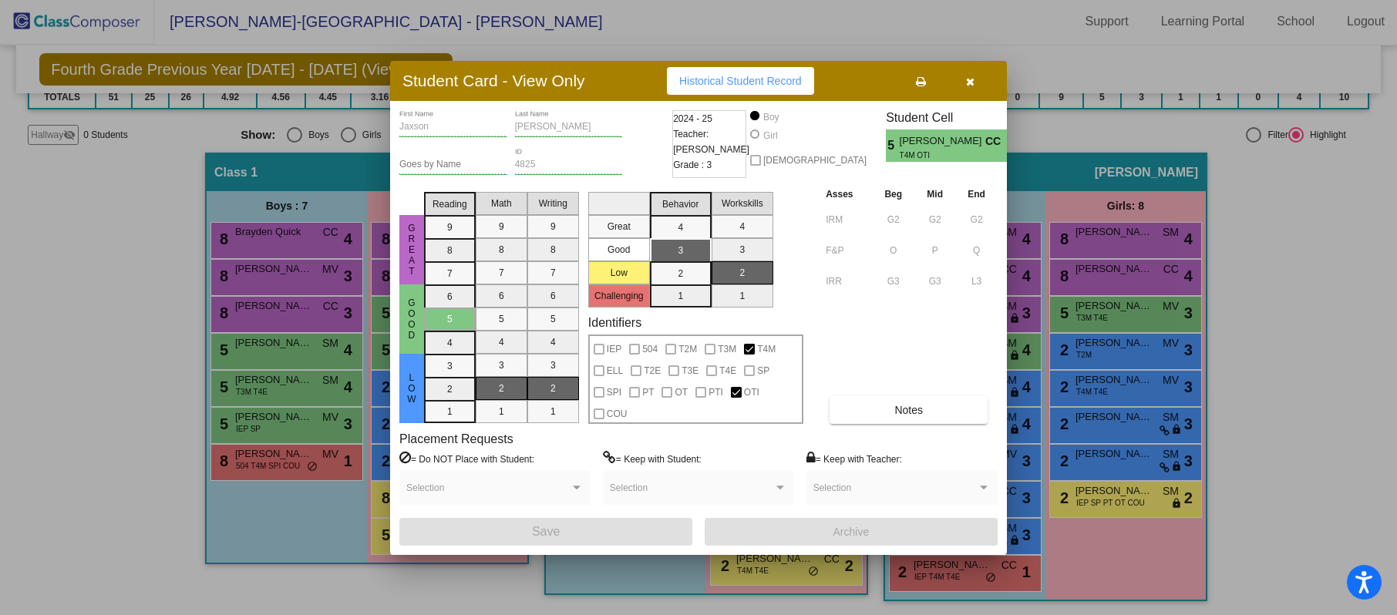
click at [969, 89] on button "button" at bounding box center [969, 81] width 49 height 28
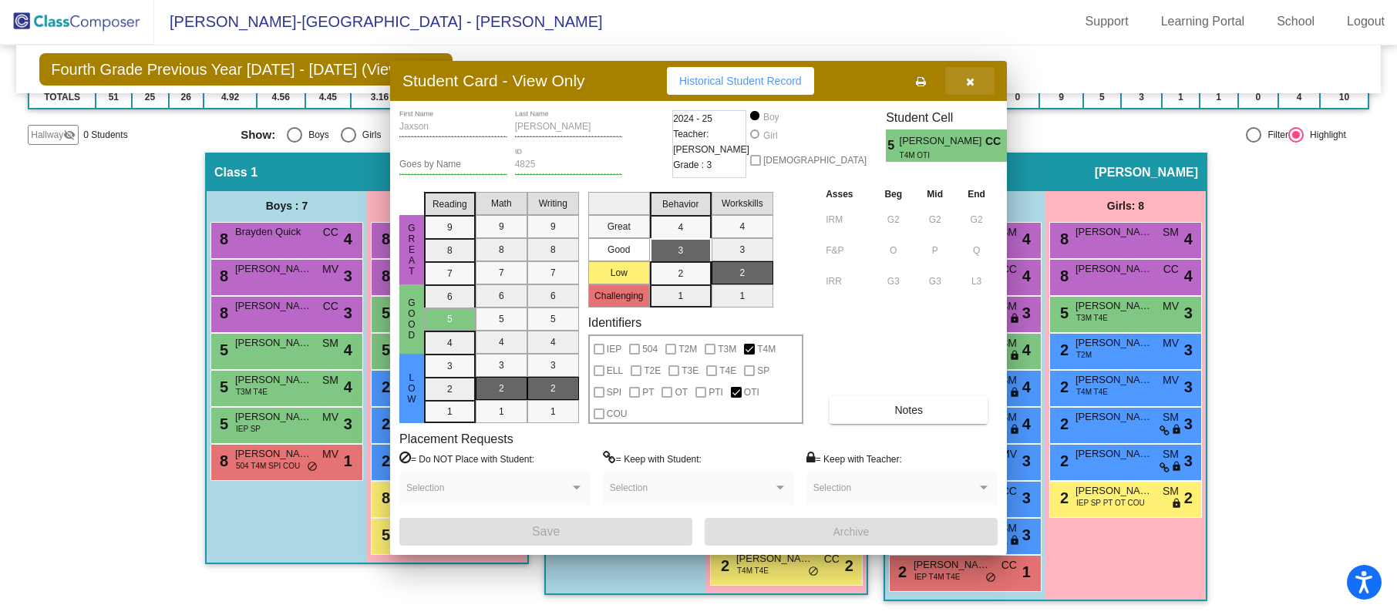
scroll to position [1, 0]
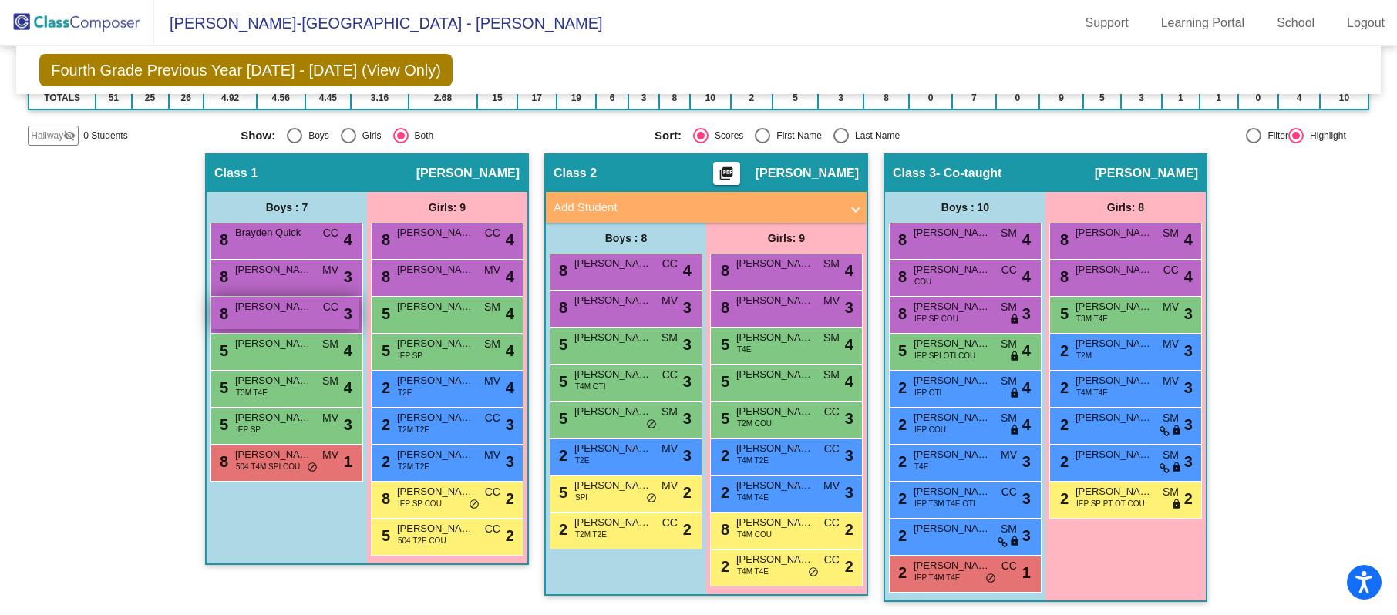
click at [318, 313] on div "8 [PERSON_NAME] CC lock do_not_disturb_alt 3" at bounding box center [284, 314] width 147 height 32
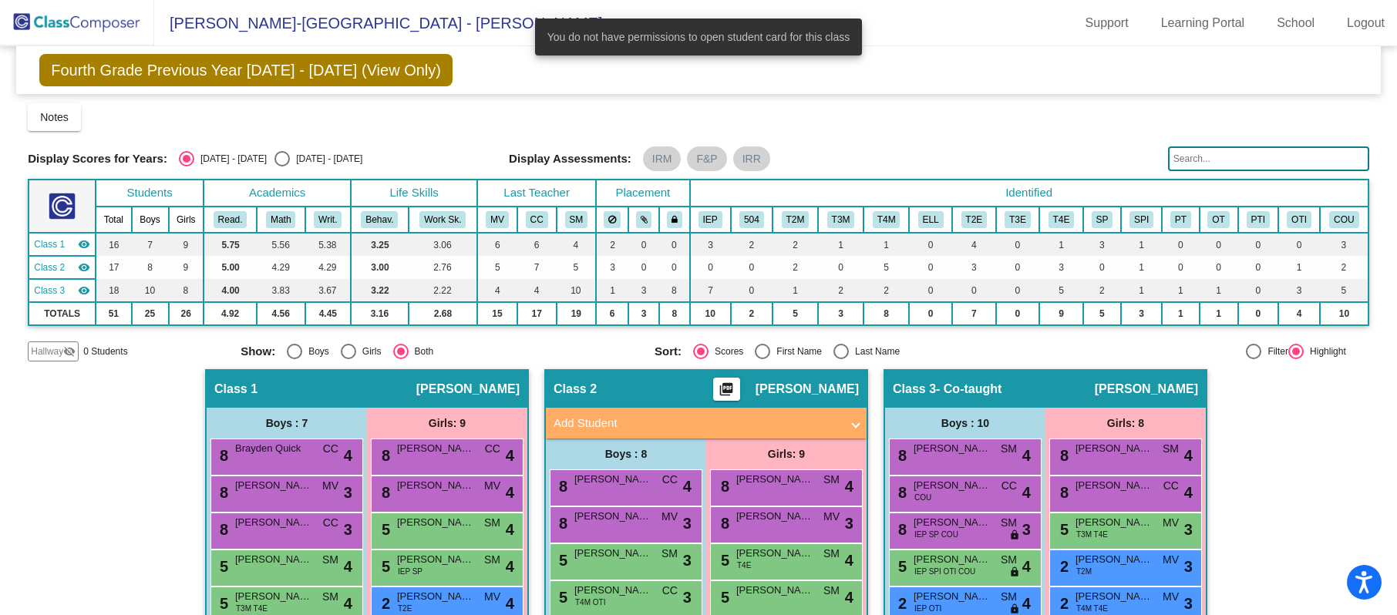
scroll to position [0, 0]
